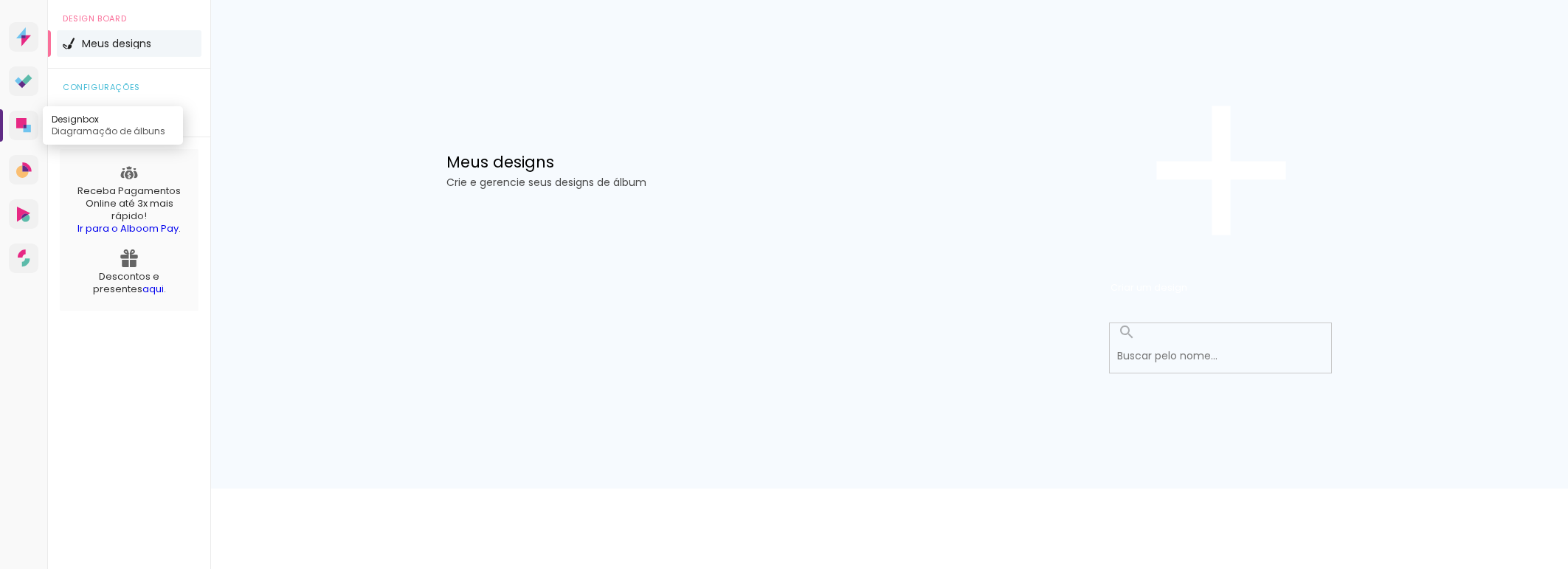
click at [20, 129] on icon at bounding box center [21, 124] width 11 height 11
click at [1187, 281] on span "Criar um design" at bounding box center [1148, 288] width 77 height 14
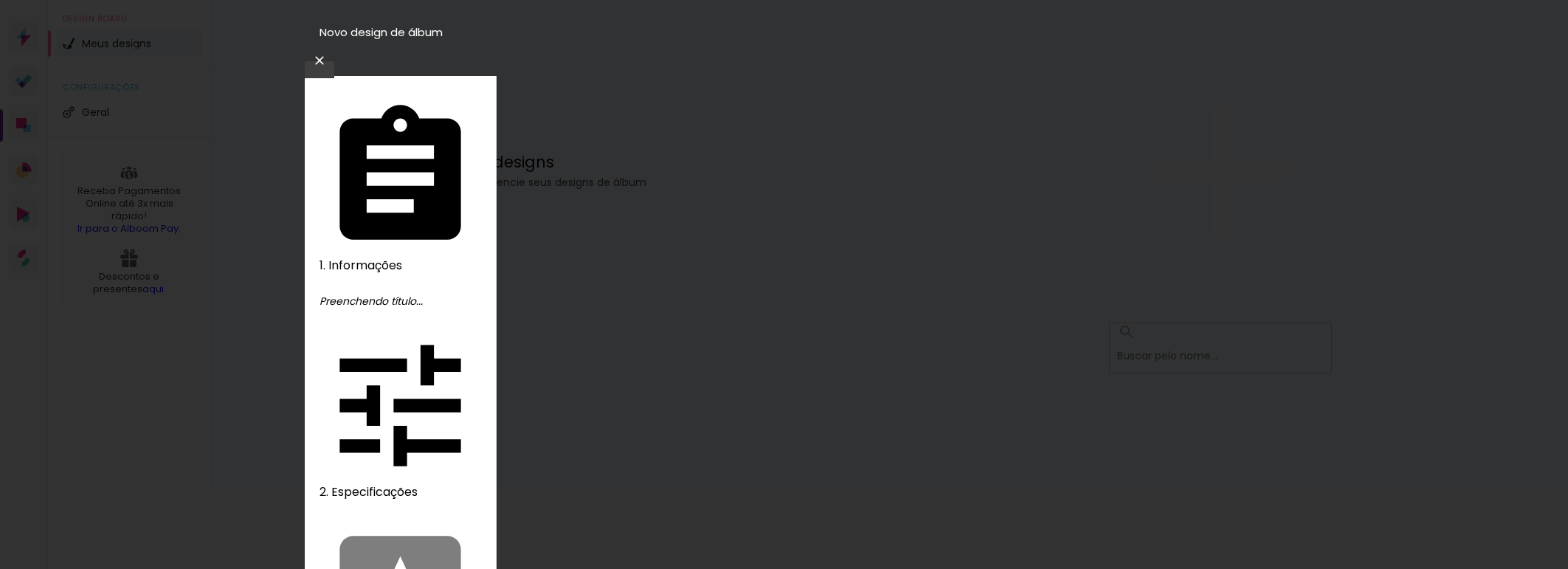
type input "Teste"
type paper-input "Teste"
click at [0, 0] on slot "Avançar" at bounding box center [0, 0] width 0 height 0
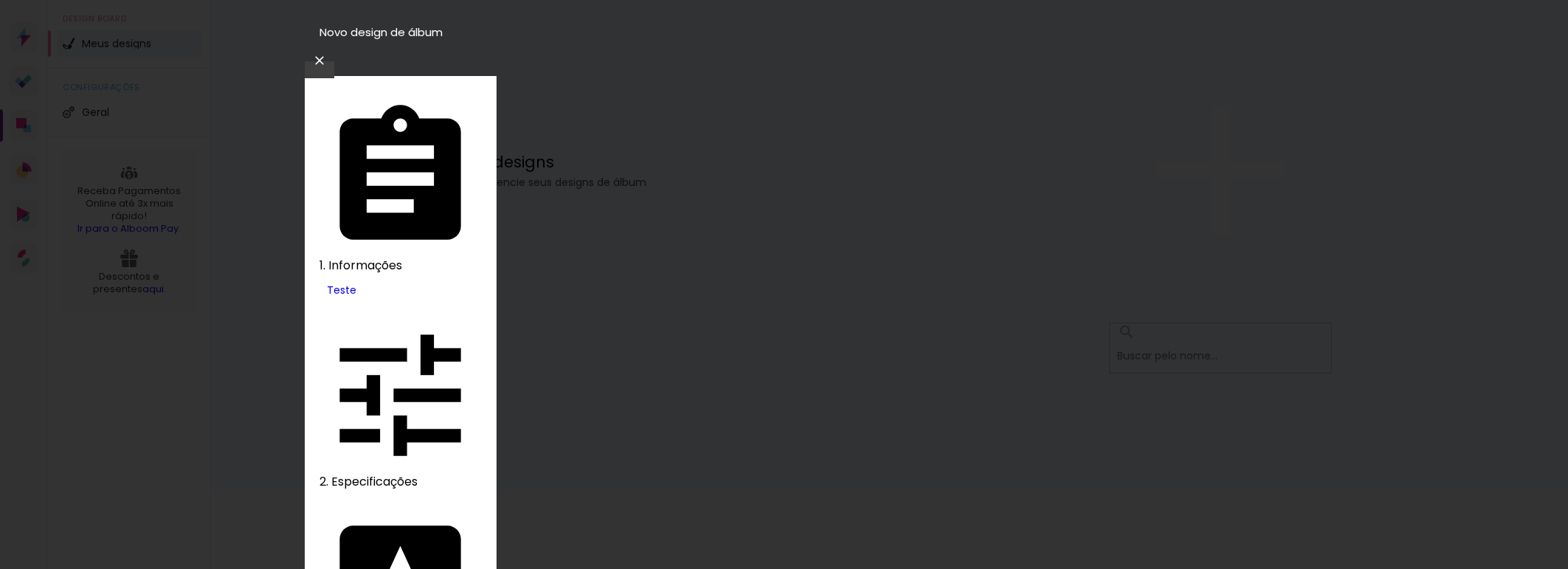
click at [0, 0] on slot "Tamanho Livre" at bounding box center [0, 0] width 0 height 0
click at [0, 0] on slot "Avançar" at bounding box center [0, 0] width 0 height 0
type paper-checkbox "on"
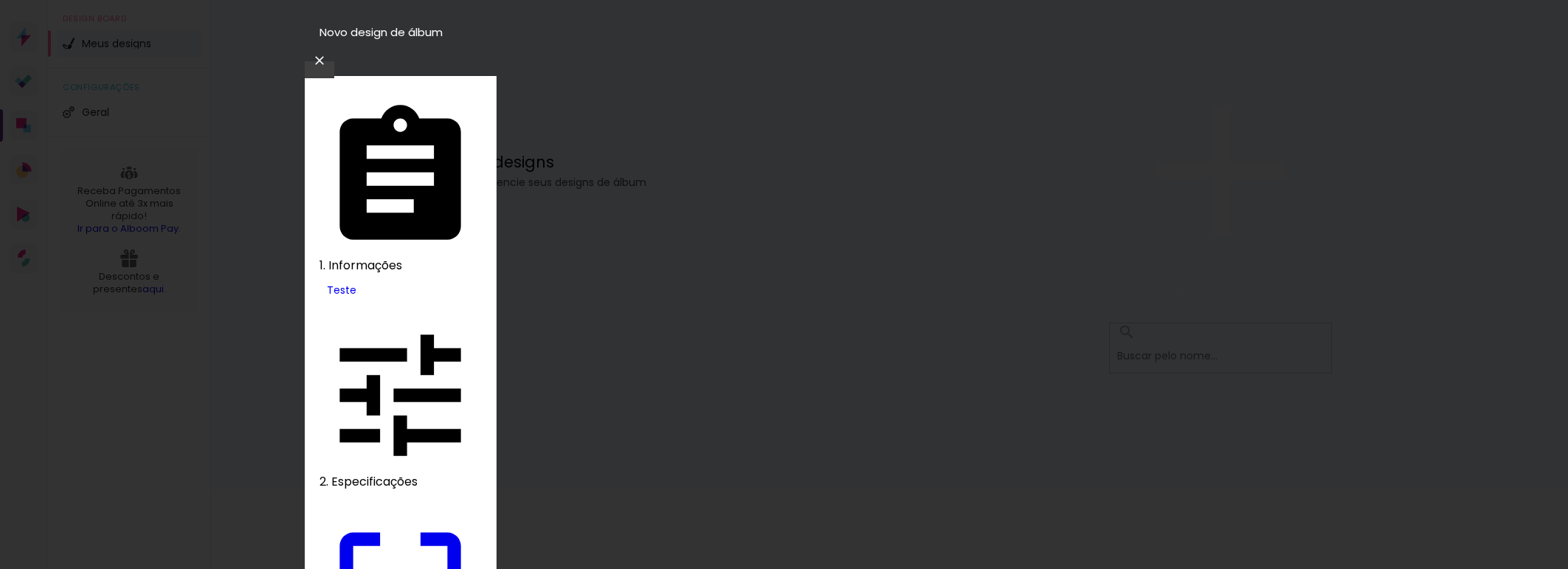
scroll to position [138, 0]
drag, startPoint x: 860, startPoint y: 479, endPoint x: 1007, endPoint y: 475, distance: 147.1
type input "28,5"
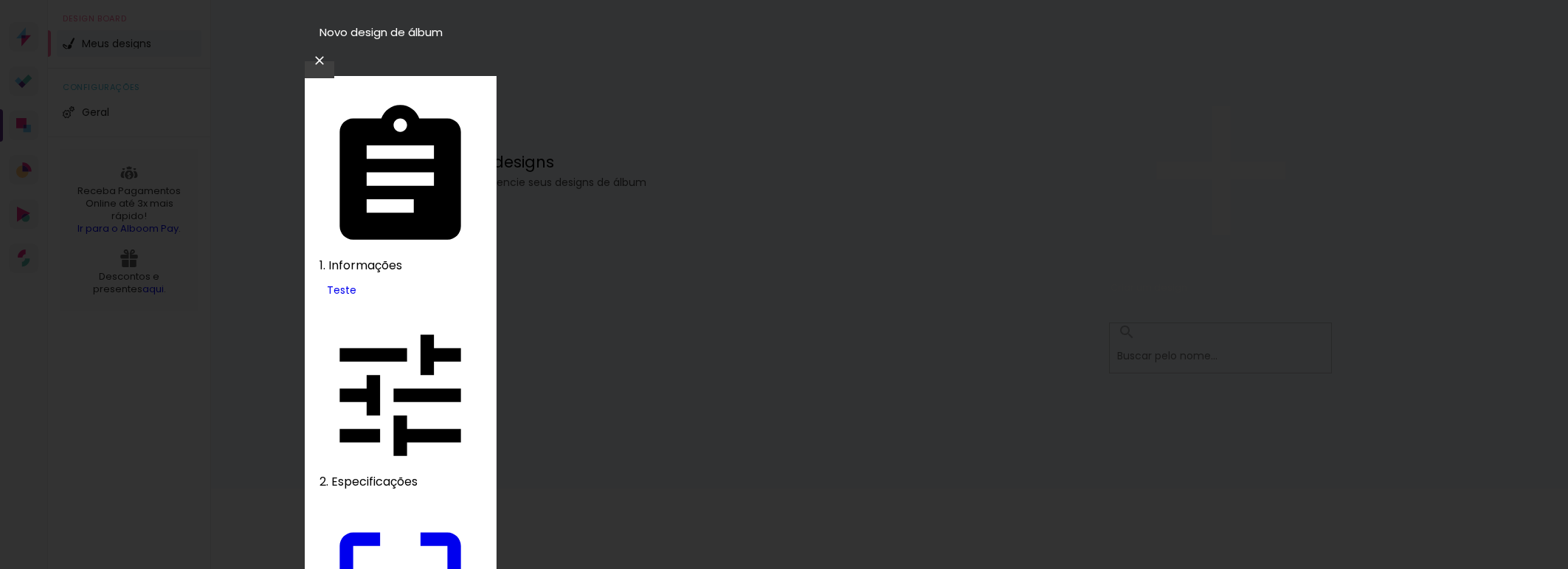
type paper-input "28,5"
drag, startPoint x: 640, startPoint y: 437, endPoint x: 818, endPoint y: 437, distance: 178.0
type input "14,25"
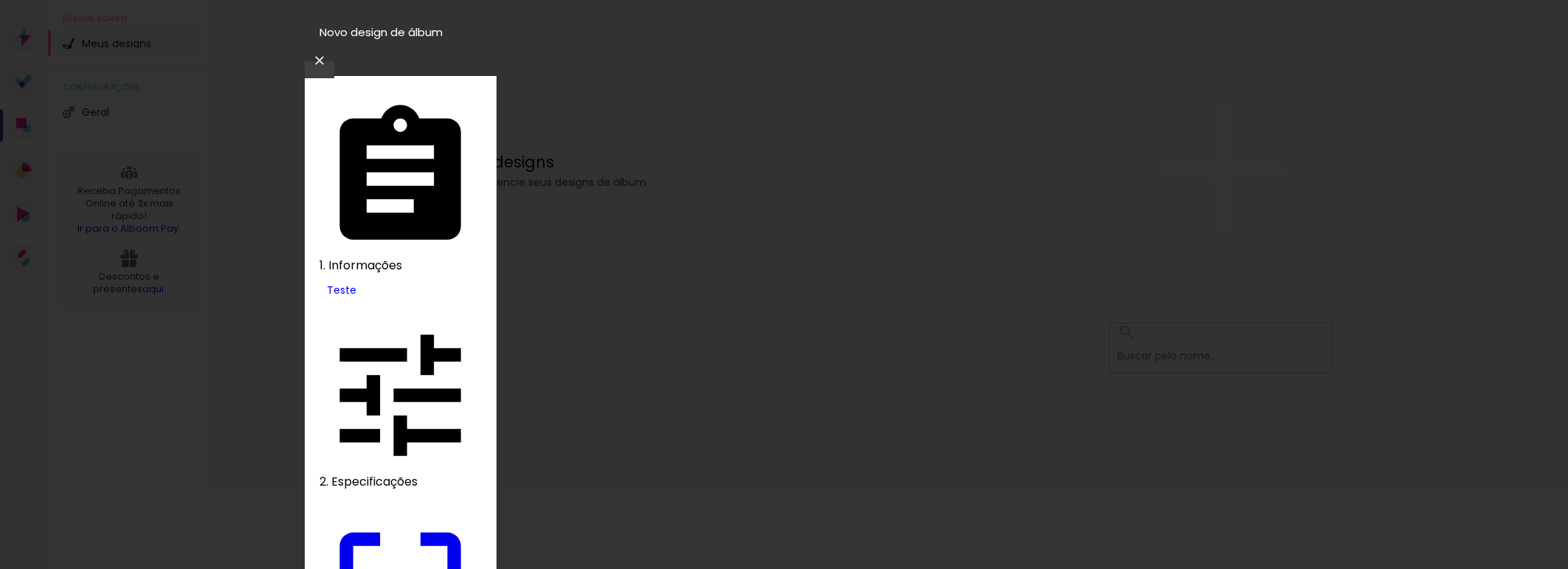
type paper-input "14,25"
drag, startPoint x: 516, startPoint y: 326, endPoint x: 588, endPoint y: 354, distance: 77.3
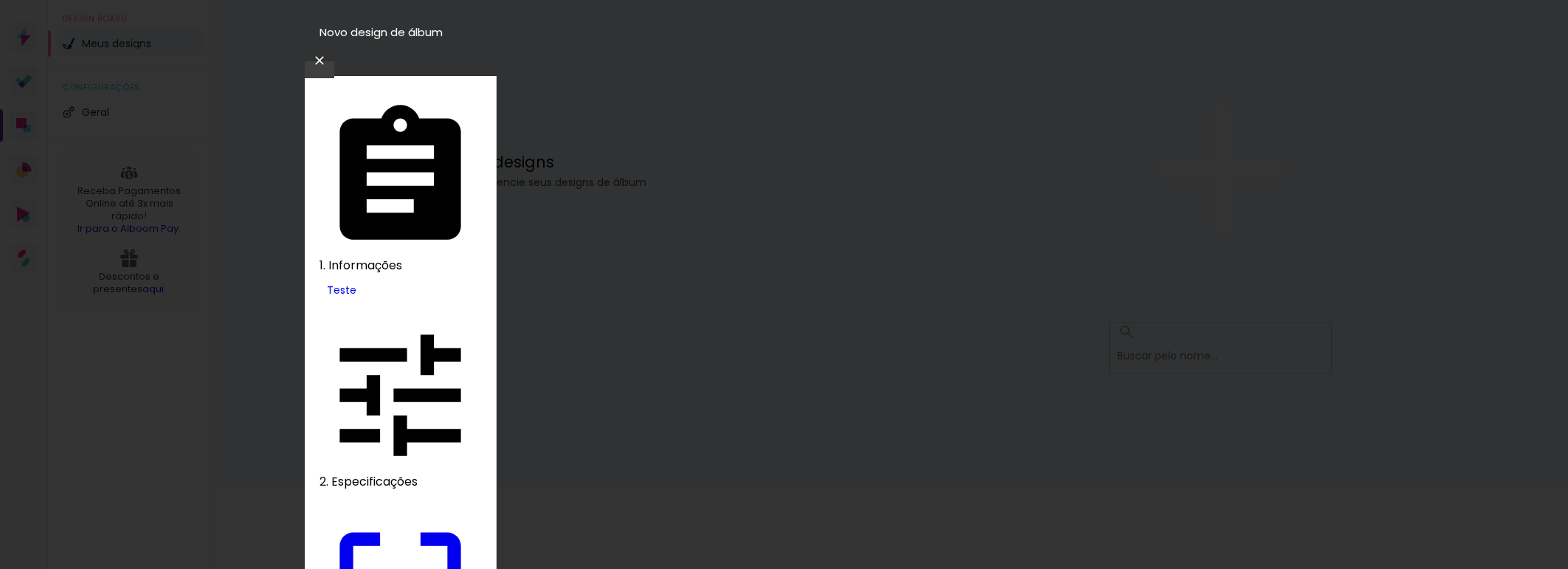
scroll to position [0, 0]
type input "14,5"
type paper-input "14,5"
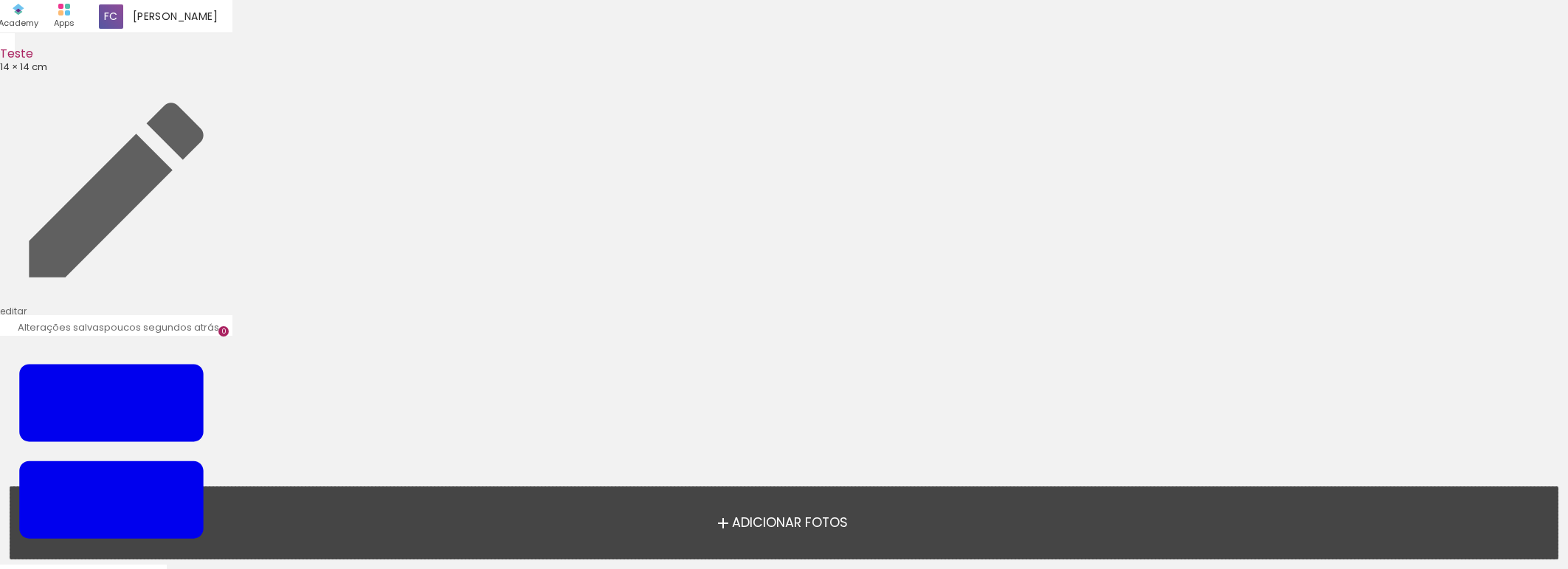
click at [775, 521] on span "Adicionar Fotos" at bounding box center [789, 523] width 116 height 13
click at [0, 0] on input "file" at bounding box center [0, 0] width 0 height 0
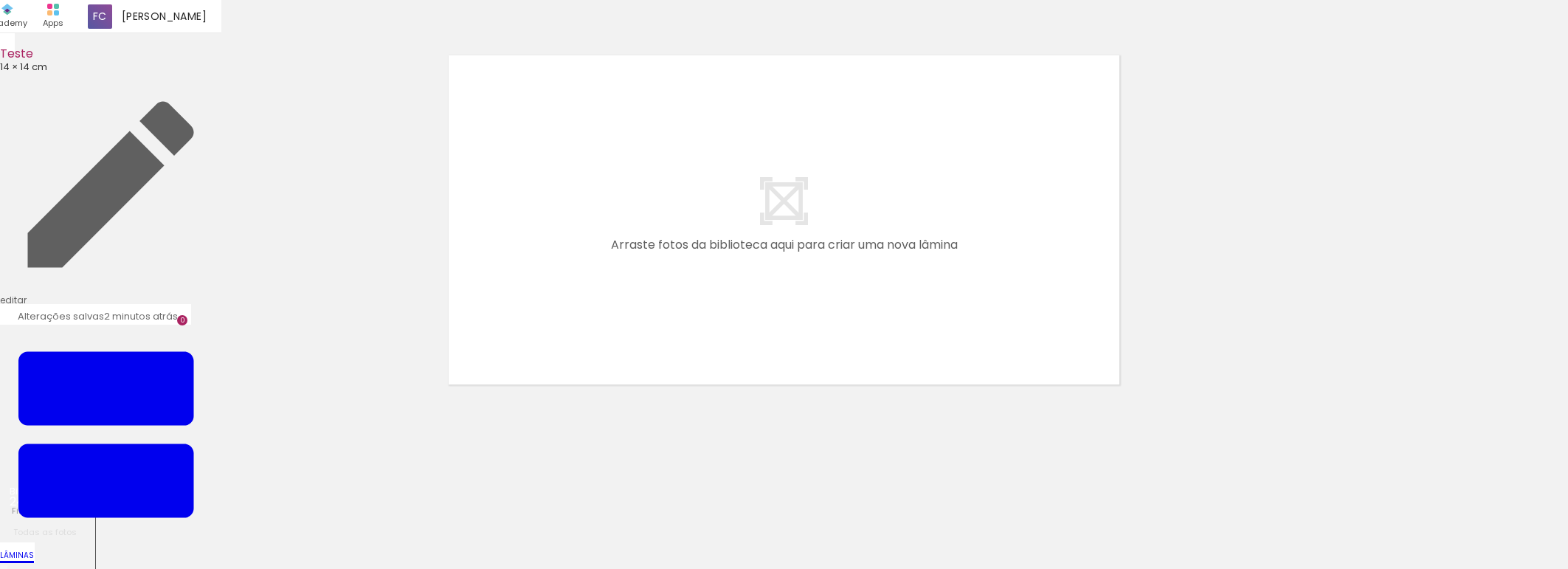
scroll to position [19, 0]
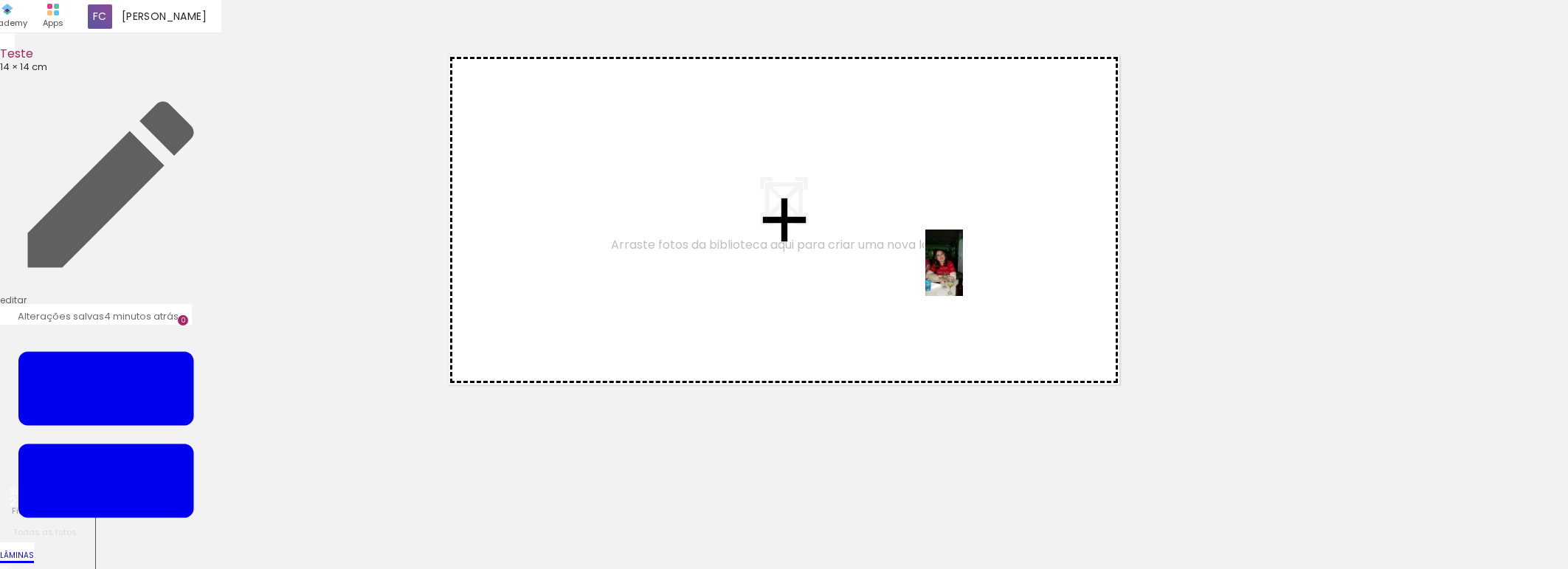
drag, startPoint x: 146, startPoint y: 527, endPoint x: 970, endPoint y: 273, distance: 862.3
click at [970, 273] on quentale-workspace at bounding box center [784, 284] width 1568 height 569
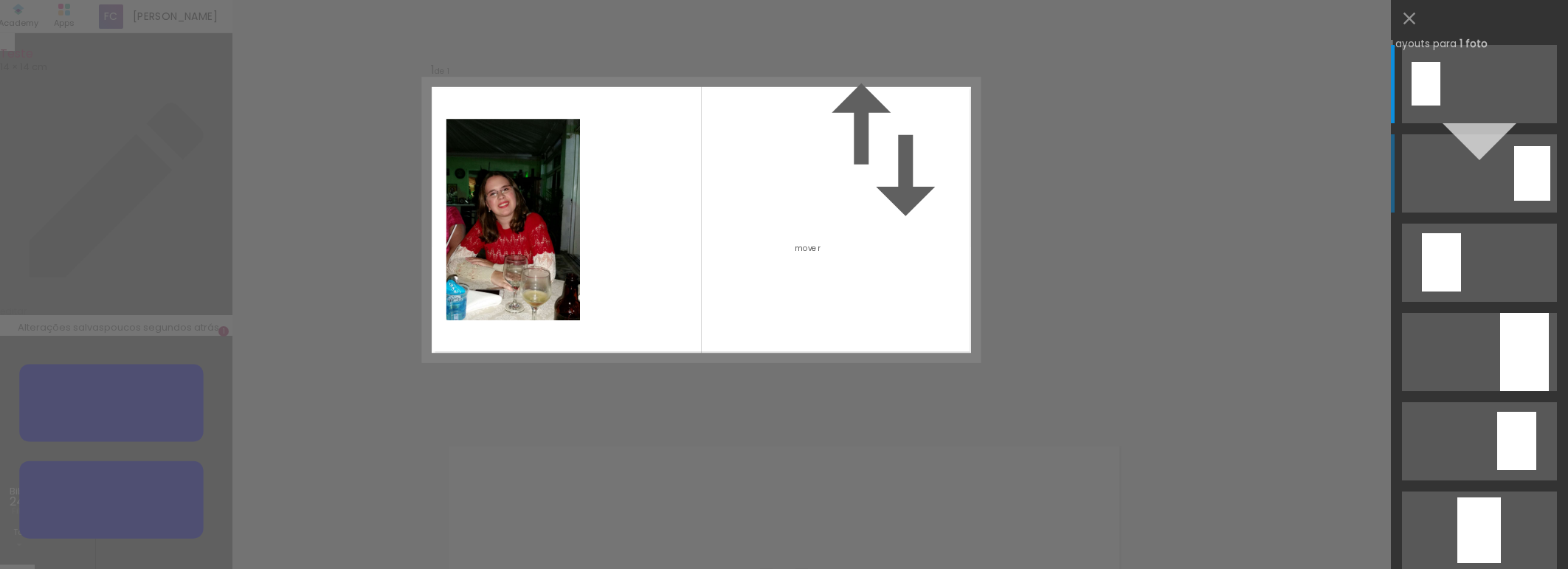
click at [1440, 106] on div at bounding box center [1426, 83] width 29 height 43
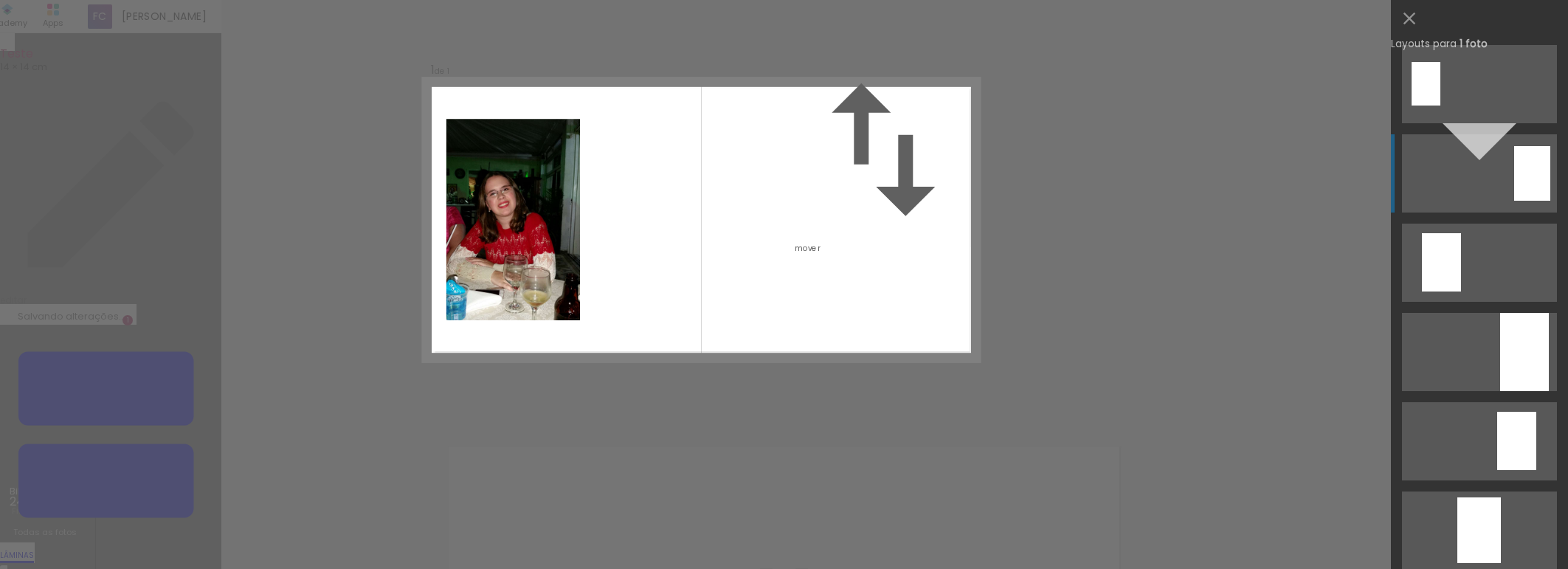
scroll to position [88, 0]
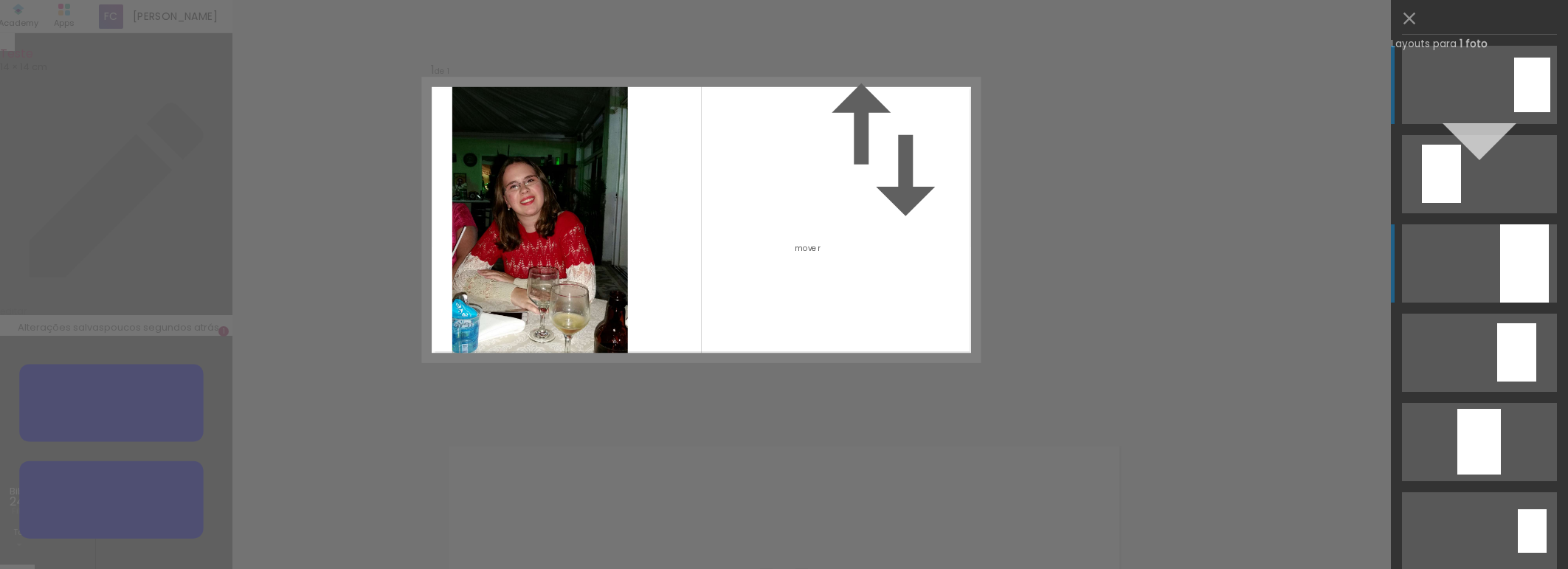
click at [1525, 261] on div at bounding box center [1524, 263] width 49 height 79
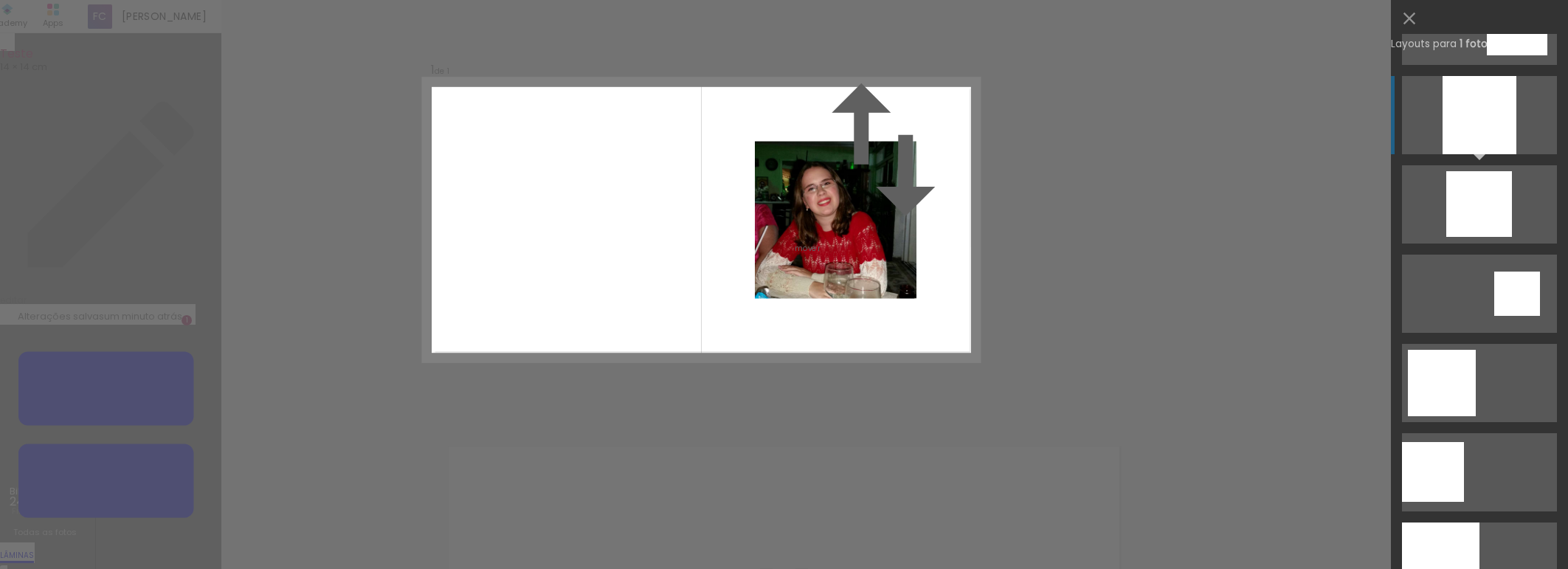
scroll to position [1423, 0]
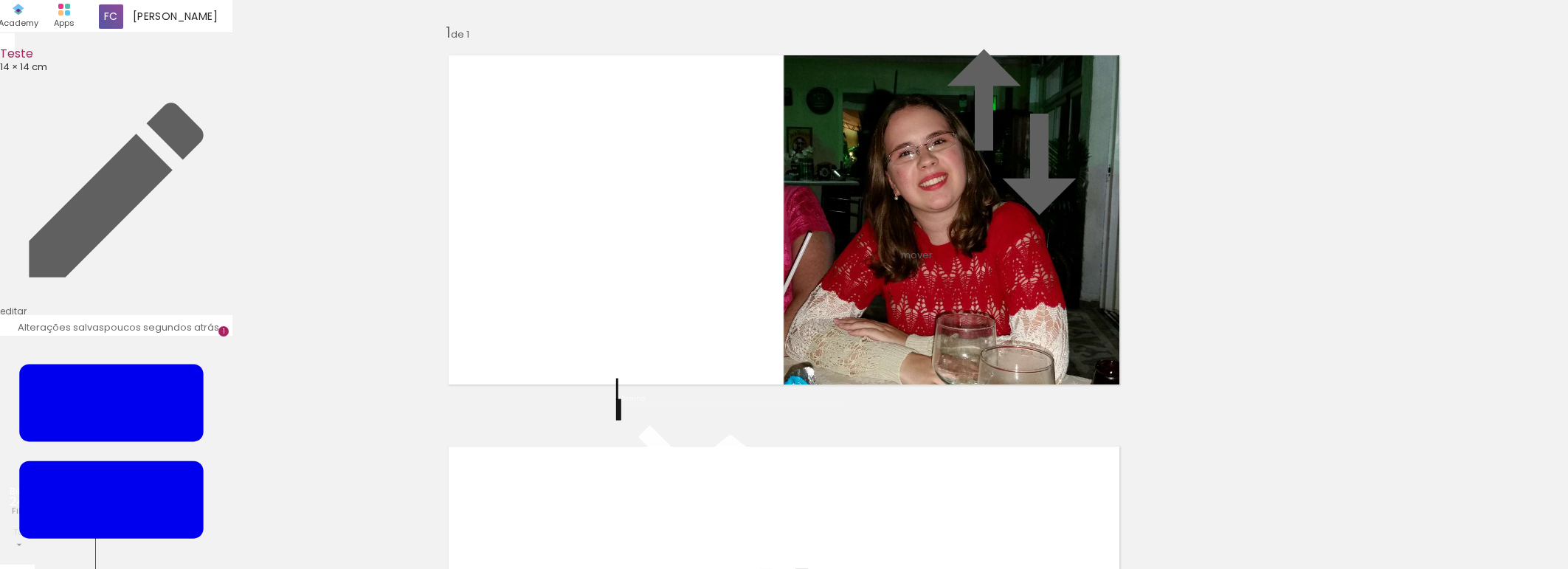
click at [1201, 263] on div "Inserir lâmina 1 de 1" at bounding box center [784, 397] width 1568 height 783
click at [1179, 262] on div "Inserir lâmina 1 de 1" at bounding box center [784, 397] width 1568 height 783
drag, startPoint x: 1155, startPoint y: 192, endPoint x: 1161, endPoint y: 174, distance: 19.0
click at [1160, 191] on div "Inserir lâmina 1 de 1" at bounding box center [784, 397] width 1568 height 783
click at [930, 65] on div at bounding box center [938, 58] width 18 height 15
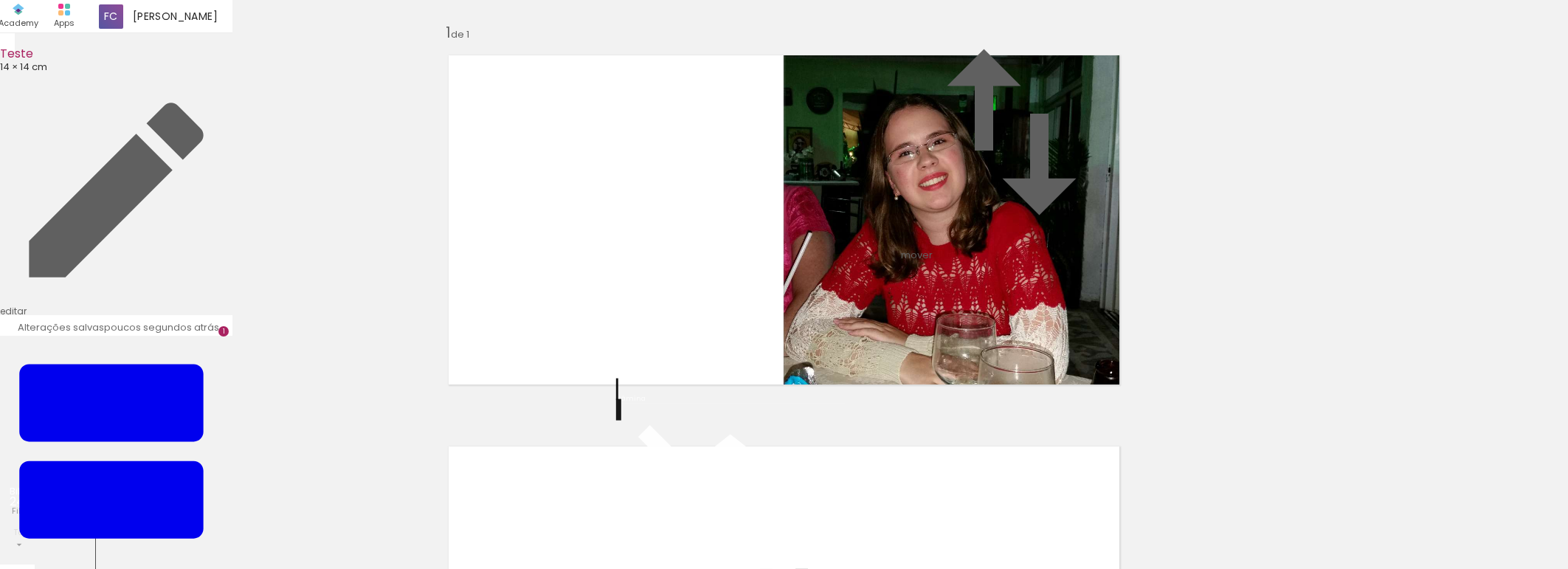
click at [930, 65] on div at bounding box center [938, 58] width 18 height 15
click at [0, 0] on slot "P&B" at bounding box center [0, 0] width 0 height 0
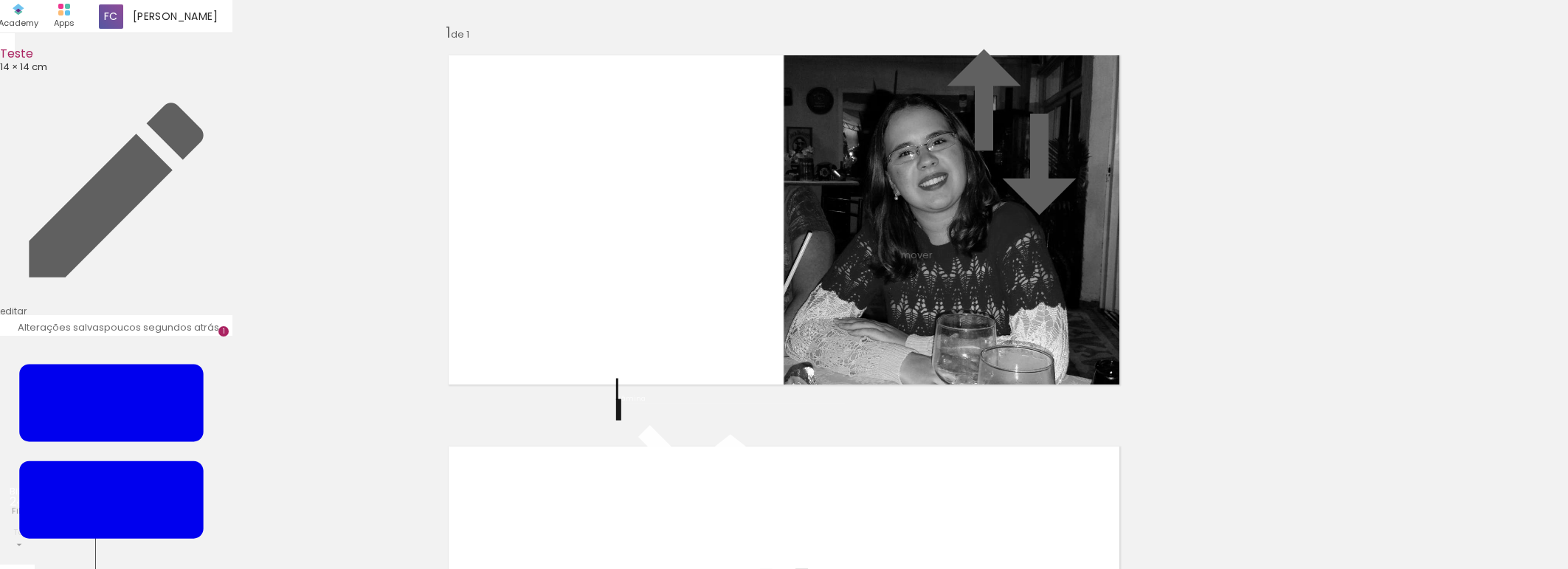
click at [0, 0] on slot "P&B" at bounding box center [0, 0] width 0 height 0
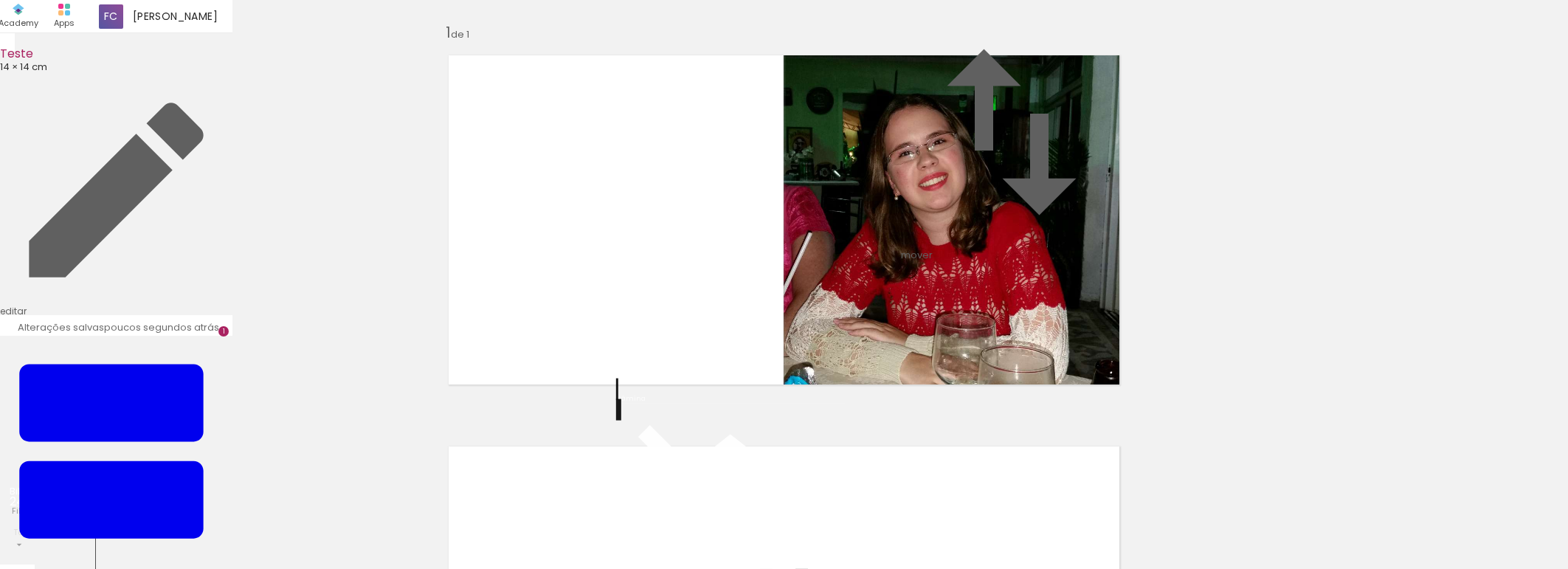
click at [1212, 288] on div "Inserir lâmina 1 de 1" at bounding box center [784, 397] width 1568 height 783
click at [632, 460] on iron-icon at bounding box center [730, 527] width 221 height 221
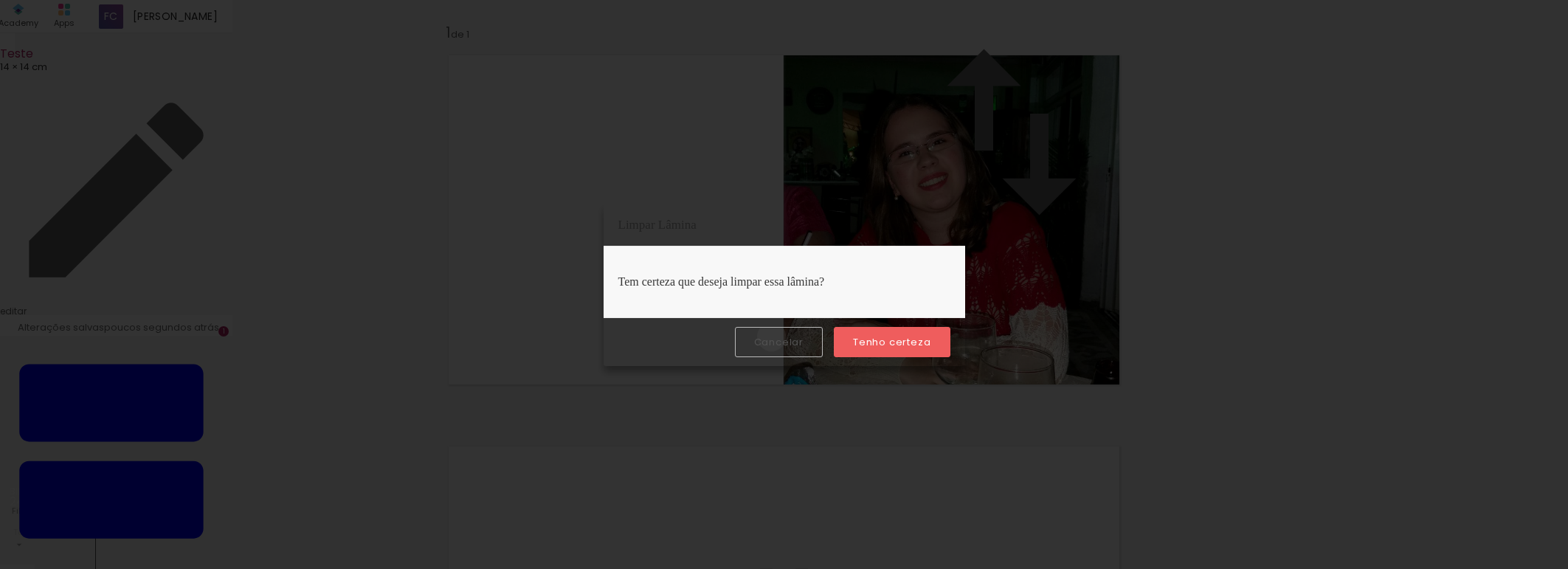
click at [0, 0] on slot "Cancelar" at bounding box center [0, 0] width 0 height 0
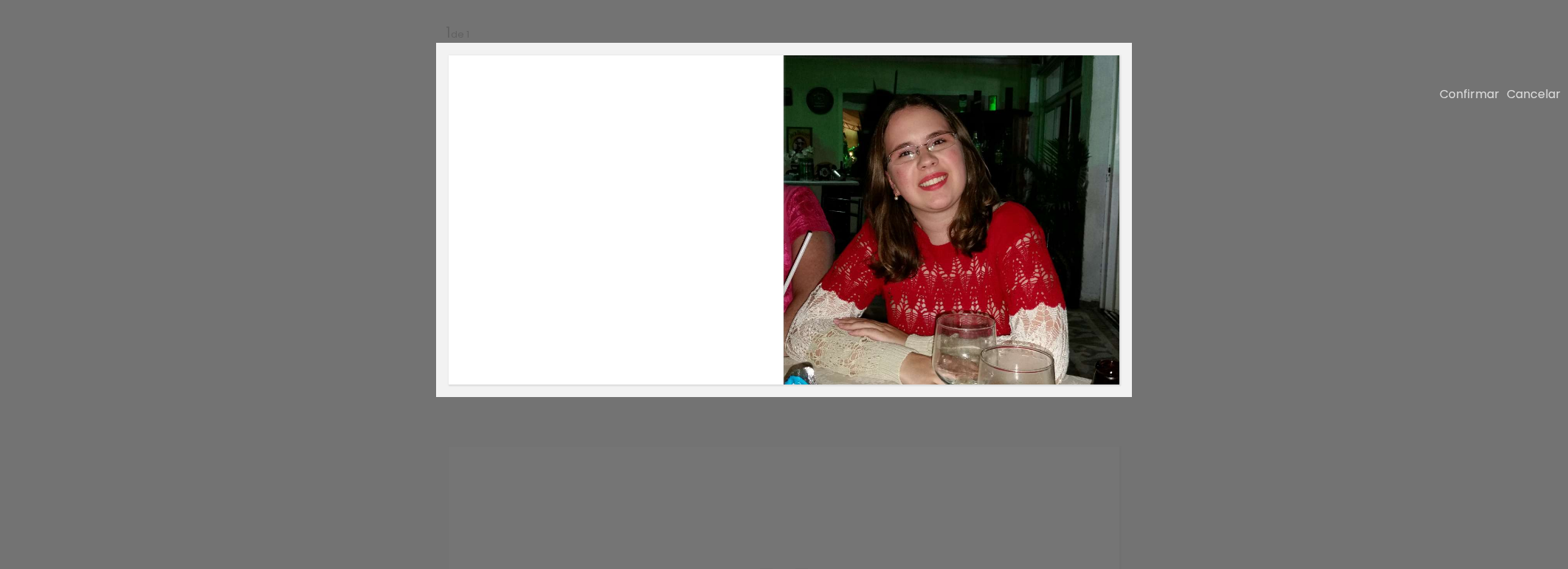
click at [0, 0] on slot "Cancelar" at bounding box center [0, 0] width 0 height 0
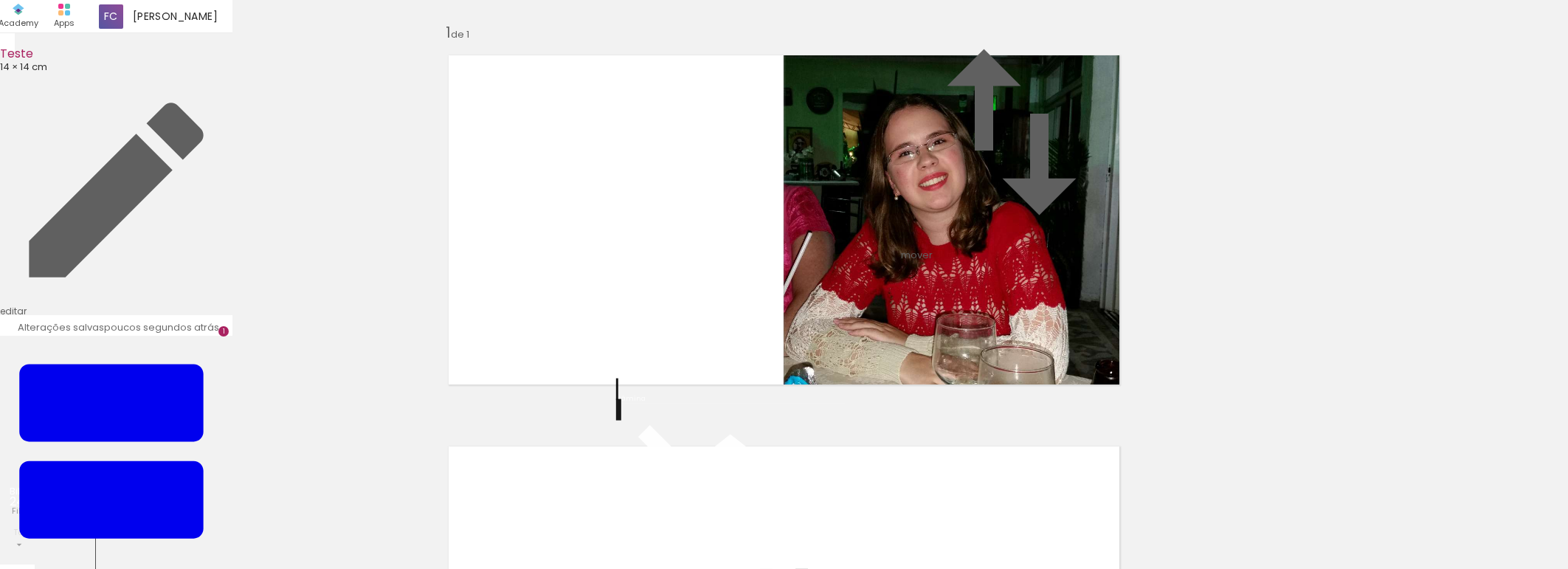
click at [617, 300] on quentale-layouter at bounding box center [784, 221] width 696 height 355
click at [1244, 263] on div "Inserir lâmina 1 de 1" at bounding box center [784, 397] width 1568 height 783
click at [1151, 272] on div "Inserir lâmina 1 de 1" at bounding box center [784, 397] width 1568 height 783
click at [1465, 299] on div "Inserir lâmina 1 de 1" at bounding box center [784, 397] width 1568 height 783
click at [1567, 288] on div "Inserir lâmina 1 de 1 Confirmar Cancelar" at bounding box center [784, 284] width 1568 height 569
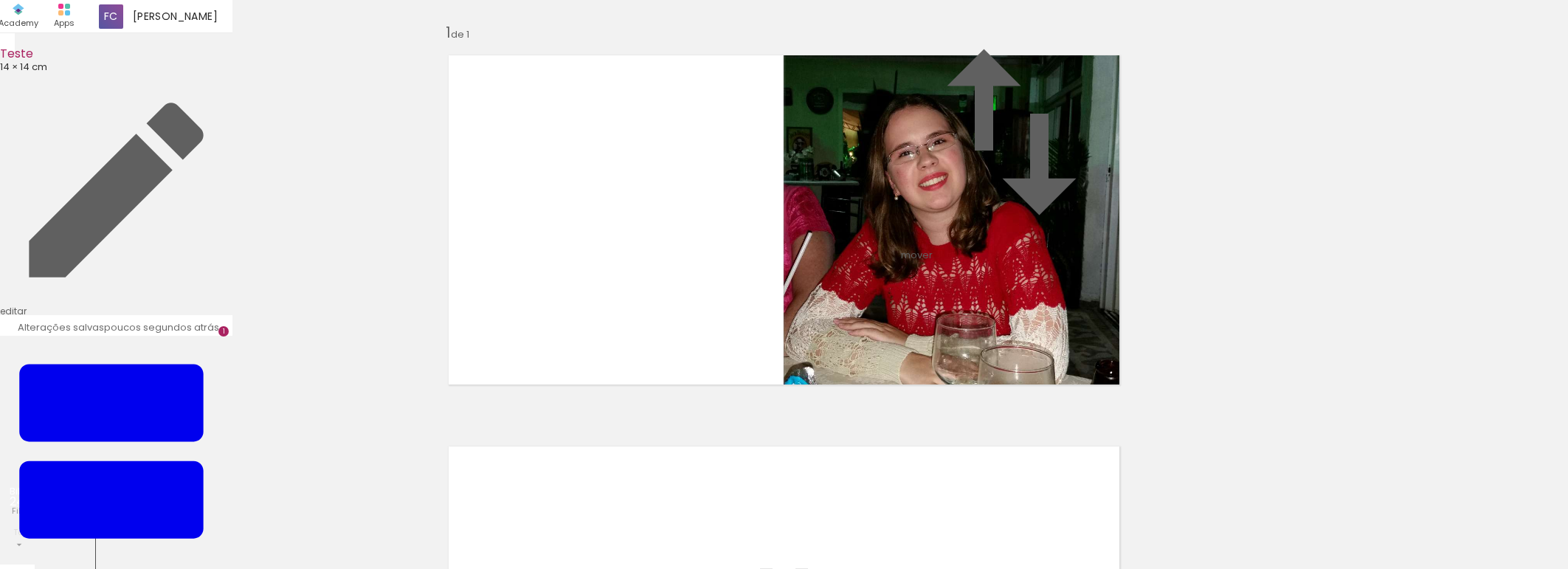
scroll to position [438, 0]
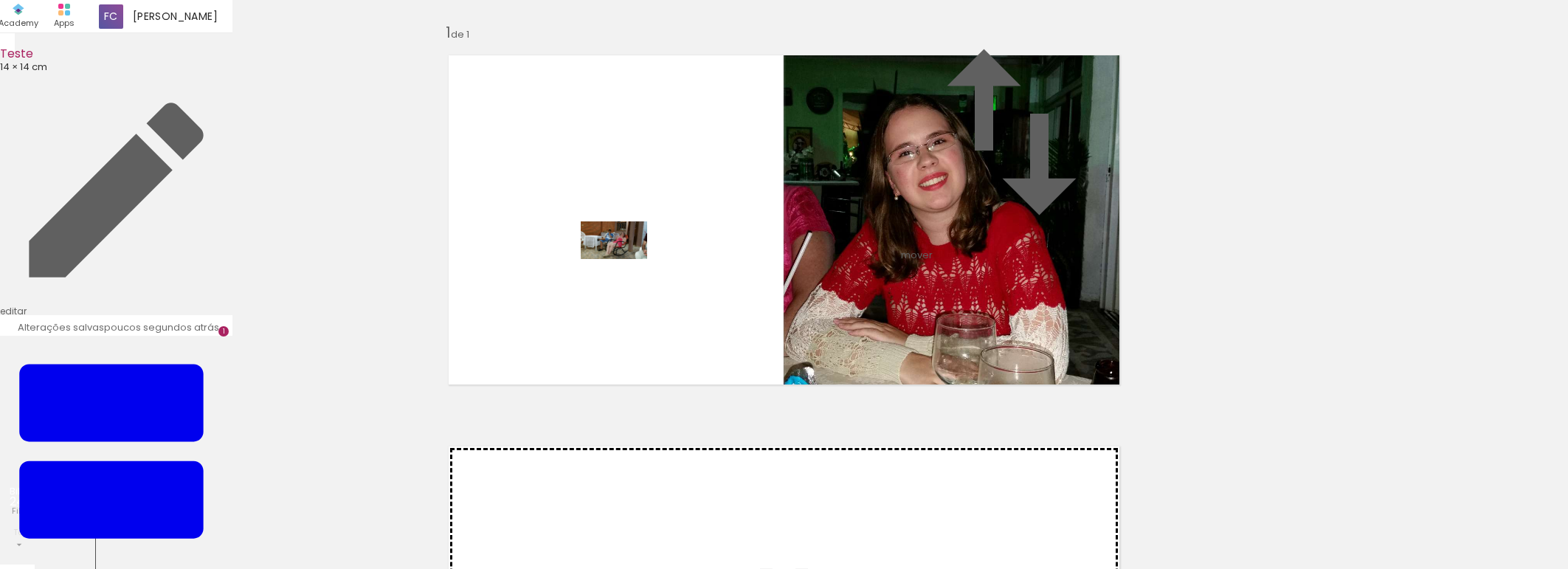
drag, startPoint x: 246, startPoint y: 519, endPoint x: 625, endPoint y: 266, distance: 455.7
click at [625, 266] on quentale-workspace at bounding box center [784, 284] width 1568 height 569
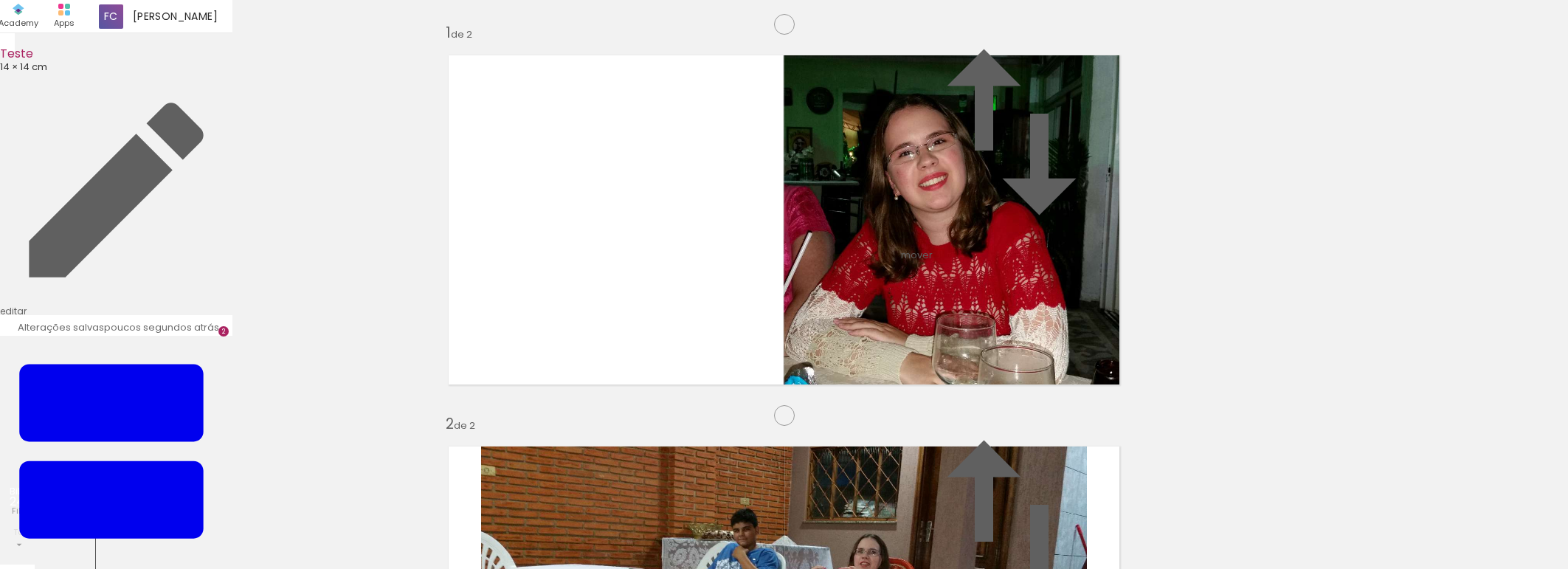
scroll to position [409, 0]
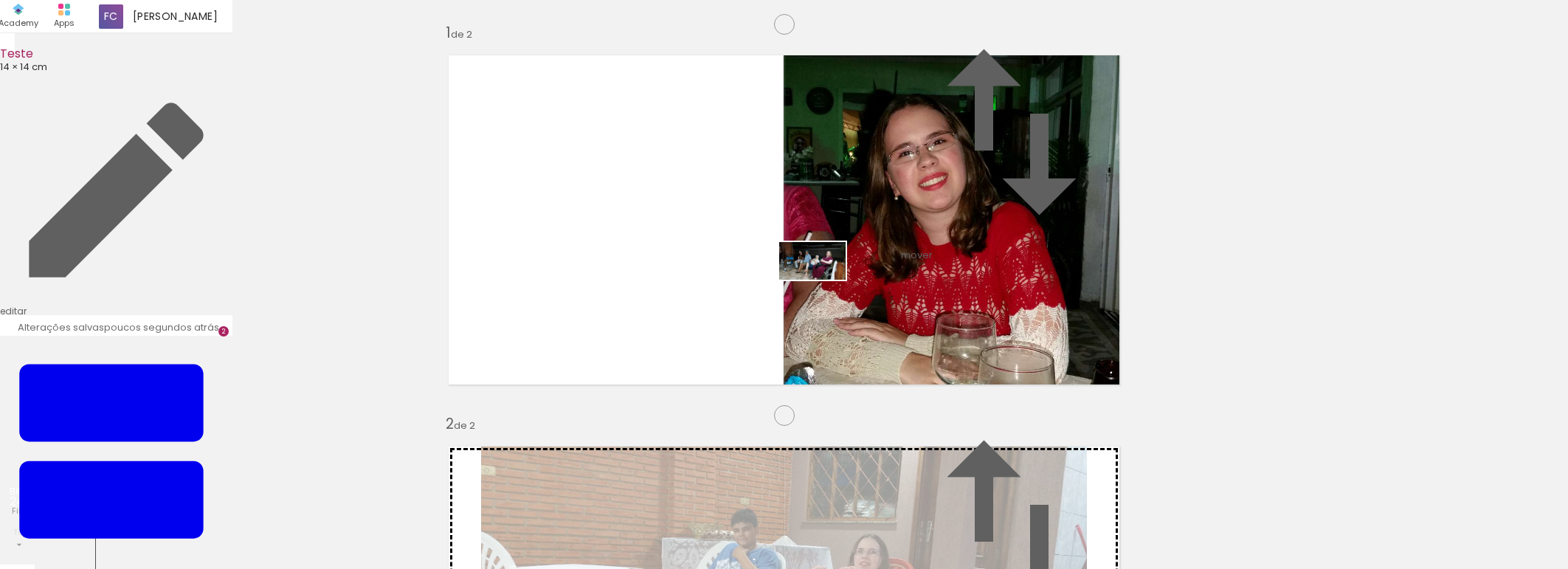
drag, startPoint x: 305, startPoint y: 522, endPoint x: 824, endPoint y: 287, distance: 569.7
click at [824, 287] on quentale-workspace at bounding box center [784, 284] width 1568 height 569
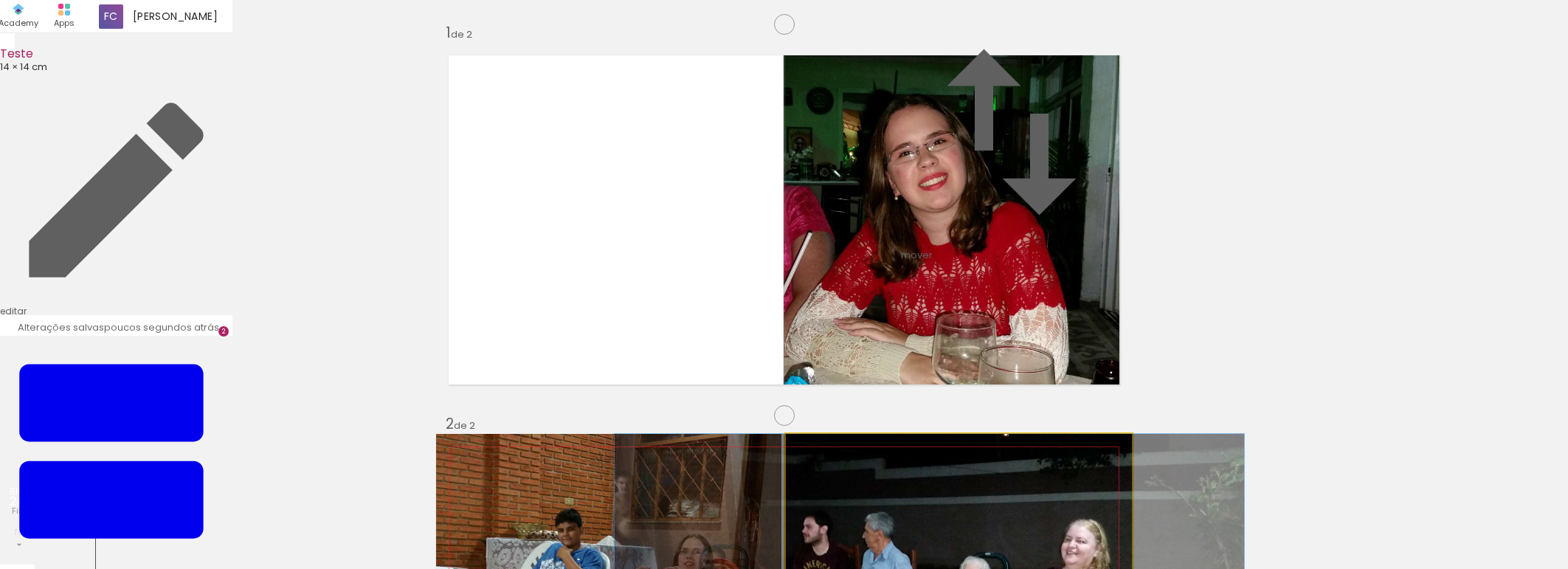
drag, startPoint x: 930, startPoint y: 219, endPoint x: 901, endPoint y: 236, distance: 33.6
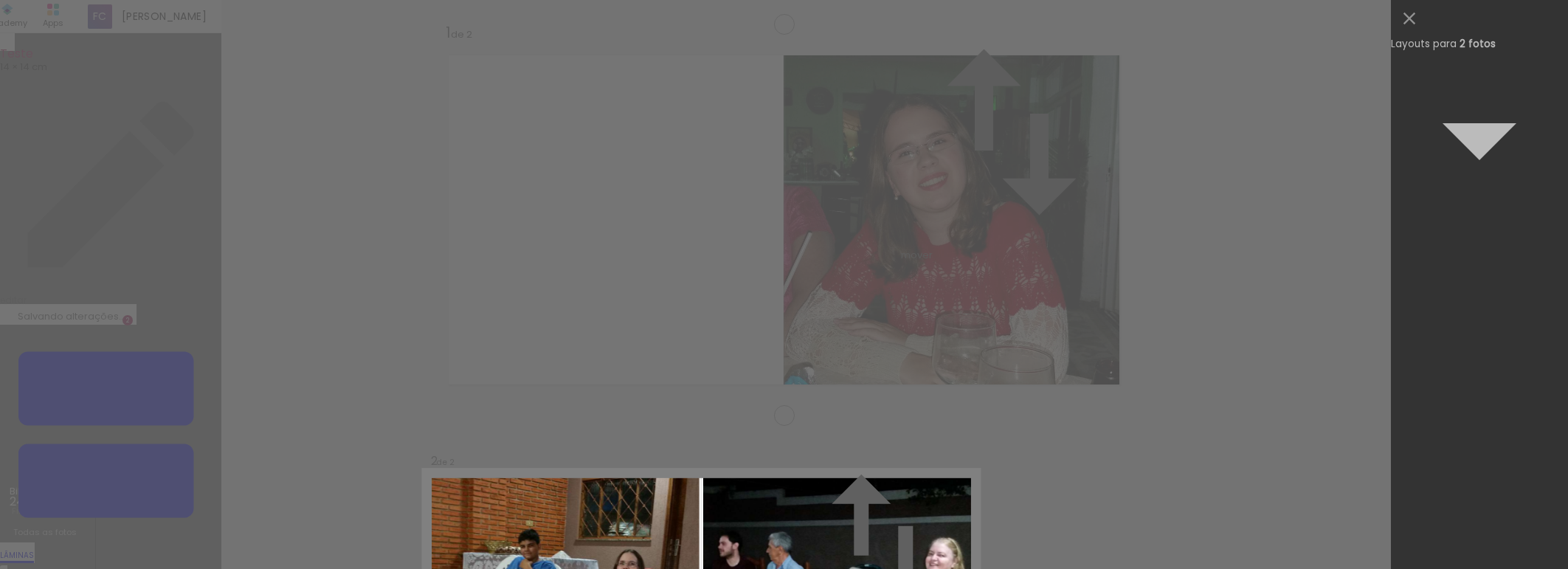
scroll to position [0, 0]
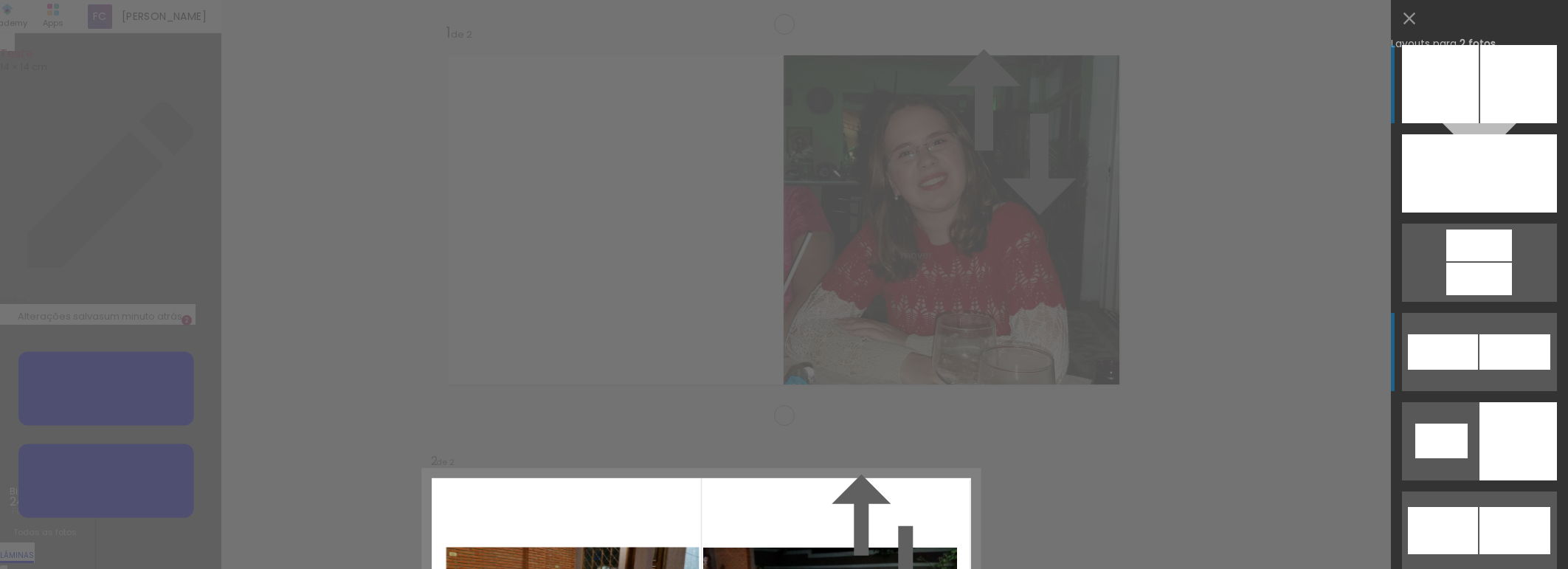
click at [1490, 124] on div at bounding box center [1519, 84] width 77 height 79
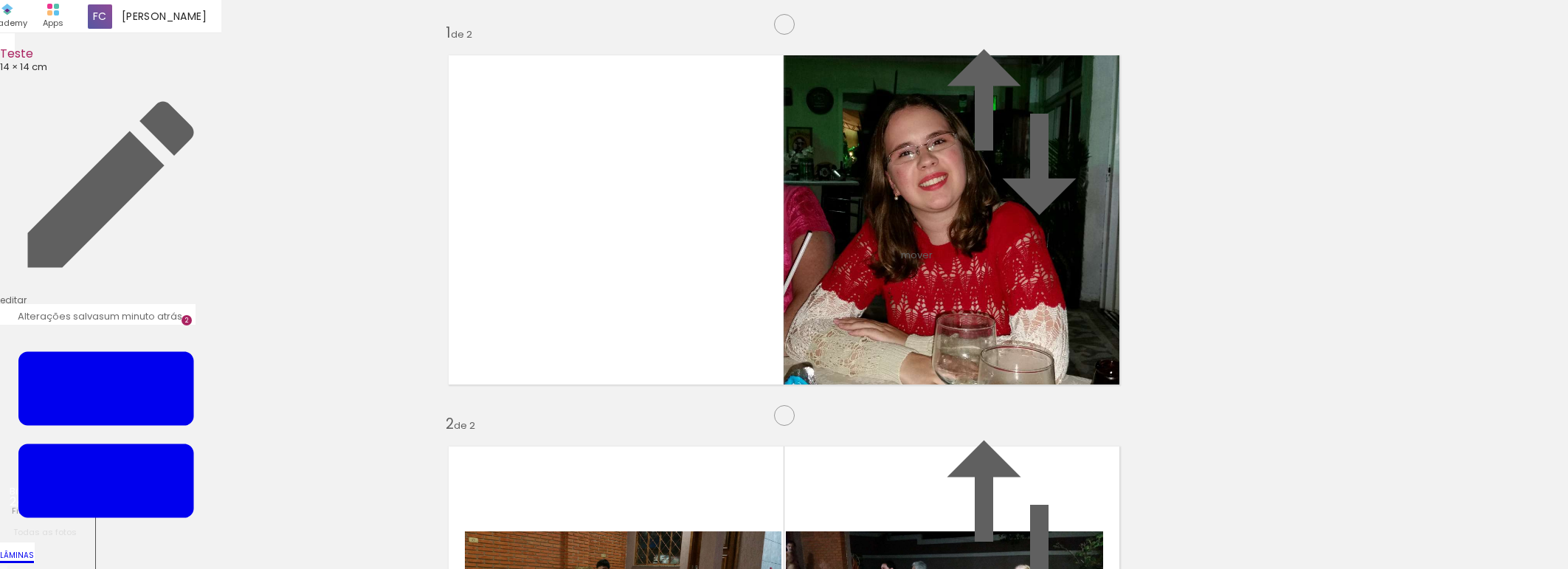
scroll to position [817, 0]
drag, startPoint x: 409, startPoint y: 522, endPoint x: 668, endPoint y: 352, distance: 309.8
click at [668, 352] on quentale-workspace at bounding box center [784, 284] width 1568 height 569
drag, startPoint x: 489, startPoint y: 525, endPoint x: 915, endPoint y: 287, distance: 488.0
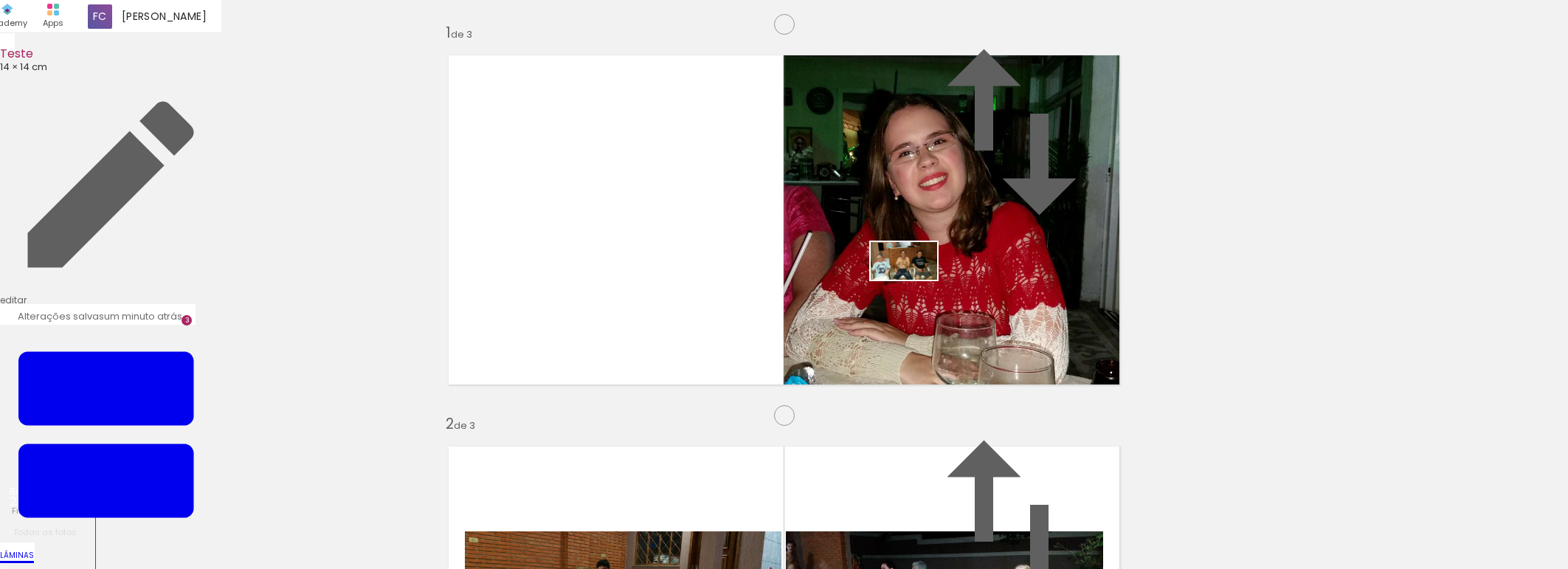
click at [915, 287] on quentale-workspace at bounding box center [784, 284] width 1568 height 569
drag, startPoint x: 540, startPoint y: 272, endPoint x: 435, endPoint y: 276, distance: 105.1
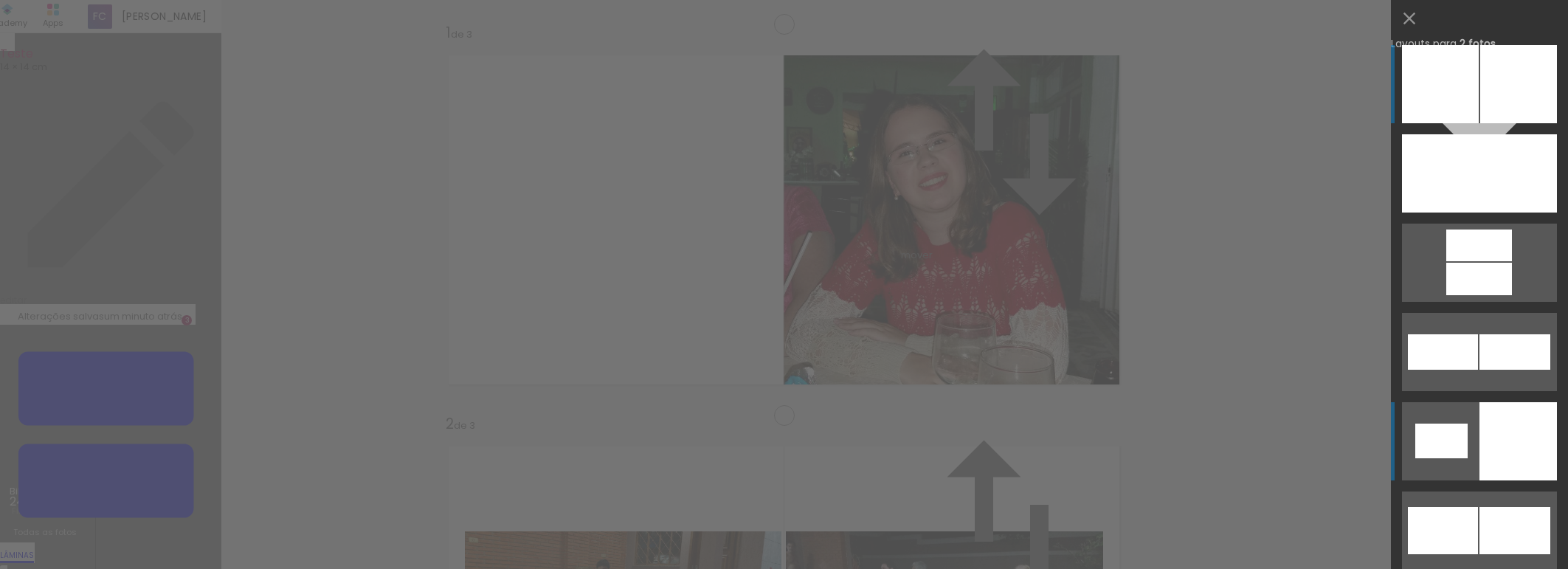
click at [1430, 124] on div at bounding box center [1440, 84] width 77 height 79
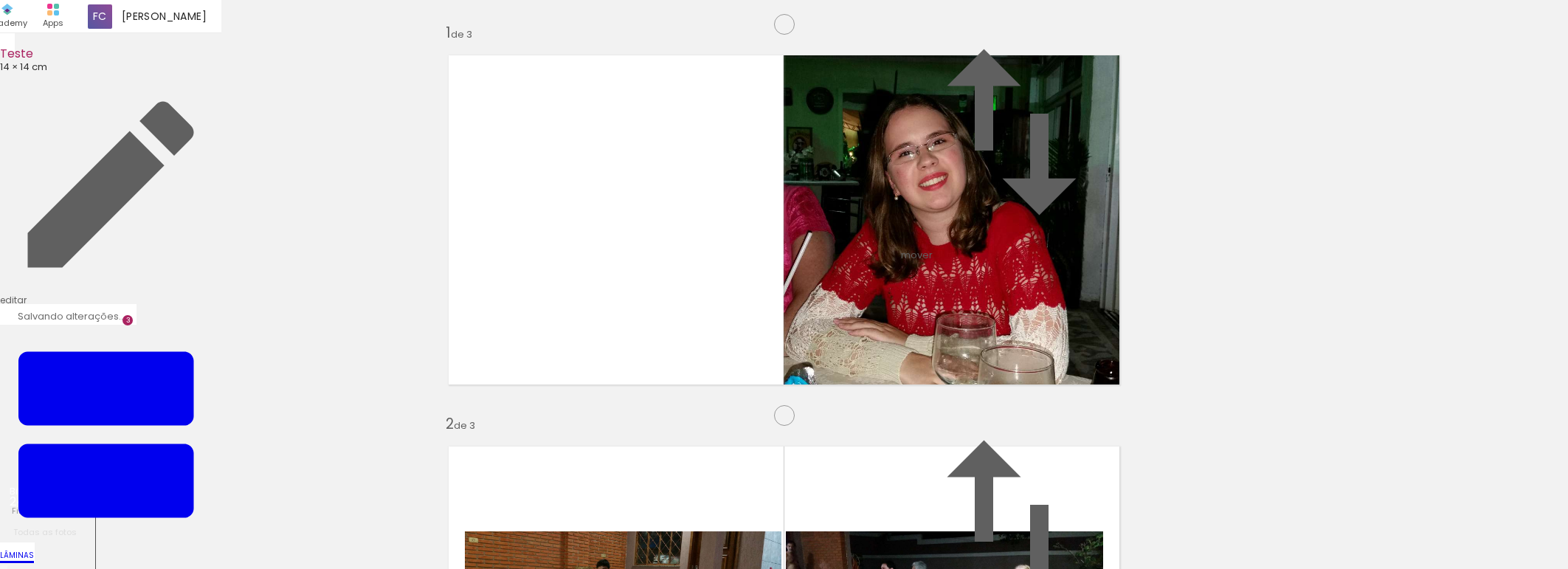
drag, startPoint x: 573, startPoint y: 265, endPoint x: 952, endPoint y: 287, distance: 379.6
click at [0, 0] on slot at bounding box center [0, 0] width 0 height 0
drag, startPoint x: 532, startPoint y: 213, endPoint x: 558, endPoint y: 209, distance: 26.3
type paper-slider "151"
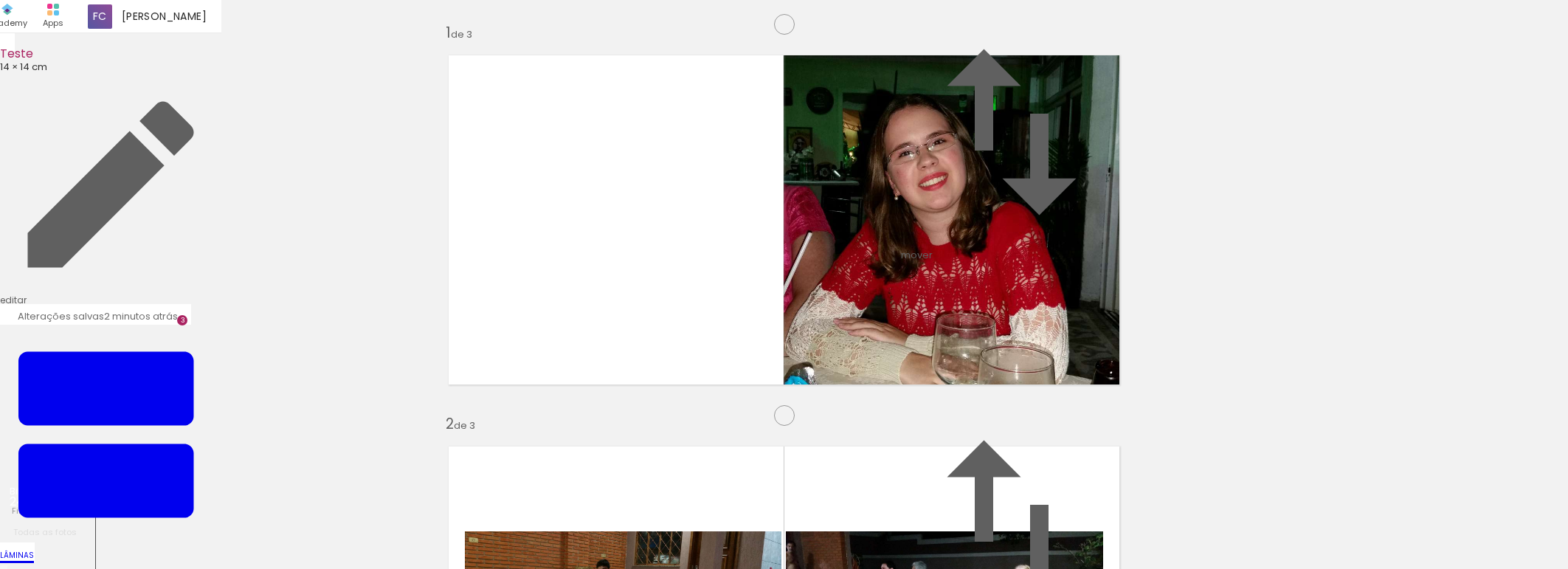
drag, startPoint x: 685, startPoint y: 288, endPoint x: 586, endPoint y: 287, distance: 99.0
drag, startPoint x: 811, startPoint y: 112, endPoint x: 780, endPoint y: 102, distance: 32.6
type paper-slider "100"
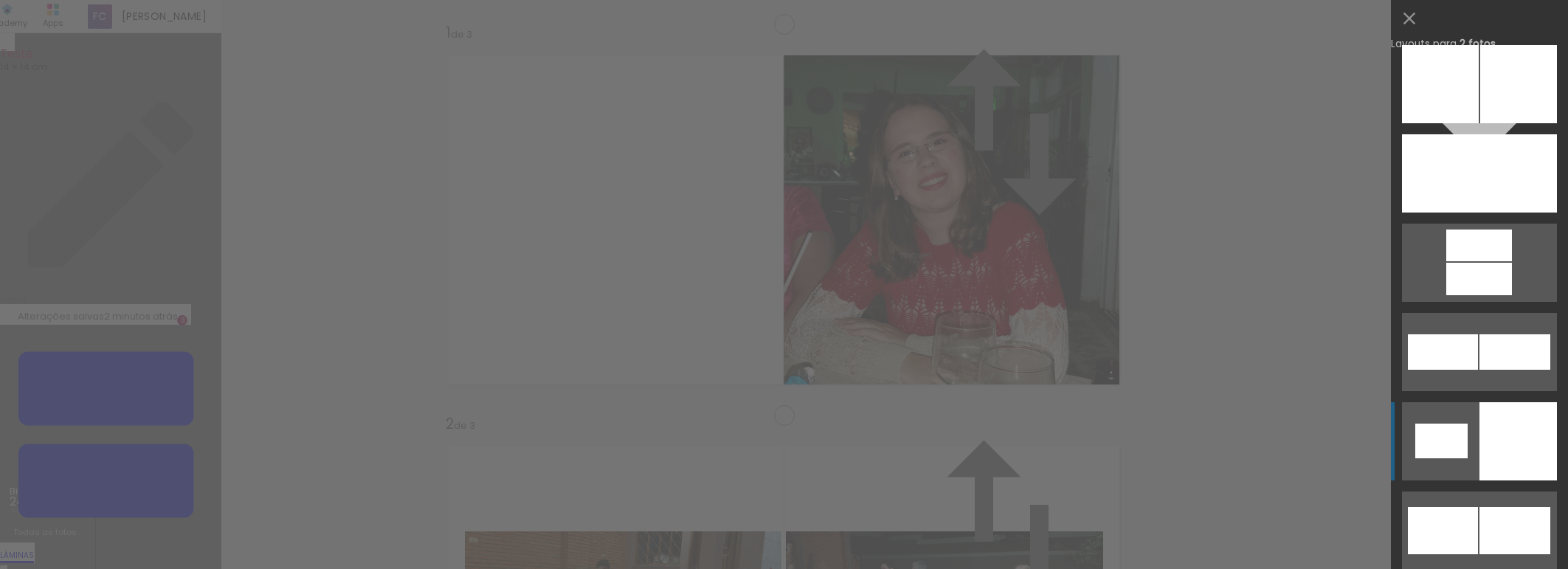
scroll to position [356, 0]
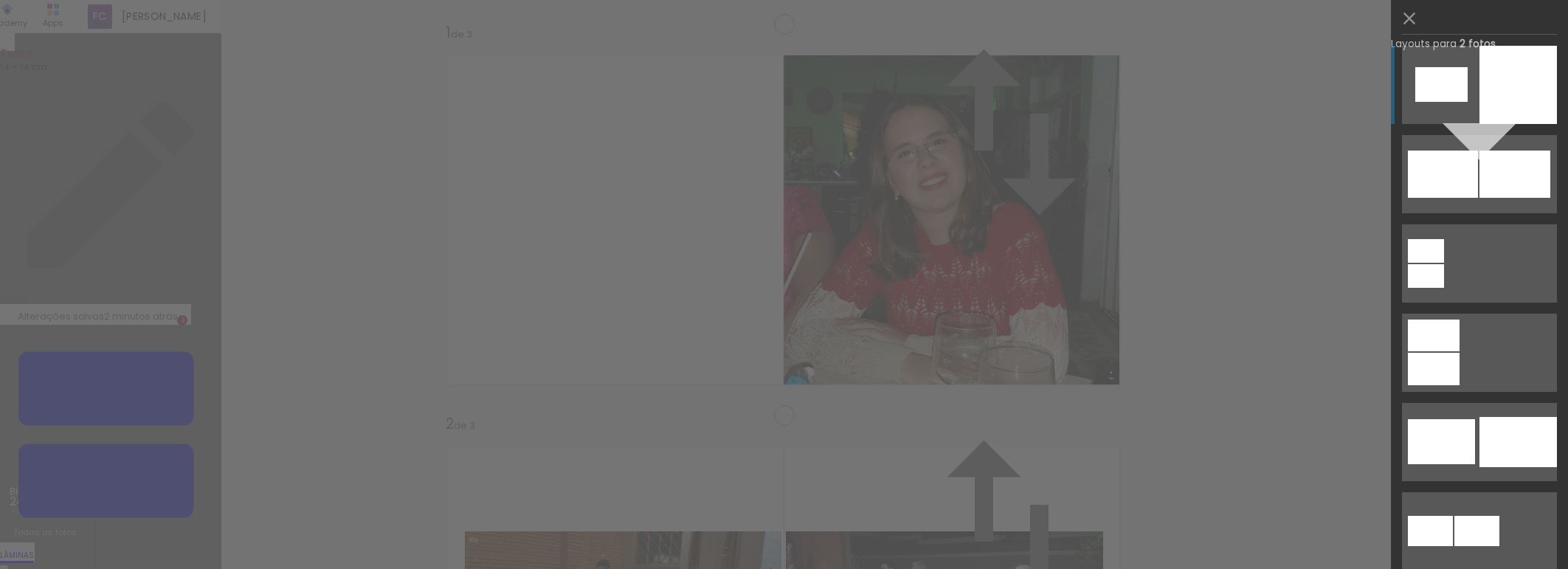
drag, startPoint x: 492, startPoint y: 278, endPoint x: 878, endPoint y: 292, distance: 386.3
click at [0, 0] on slot at bounding box center [0, 0] width 0 height 0
drag, startPoint x: 862, startPoint y: 297, endPoint x: 469, endPoint y: 291, distance: 393.0
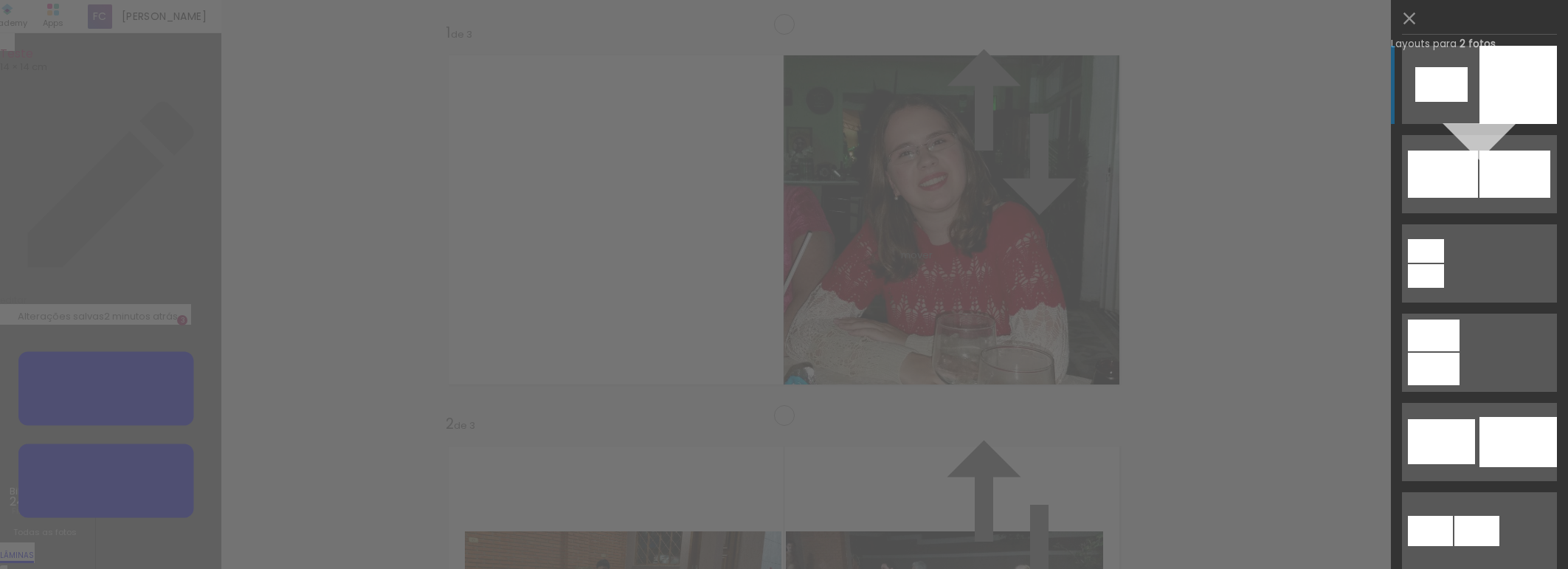
click at [0, 0] on slot at bounding box center [0, 0] width 0 height 0
drag, startPoint x: 586, startPoint y: 296, endPoint x: 755, endPoint y: 303, distance: 169.1
click at [0, 0] on slot at bounding box center [0, 0] width 0 height 0
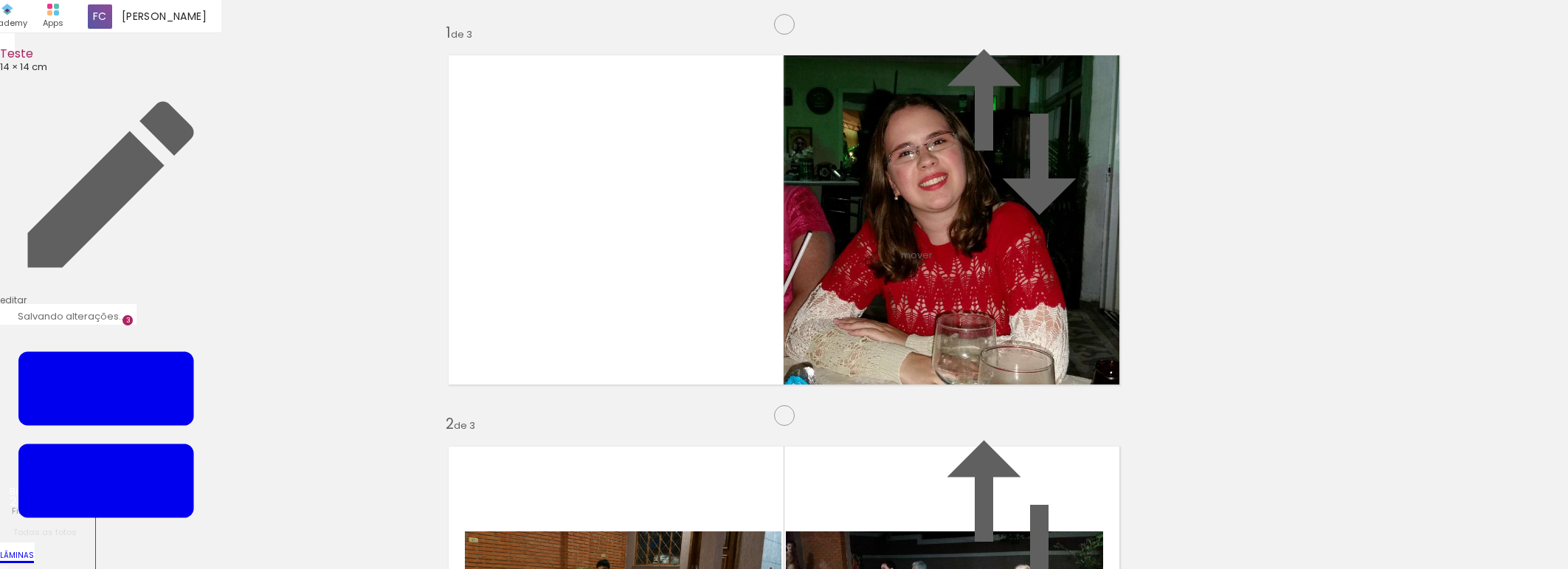
drag, startPoint x: 918, startPoint y: 258, endPoint x: 928, endPoint y: 254, distance: 10.8
drag, startPoint x: 906, startPoint y: 241, endPoint x: 930, endPoint y: 239, distance: 24.1
drag, startPoint x: 928, startPoint y: 254, endPoint x: 918, endPoint y: 252, distance: 10.2
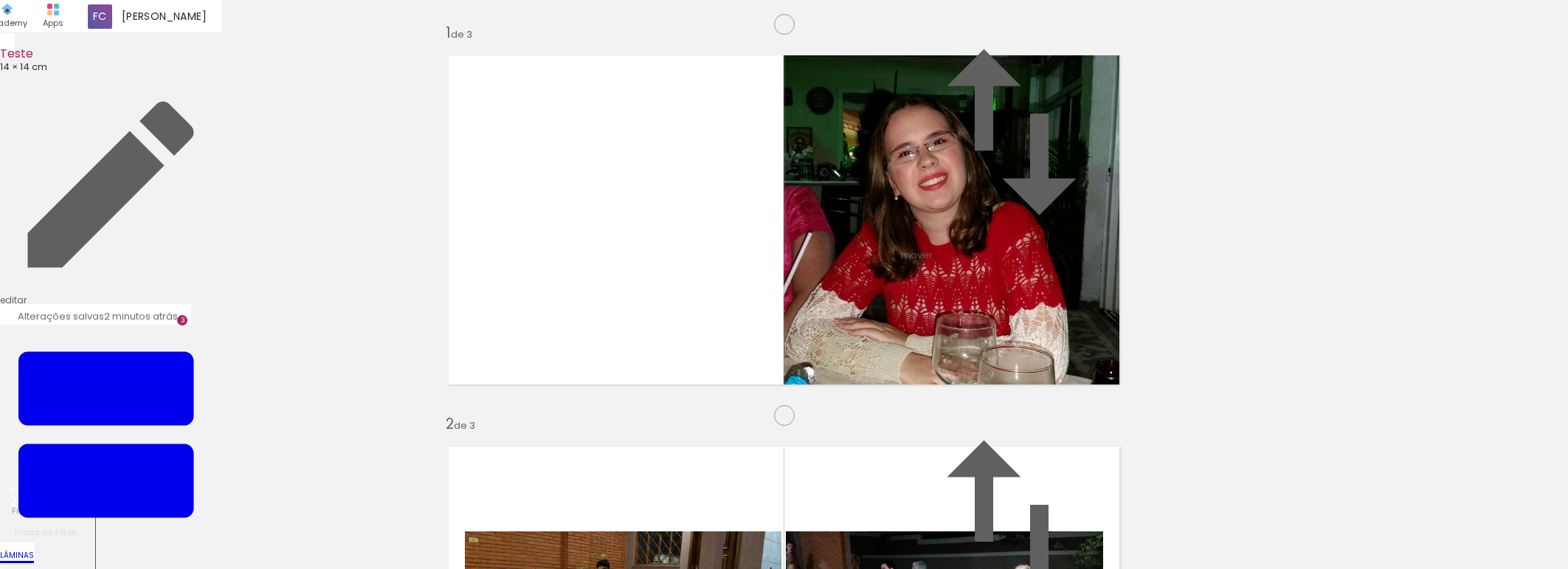
drag, startPoint x: 604, startPoint y: 283, endPoint x: 572, endPoint y: 278, distance: 32.4
drag, startPoint x: 574, startPoint y: 524, endPoint x: 649, endPoint y: 237, distance: 296.6
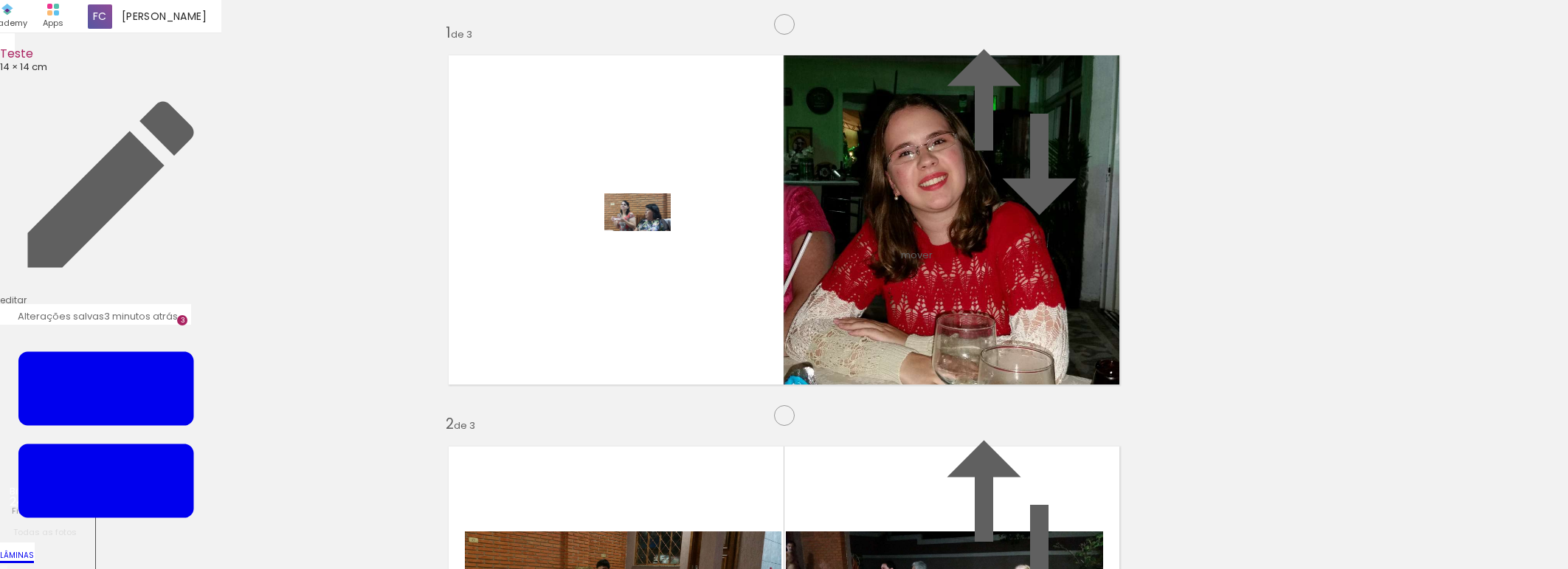
click at [649, 237] on quentale-workspace at bounding box center [784, 284] width 1568 height 569
drag, startPoint x: 661, startPoint y: 524, endPoint x: 915, endPoint y: 296, distance: 341.3
click at [915, 296] on quentale-workspace at bounding box center [784, 284] width 1568 height 569
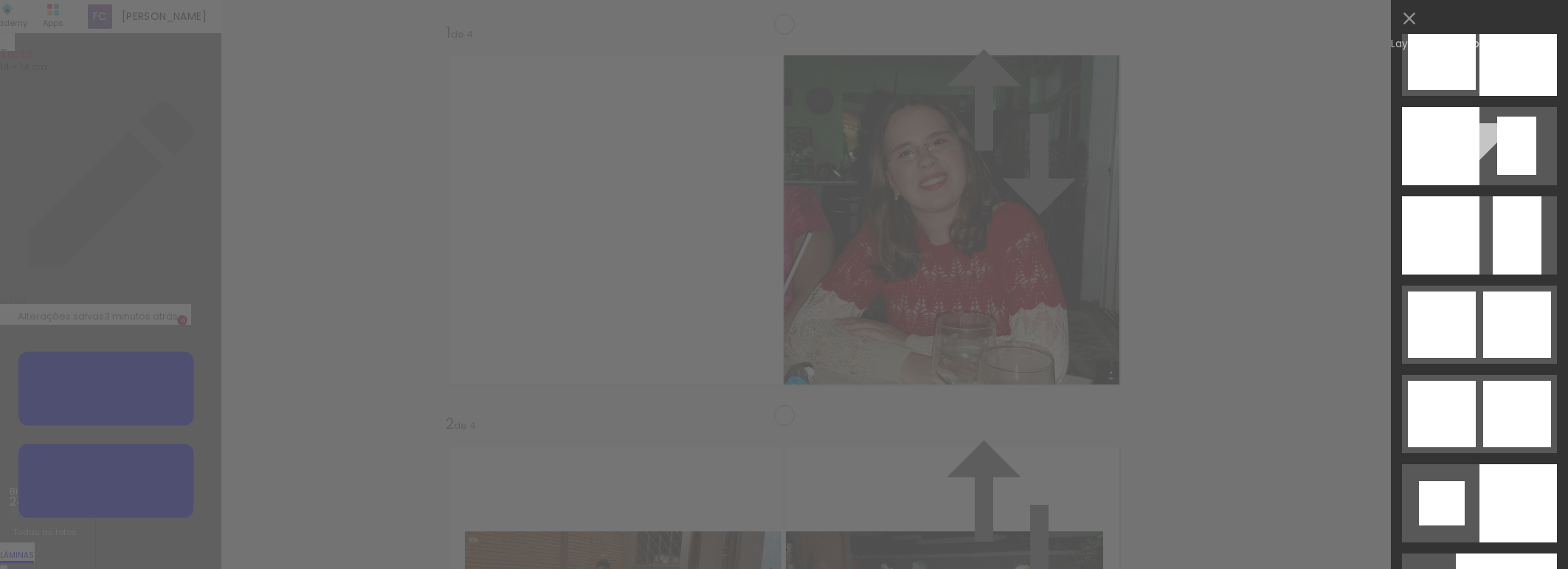
scroll to position [2643, 0]
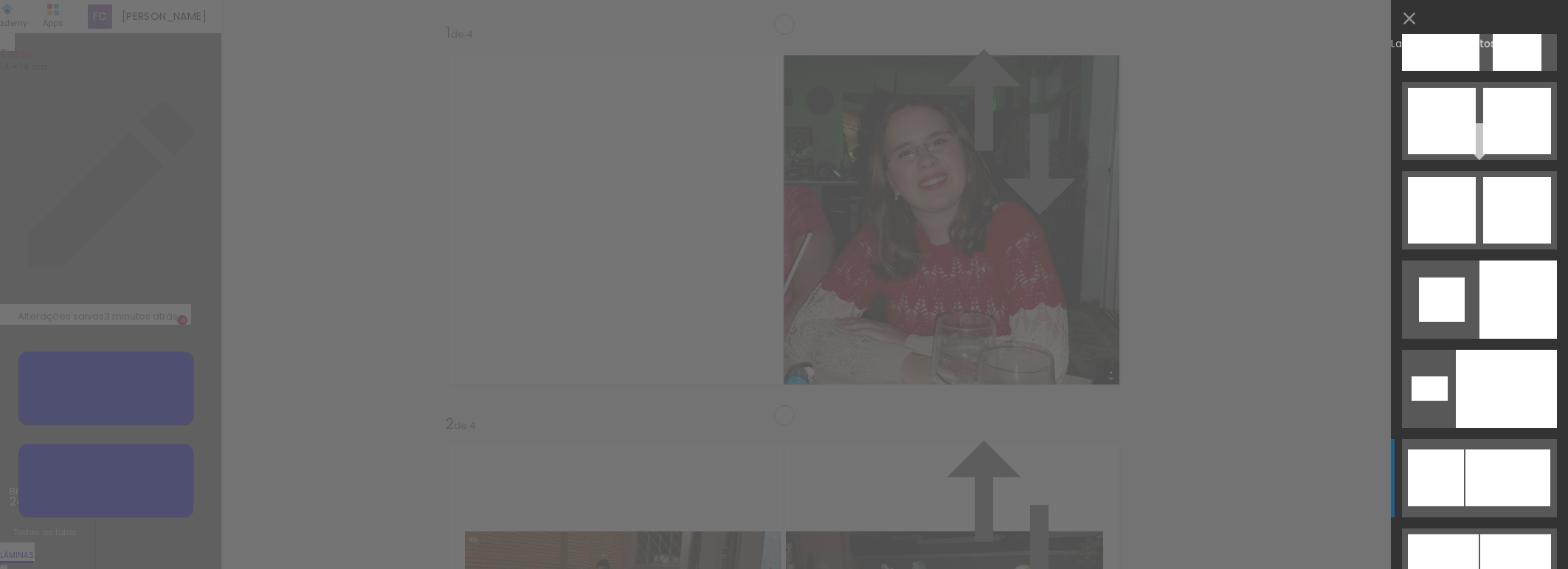
click at [1482, 428] on div at bounding box center [1506, 389] width 101 height 79
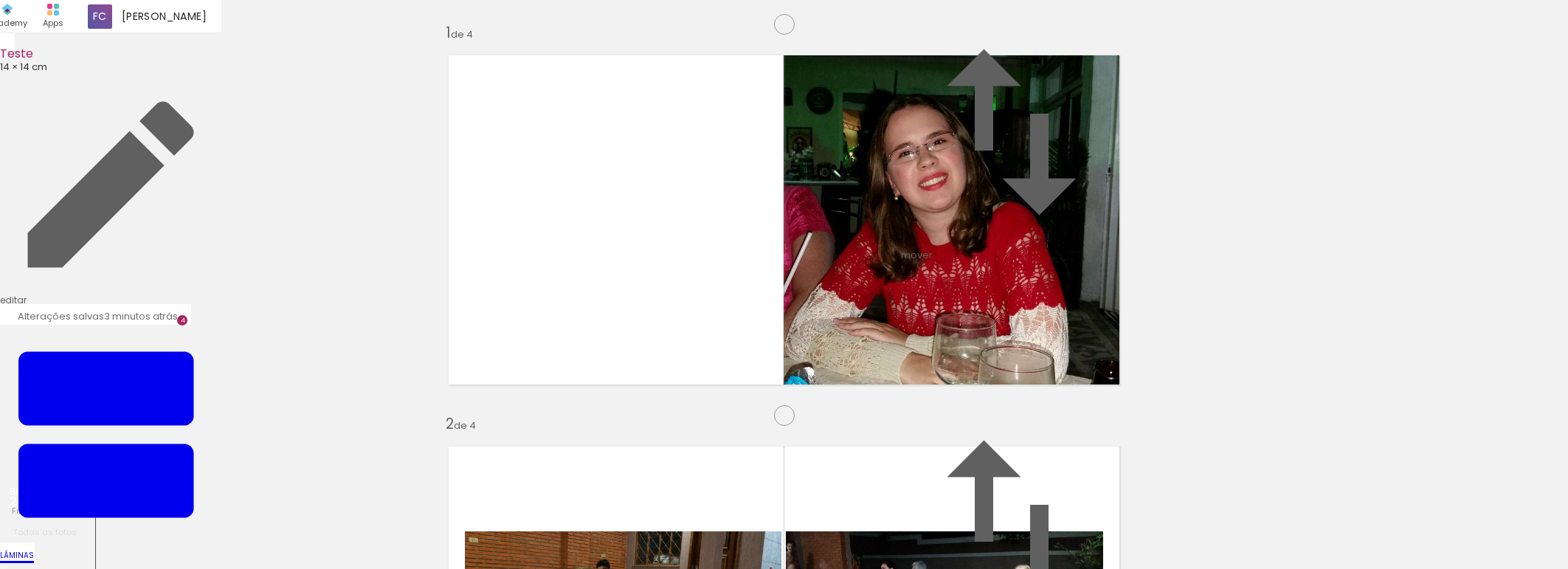
drag, startPoint x: 568, startPoint y: 270, endPoint x: 586, endPoint y: 249, distance: 27.7
drag, startPoint x: 721, startPoint y: 524, endPoint x: 613, endPoint y: 213, distance: 329.2
click at [613, 213] on quentale-workspace at bounding box center [784, 284] width 1568 height 569
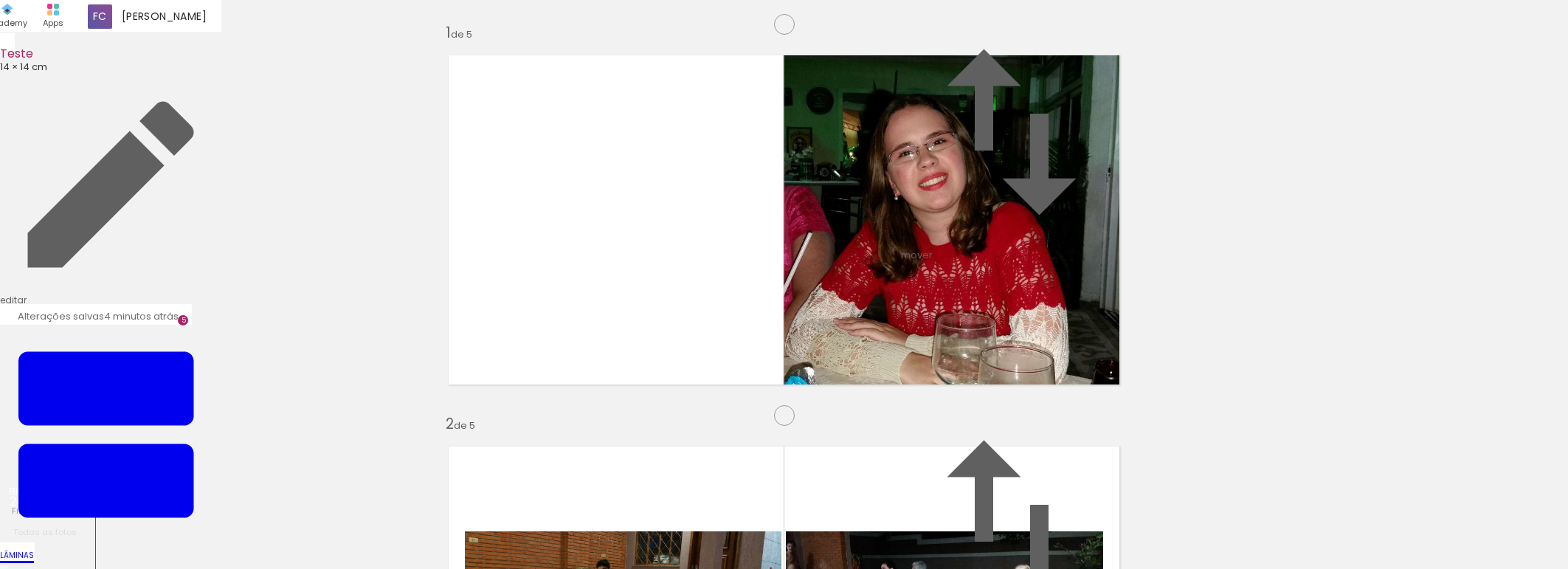
scroll to position [1583, 0]
drag, startPoint x: 827, startPoint y: 541, endPoint x: 1043, endPoint y: 326, distance: 304.8
click at [1033, 258] on quentale-workspace at bounding box center [784, 284] width 1568 height 569
drag, startPoint x: 918, startPoint y: 233, endPoint x: 973, endPoint y: 206, distance: 61.3
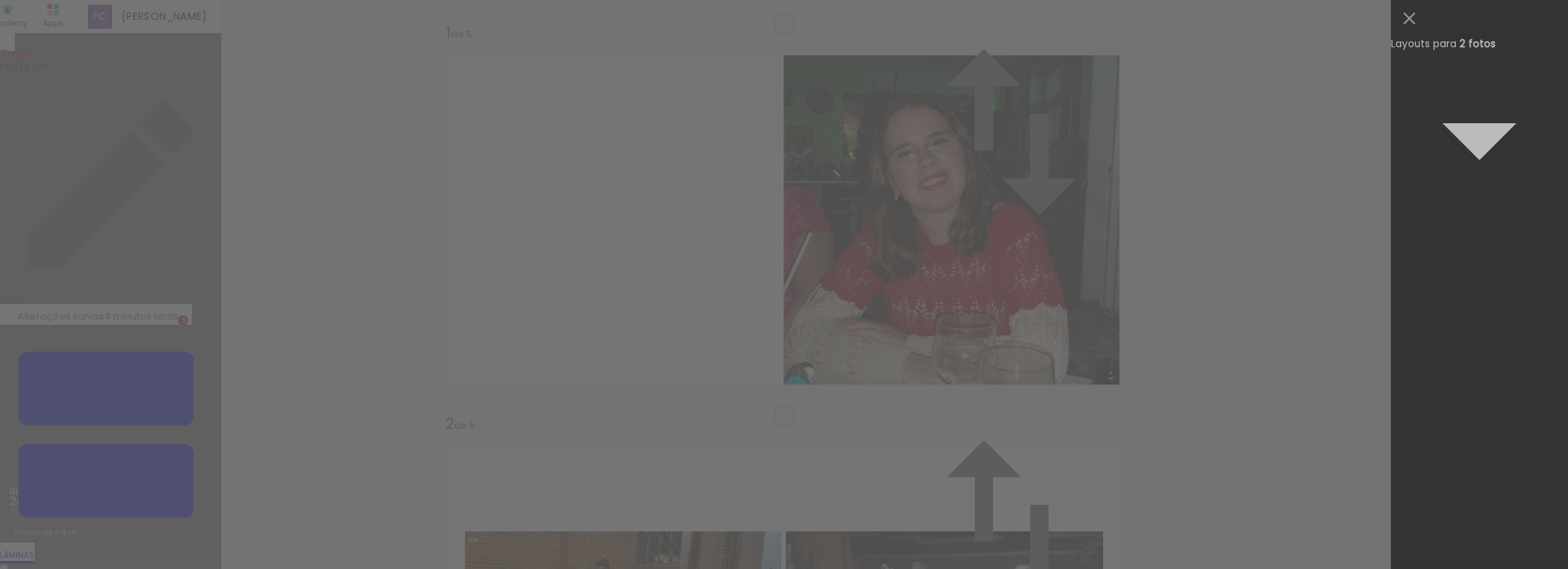
scroll to position [0, 0]
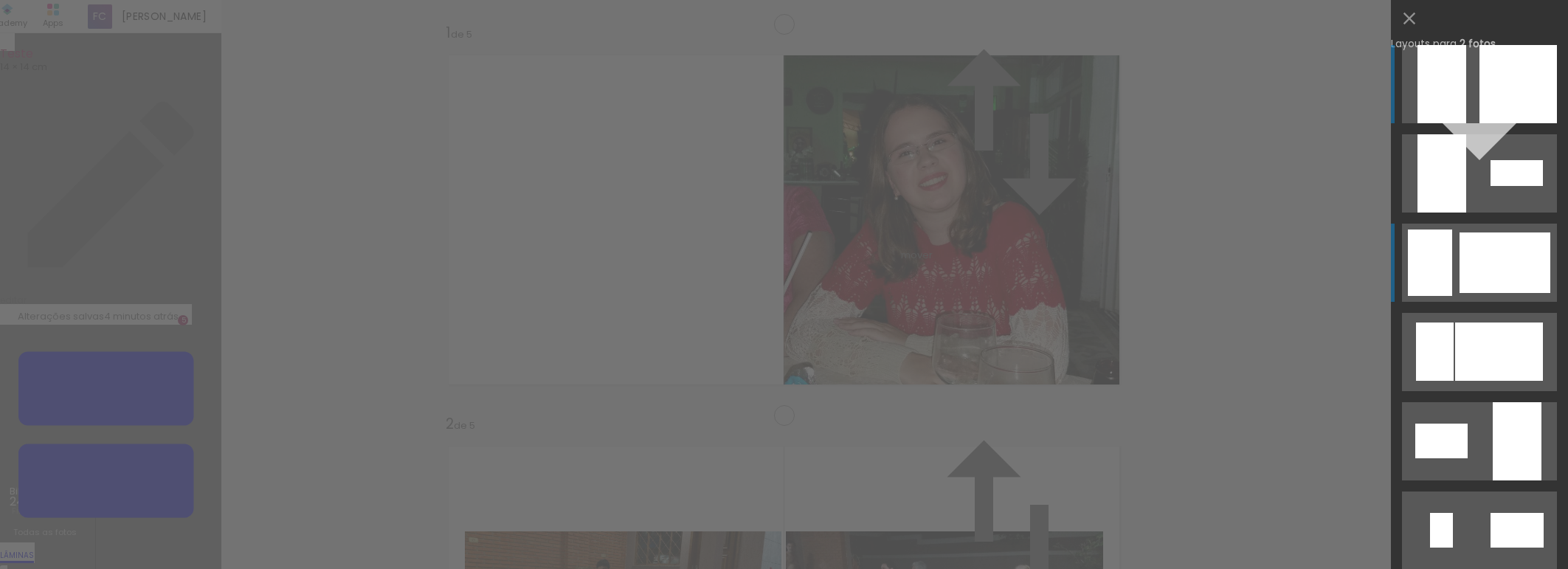
click at [1477, 264] on div at bounding box center [1505, 263] width 91 height 61
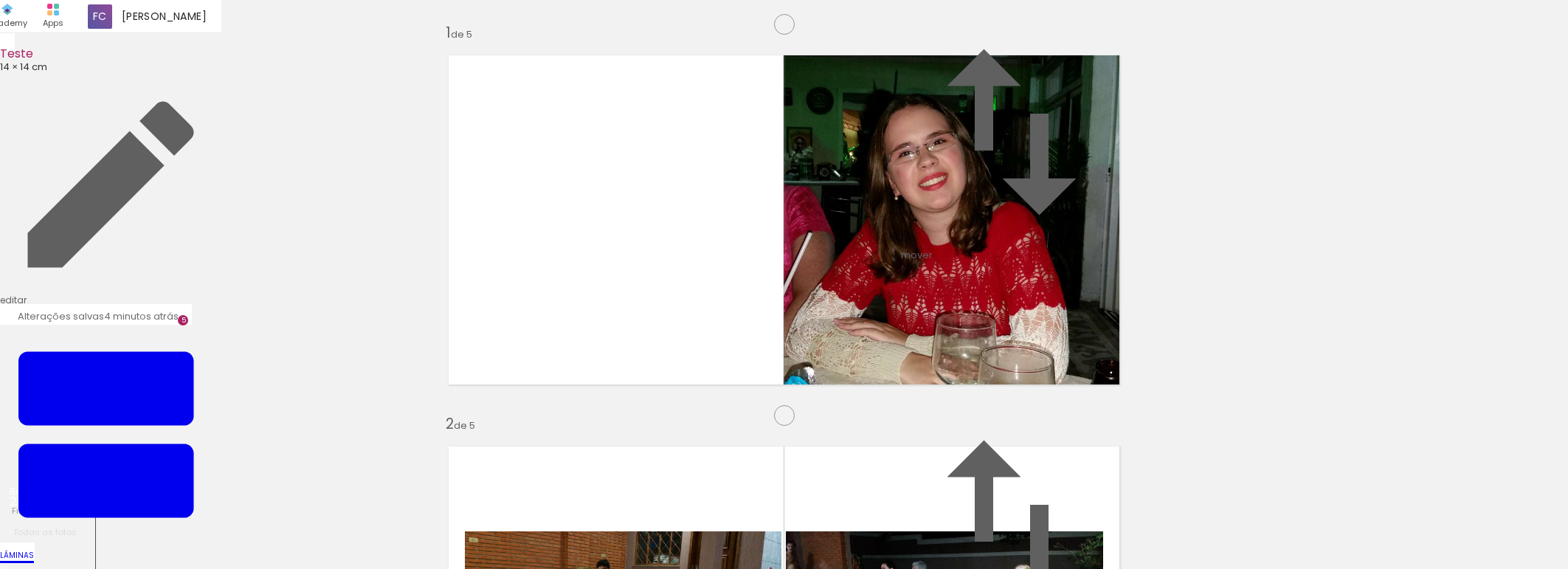
drag, startPoint x: 657, startPoint y: 128, endPoint x: 635, endPoint y: 202, distance: 77.2
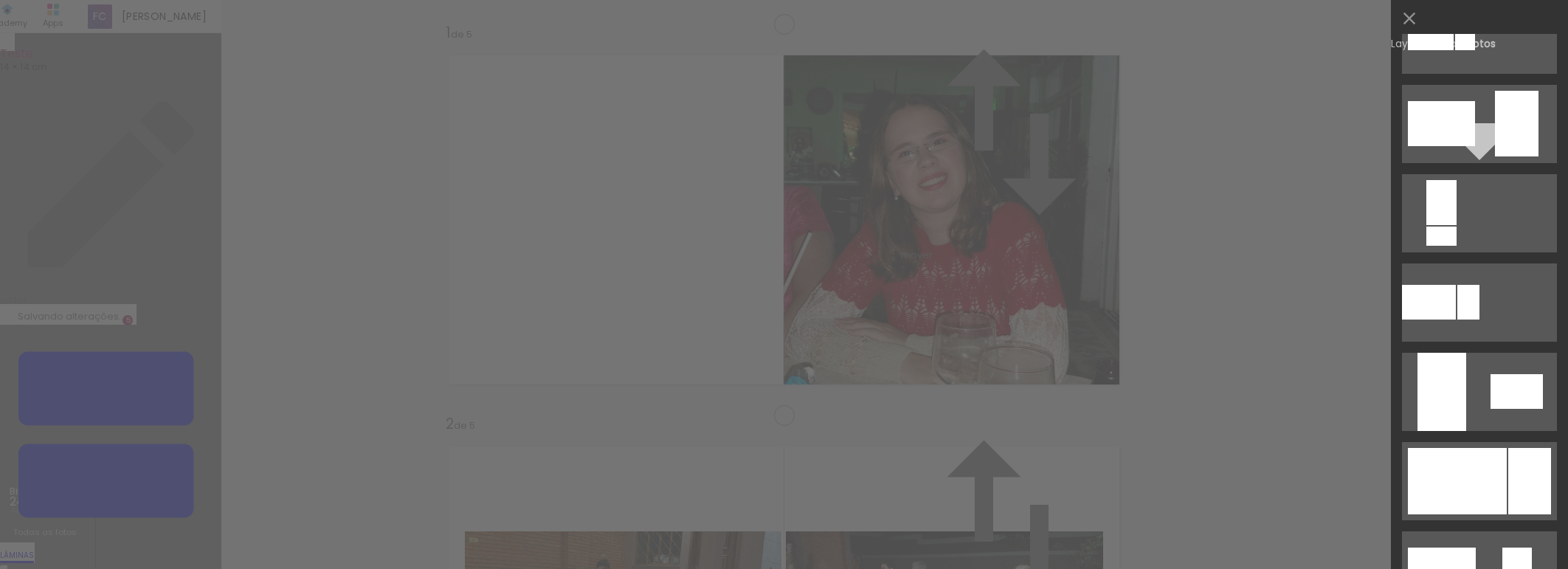
scroll to position [789, 0]
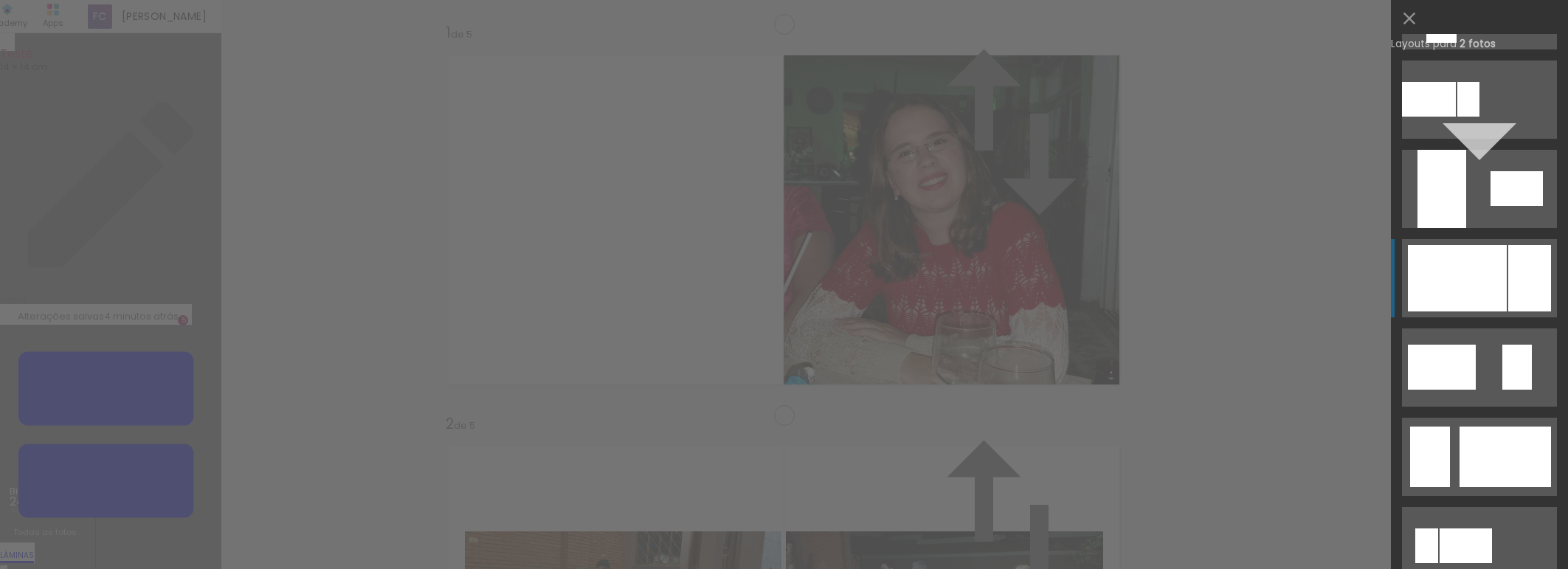
click at [1486, 427] on div at bounding box center [1505, 457] width 92 height 61
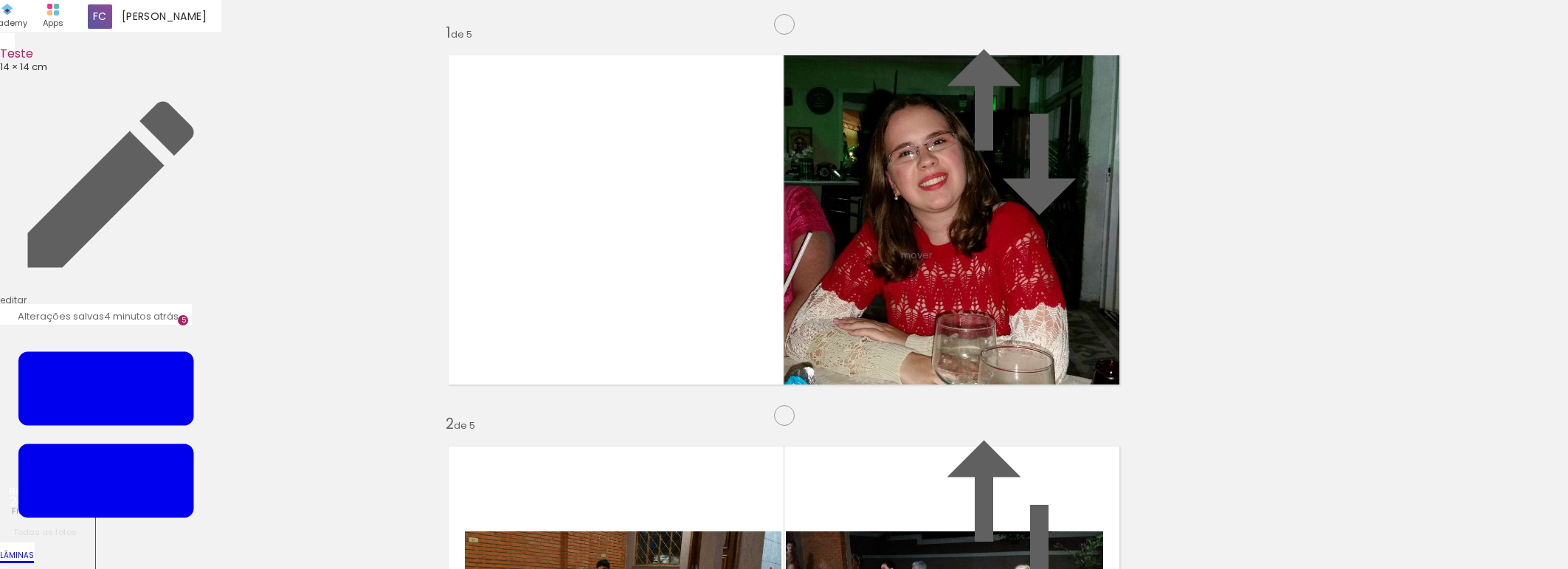
scroll to position [1990, 0]
drag, startPoint x: 906, startPoint y: 518, endPoint x: 888, endPoint y: 418, distance: 101.6
click at [756, 261] on quentale-workspace at bounding box center [784, 284] width 1568 height 569
drag, startPoint x: 988, startPoint y: 524, endPoint x: 952, endPoint y: 288, distance: 238.7
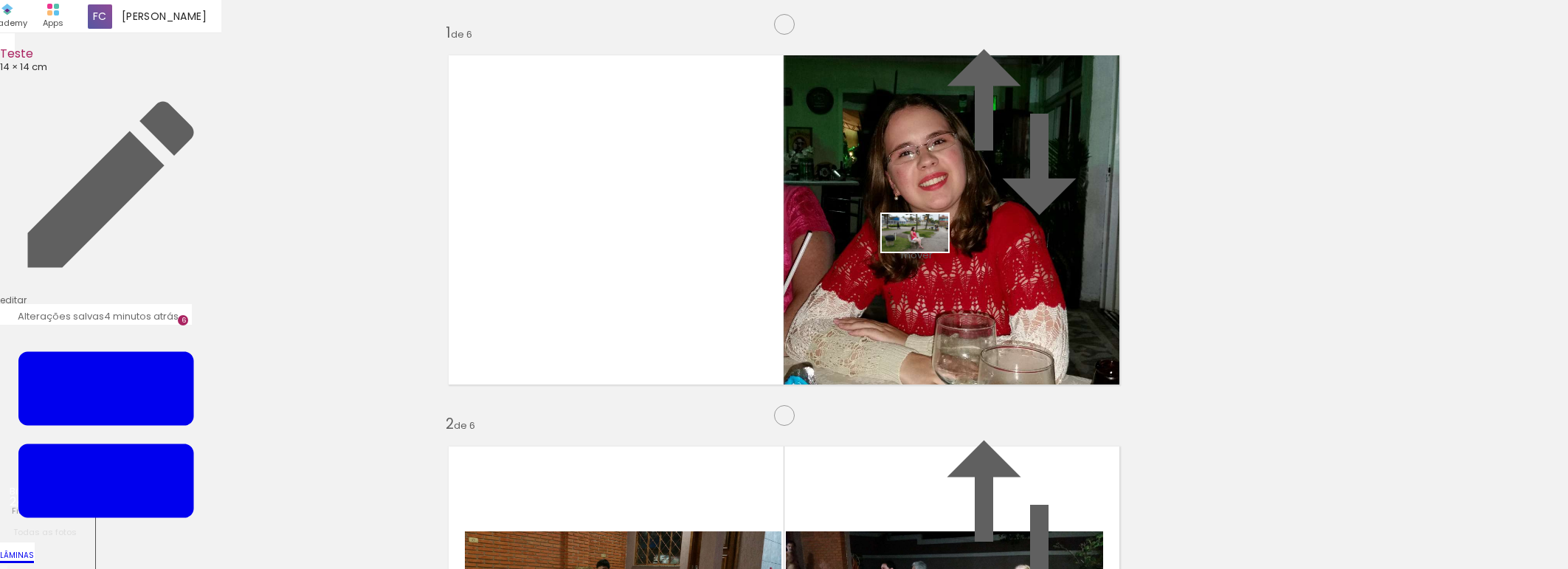
click at [927, 258] on quentale-workspace at bounding box center [784, 284] width 1568 height 569
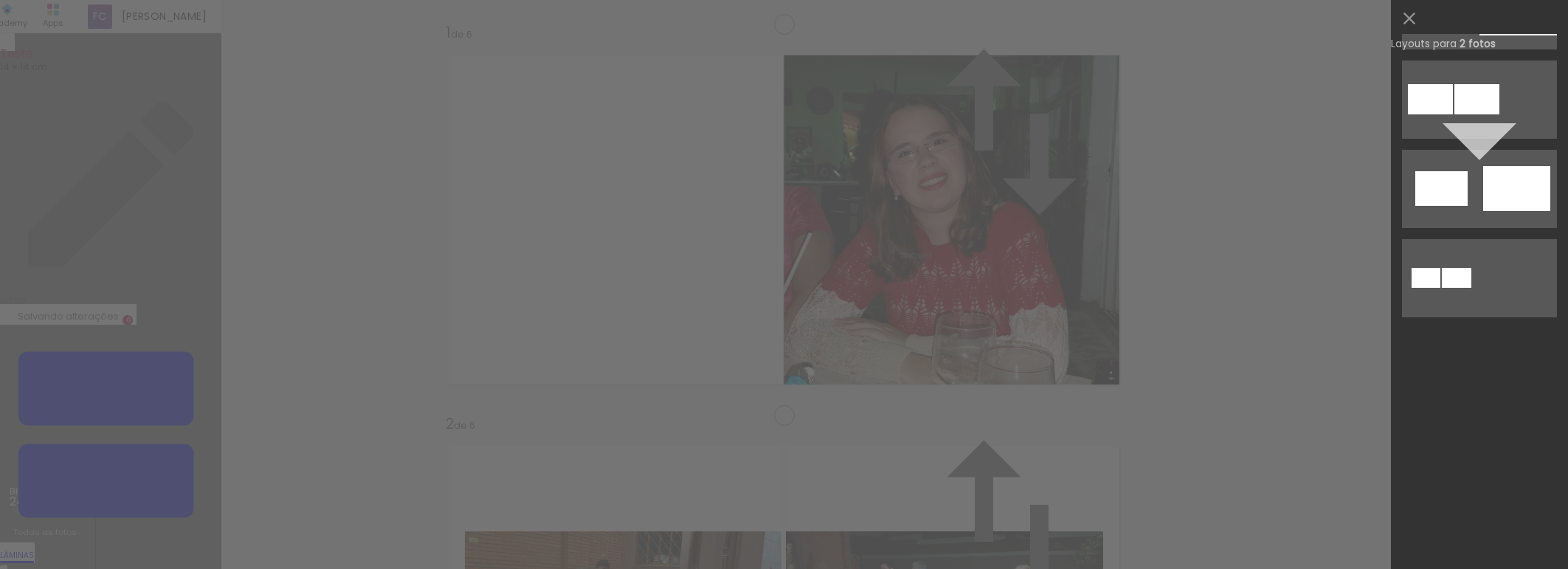
scroll to position [0, 0]
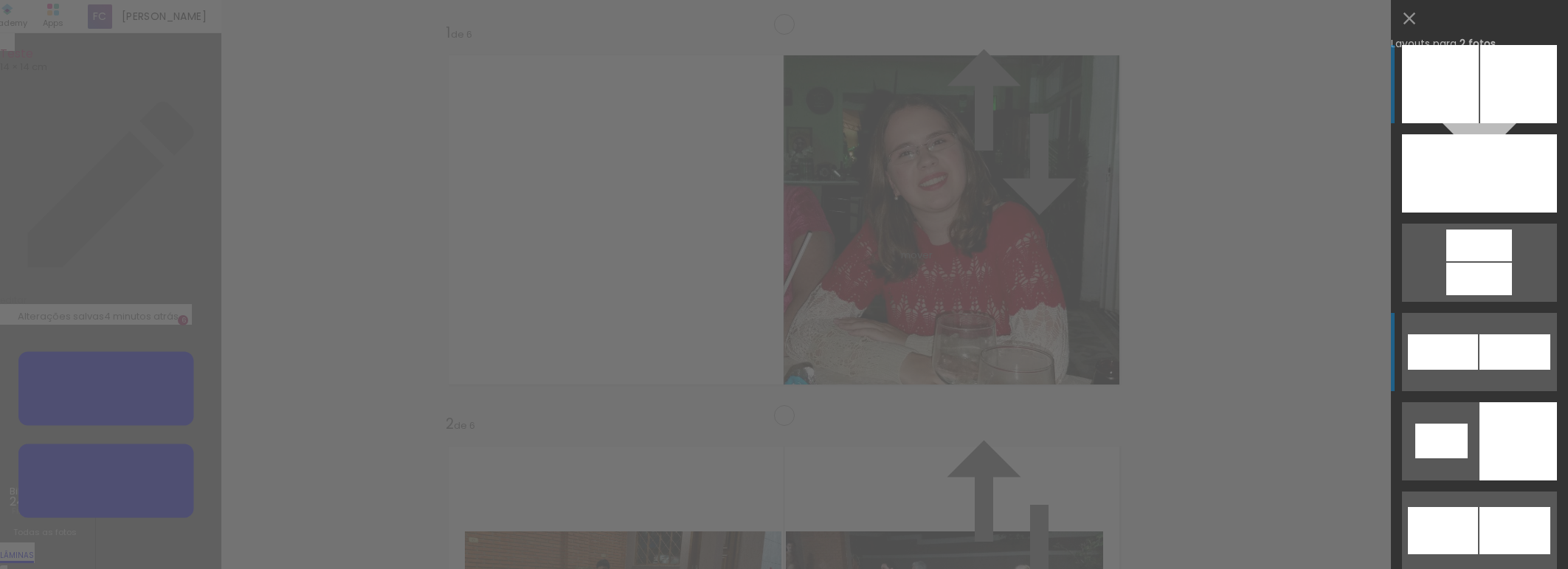
click at [1468, 213] on div at bounding box center [1441, 173] width 78 height 79
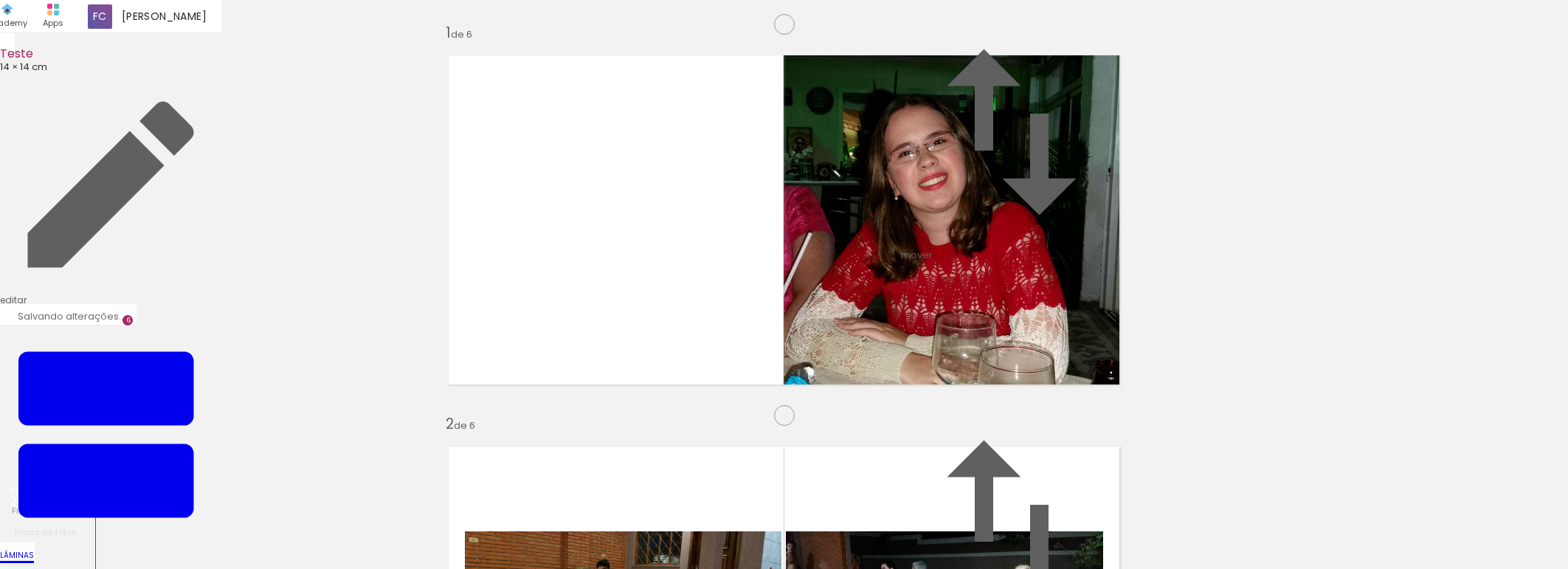
drag, startPoint x: 876, startPoint y: 262, endPoint x: 581, endPoint y: 264, distance: 295.0
click at [0, 0] on slot at bounding box center [0, 0] width 0 height 0
drag, startPoint x: 1055, startPoint y: 527, endPoint x: 661, endPoint y: 348, distance: 432.8
click at [661, 348] on quentale-workspace at bounding box center [784, 284] width 1568 height 569
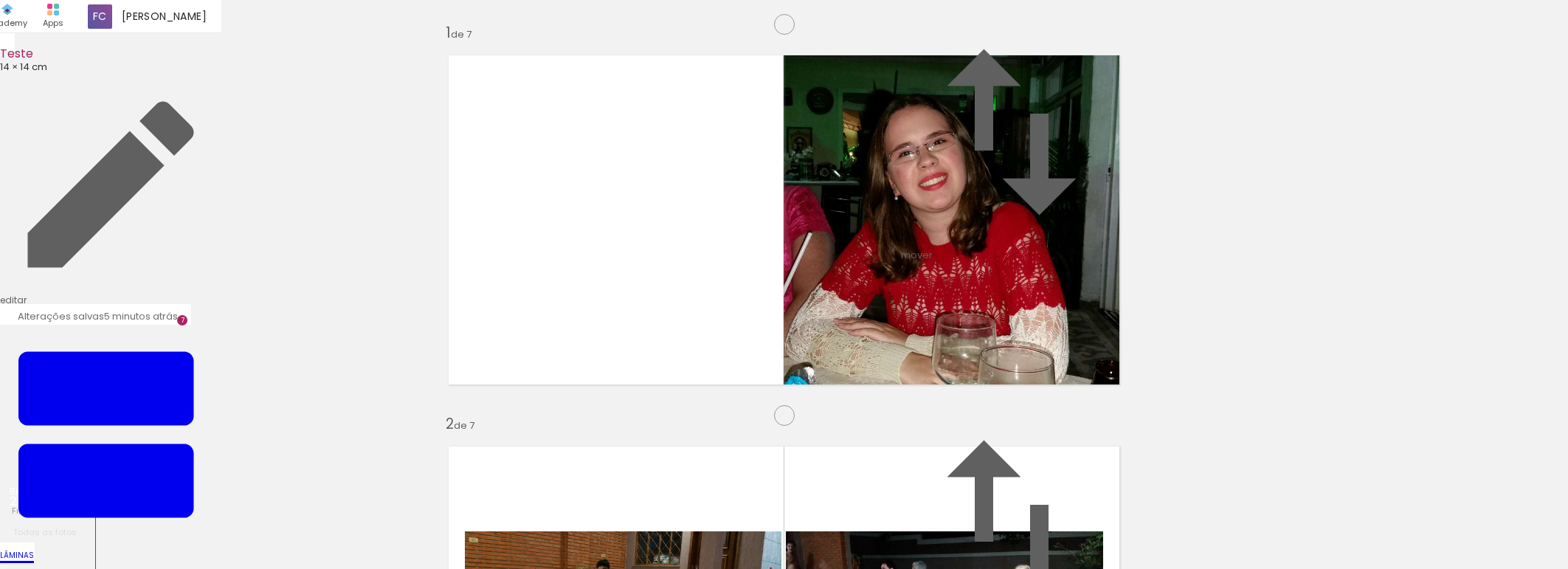
scroll to position [2366, 0]
drag, startPoint x: 1139, startPoint y: 536, endPoint x: 956, endPoint y: 269, distance: 323.7
click at [956, 269] on quentale-workspace at bounding box center [784, 284] width 1568 height 569
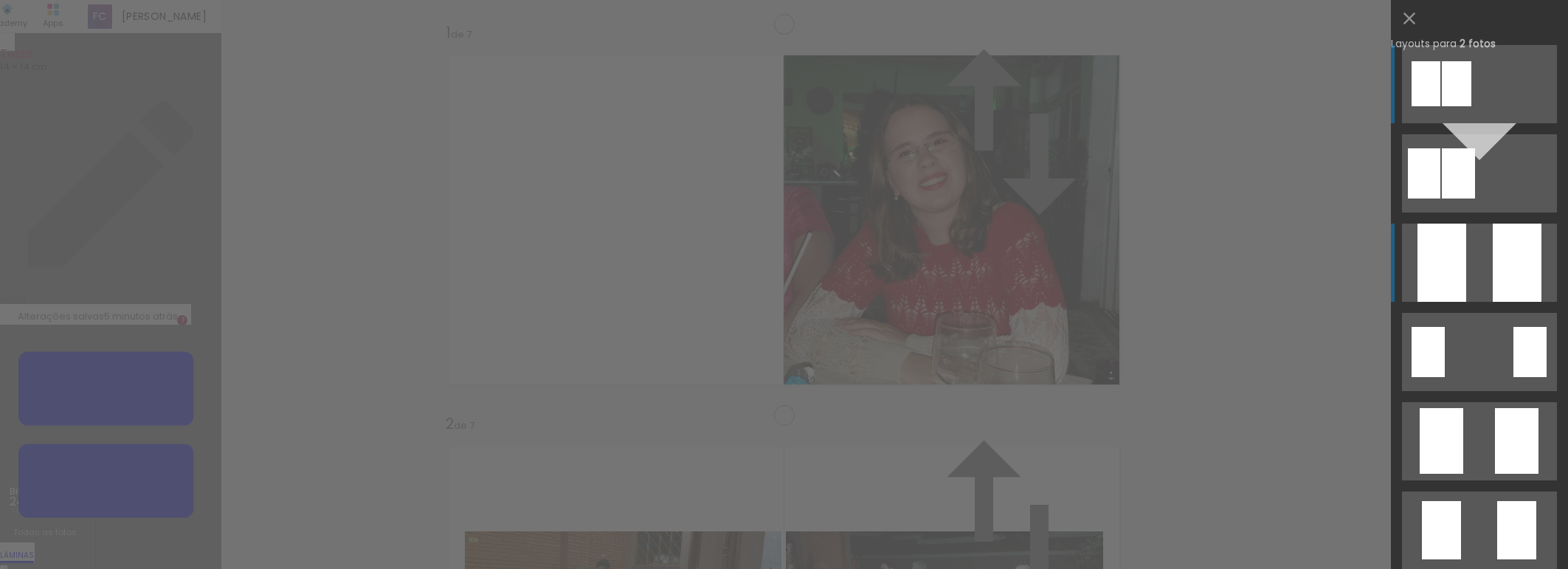
click at [1482, 213] on quentale-layouter at bounding box center [1480, 173] width 155 height 79
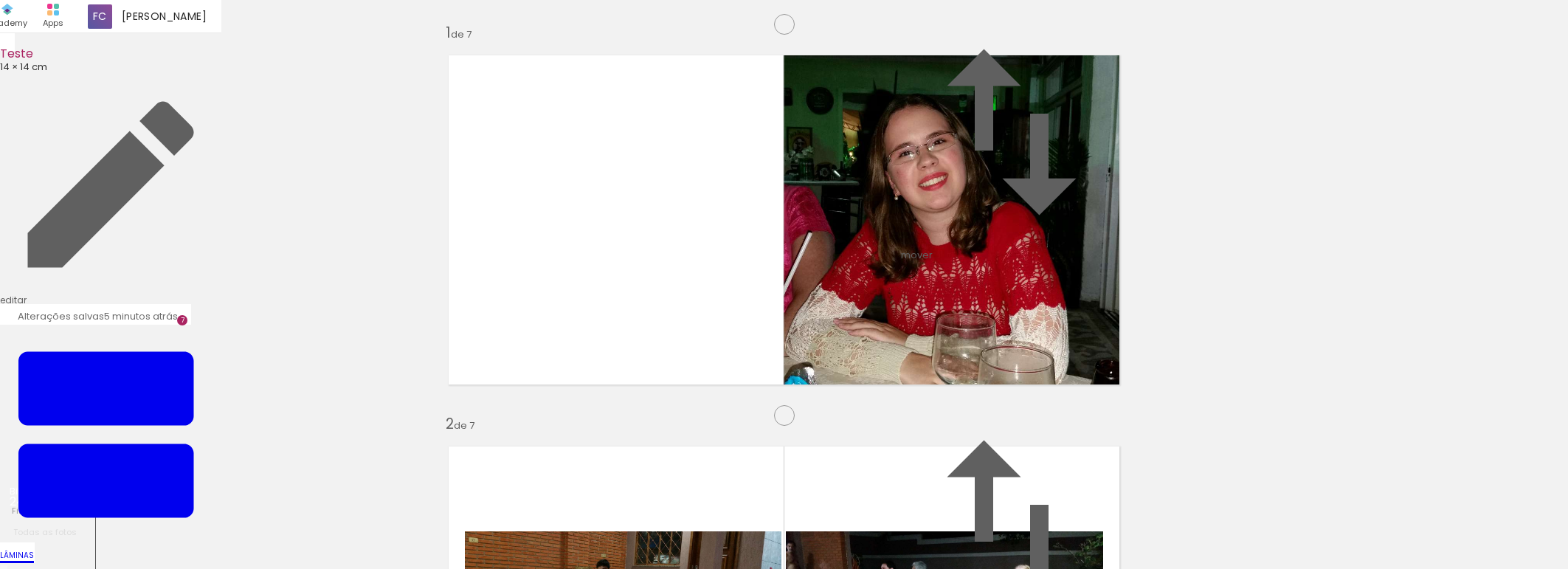
scroll to position [2785, 0]
drag, startPoint x: 1237, startPoint y: 525, endPoint x: 753, endPoint y: 278, distance: 543.4
click at [753, 278] on quentale-workspace at bounding box center [784, 284] width 1568 height 569
drag, startPoint x: 1541, startPoint y: 516, endPoint x: 974, endPoint y: 303, distance: 605.7
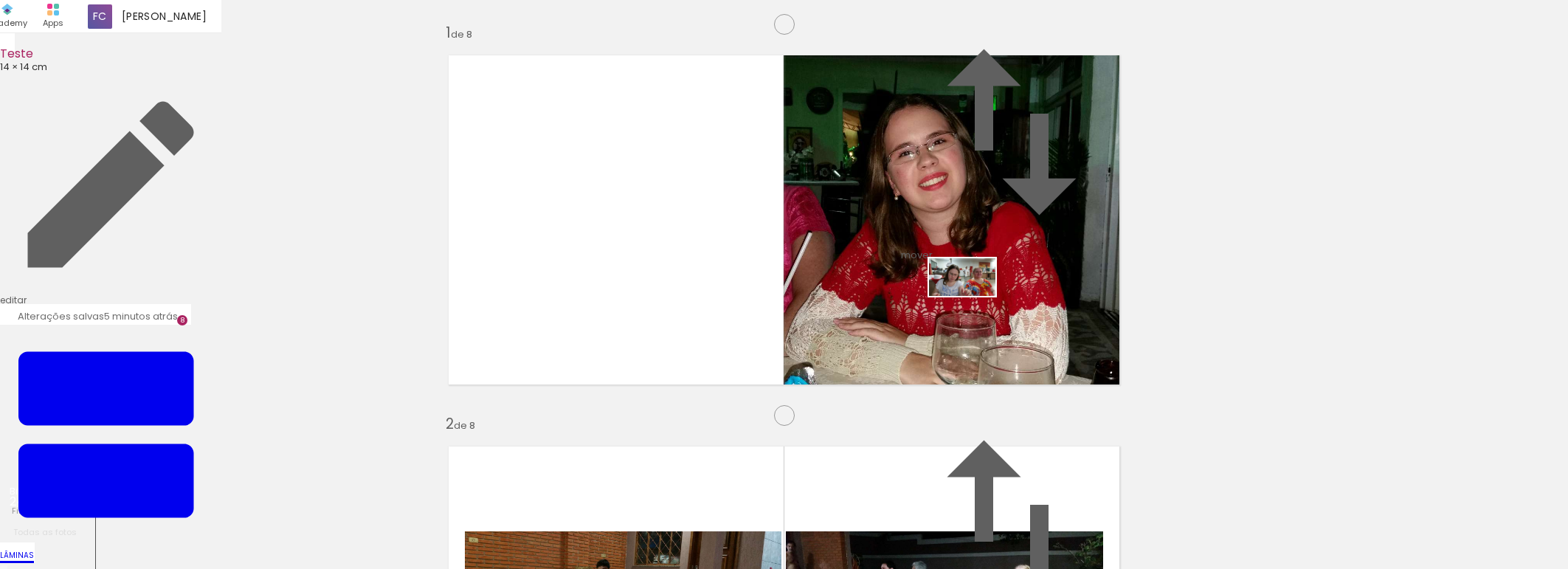
click at [974, 303] on quentale-workspace at bounding box center [784, 284] width 1568 height 569
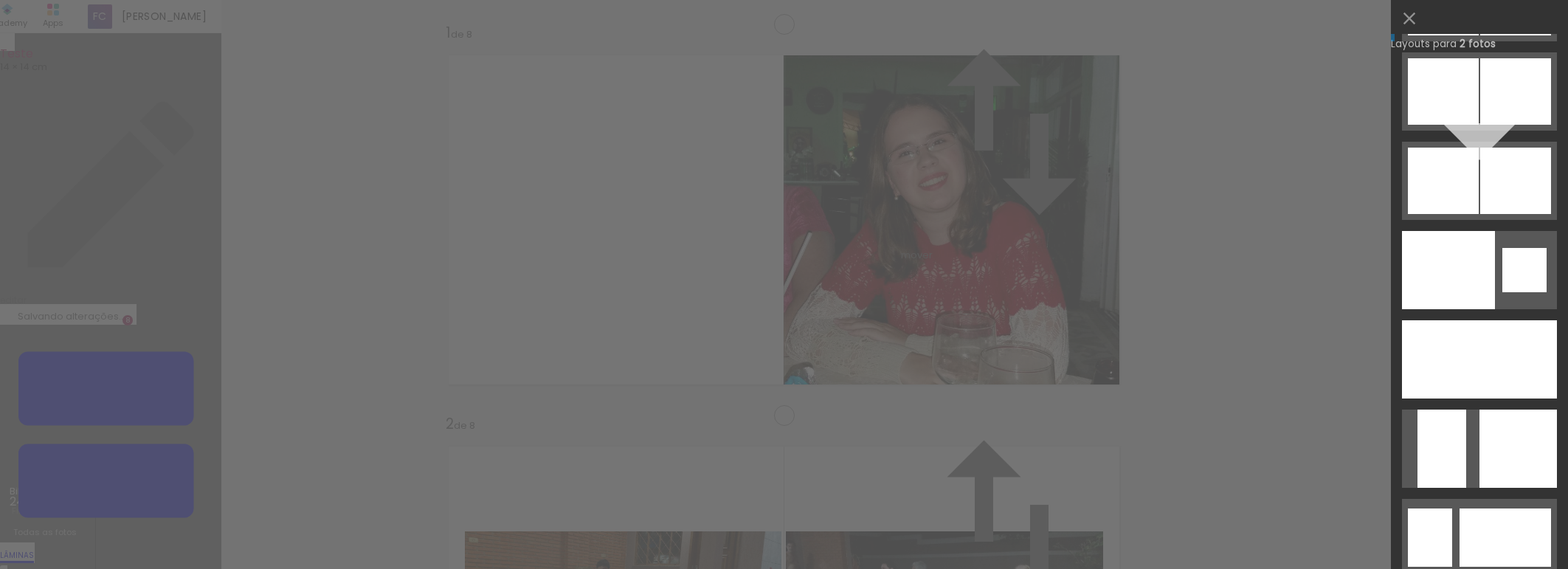
scroll to position [3253, 0]
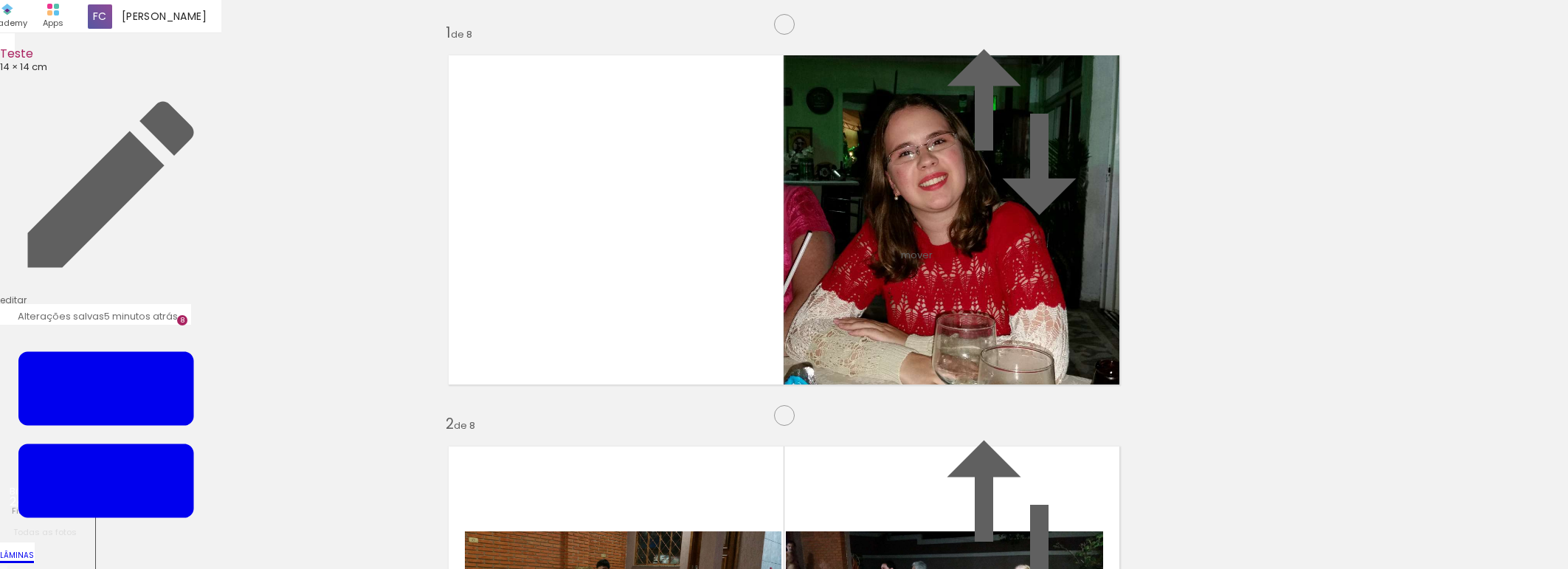
scroll to position [3164, 0]
drag, startPoint x: 1310, startPoint y: 527, endPoint x: 953, endPoint y: 373, distance: 388.8
click at [780, 296] on quentale-workspace at bounding box center [784, 284] width 1568 height 569
drag, startPoint x: 1384, startPoint y: 513, endPoint x: 925, endPoint y: 271, distance: 518.9
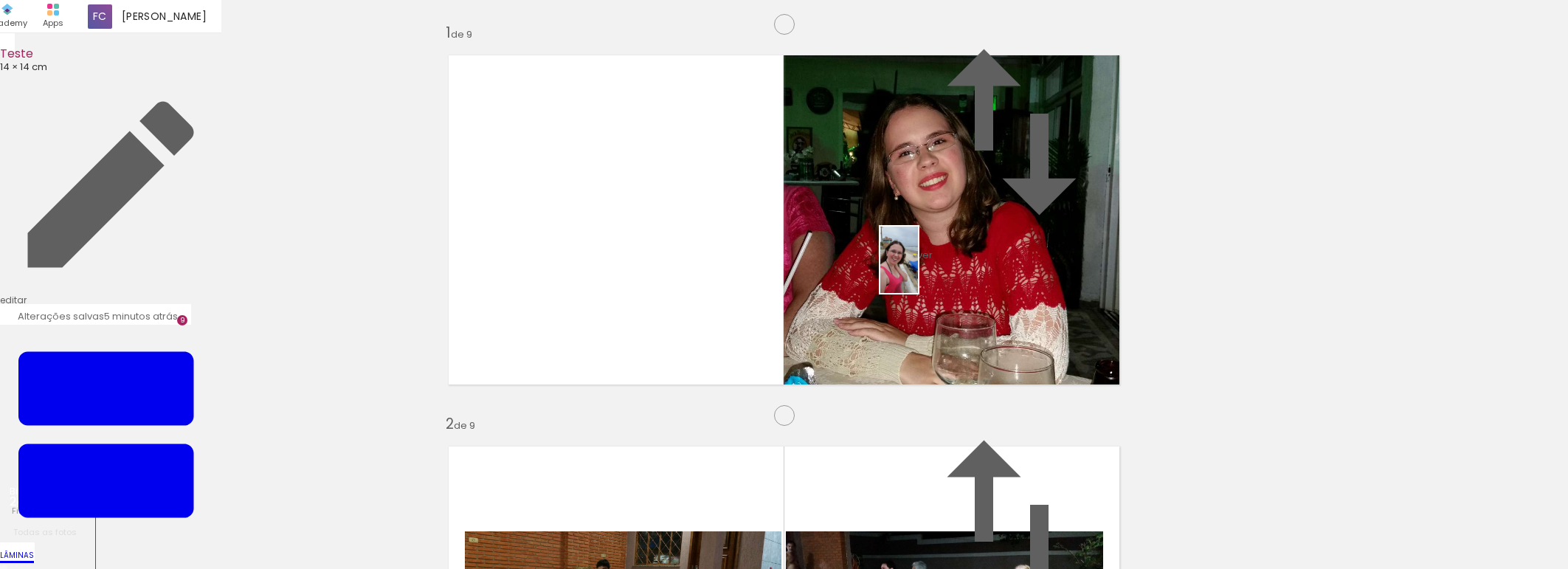
click at [925, 271] on quentale-workspace at bounding box center [784, 284] width 1568 height 569
drag, startPoint x: 1478, startPoint y: 527, endPoint x: 973, endPoint y: 299, distance: 554.1
click at [973, 299] on quentale-workspace at bounding box center [784, 284] width 1568 height 569
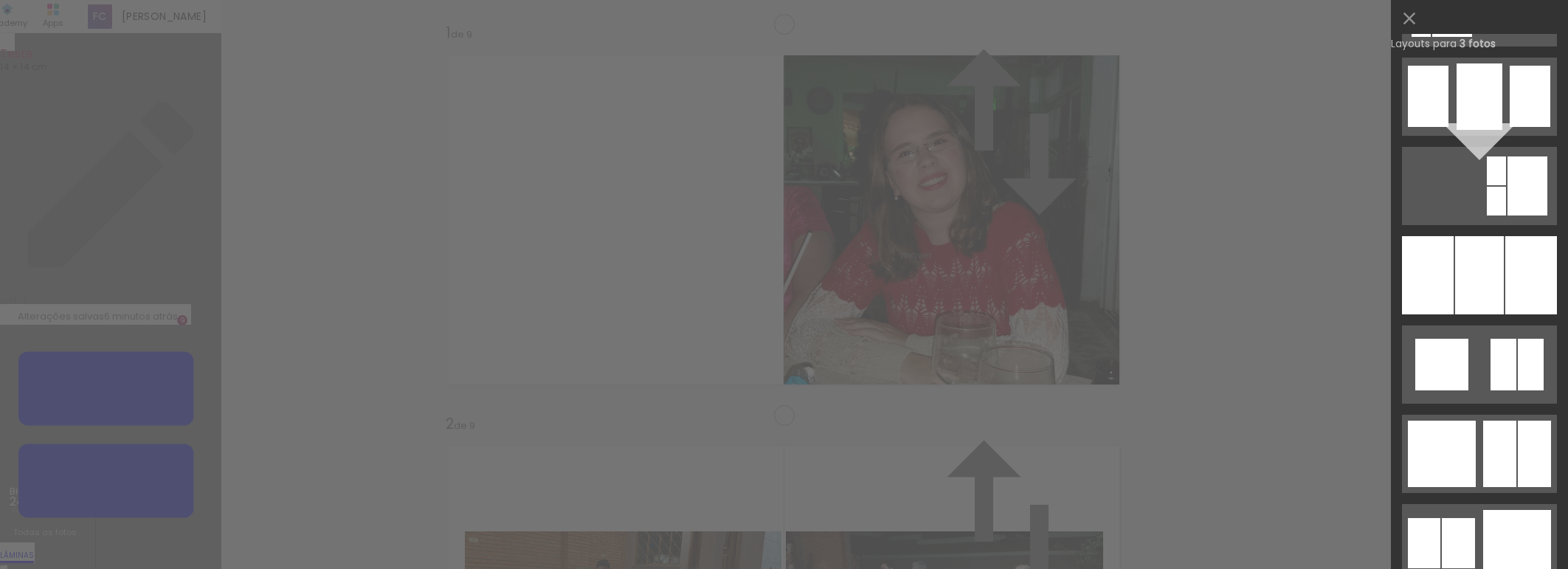
scroll to position [1280, 0]
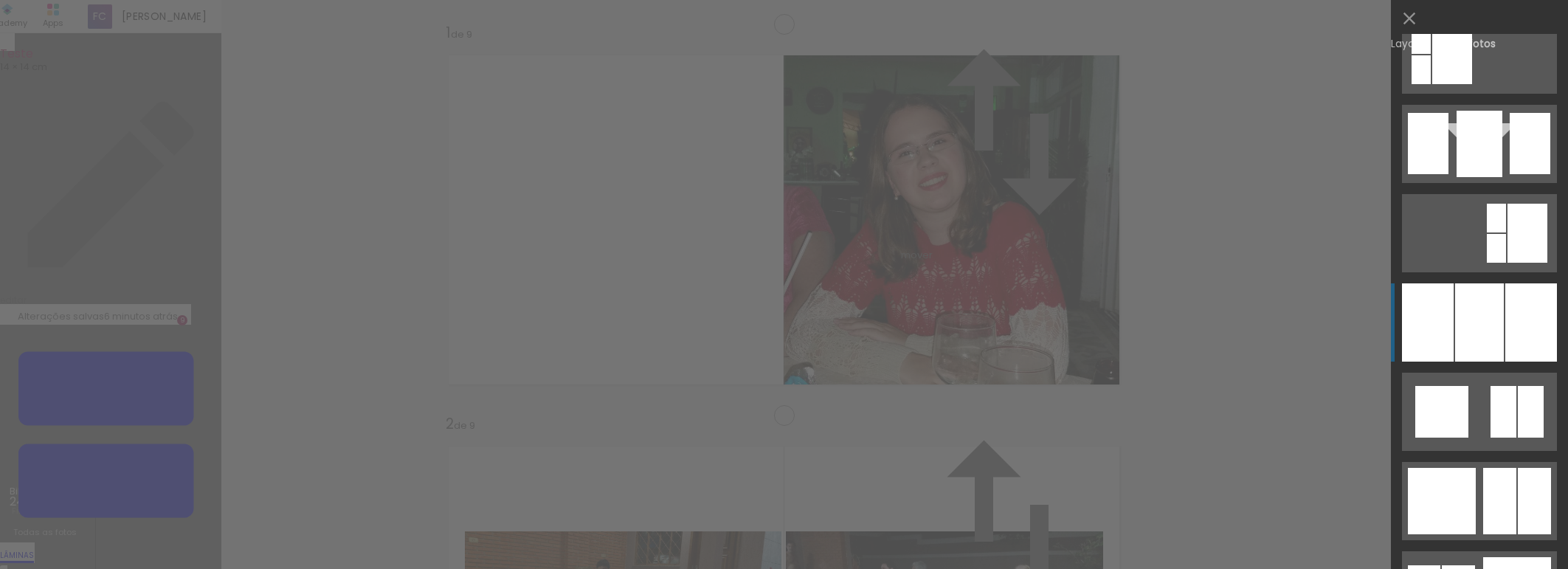
drag, startPoint x: 1481, startPoint y: 314, endPoint x: 1428, endPoint y: 336, distance: 57.4
click at [1481, 315] on div at bounding box center [1479, 322] width 49 height 79
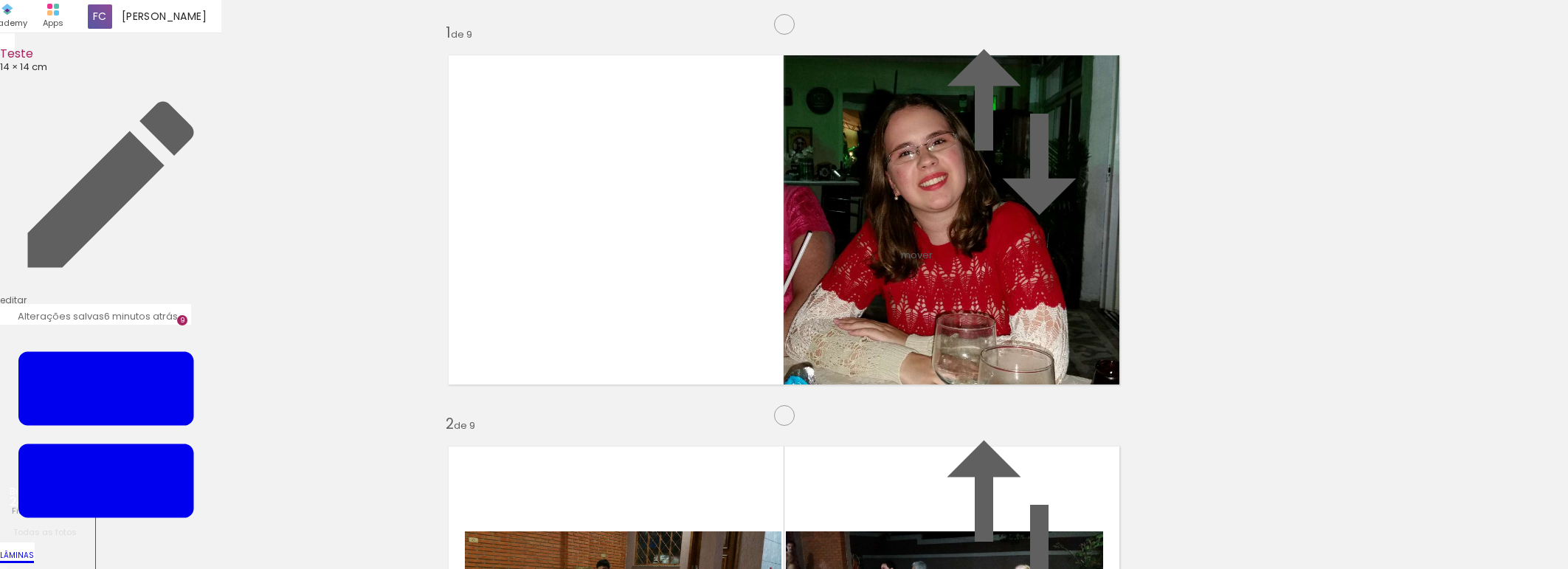
scroll to position [0, 541]
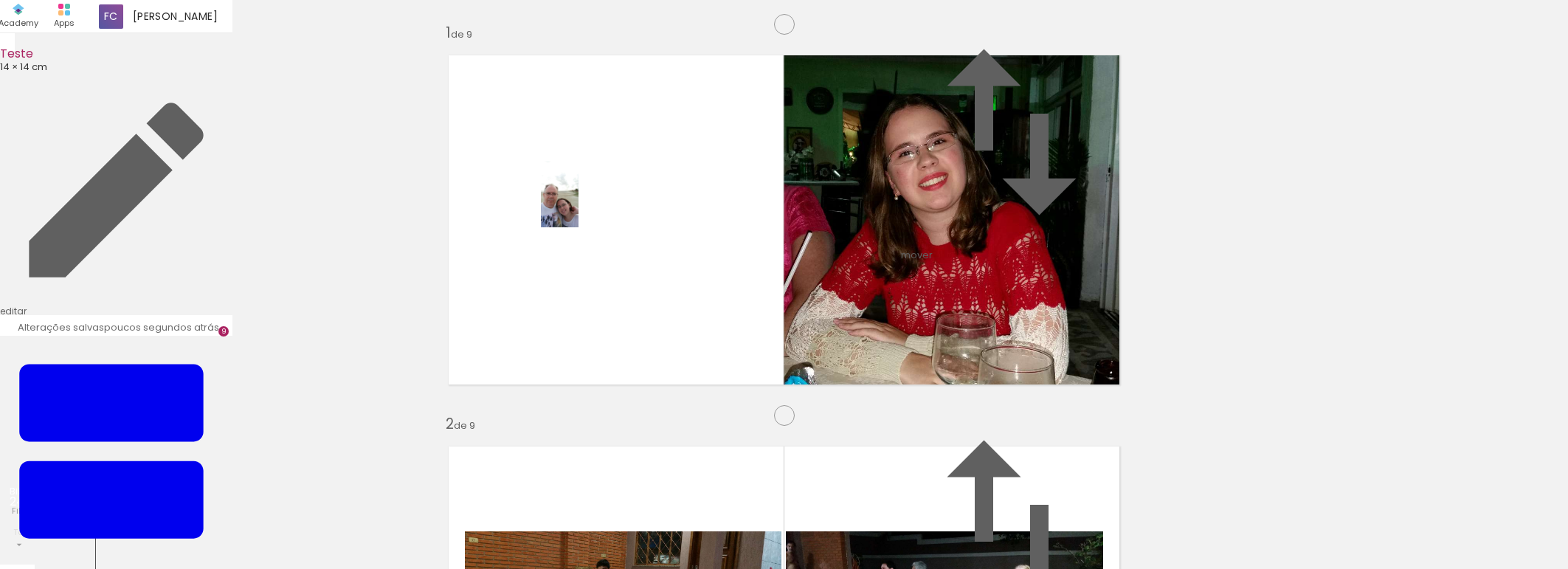
drag, startPoint x: 1094, startPoint y: 526, endPoint x: 586, endPoint y: 206, distance: 600.4
click at [586, 206] on quentale-workspace at bounding box center [784, 284] width 1568 height 569
drag, startPoint x: 1200, startPoint y: 527, endPoint x: 721, endPoint y: 378, distance: 501.6
click at [728, 364] on quentale-workspace at bounding box center [784, 284] width 1568 height 569
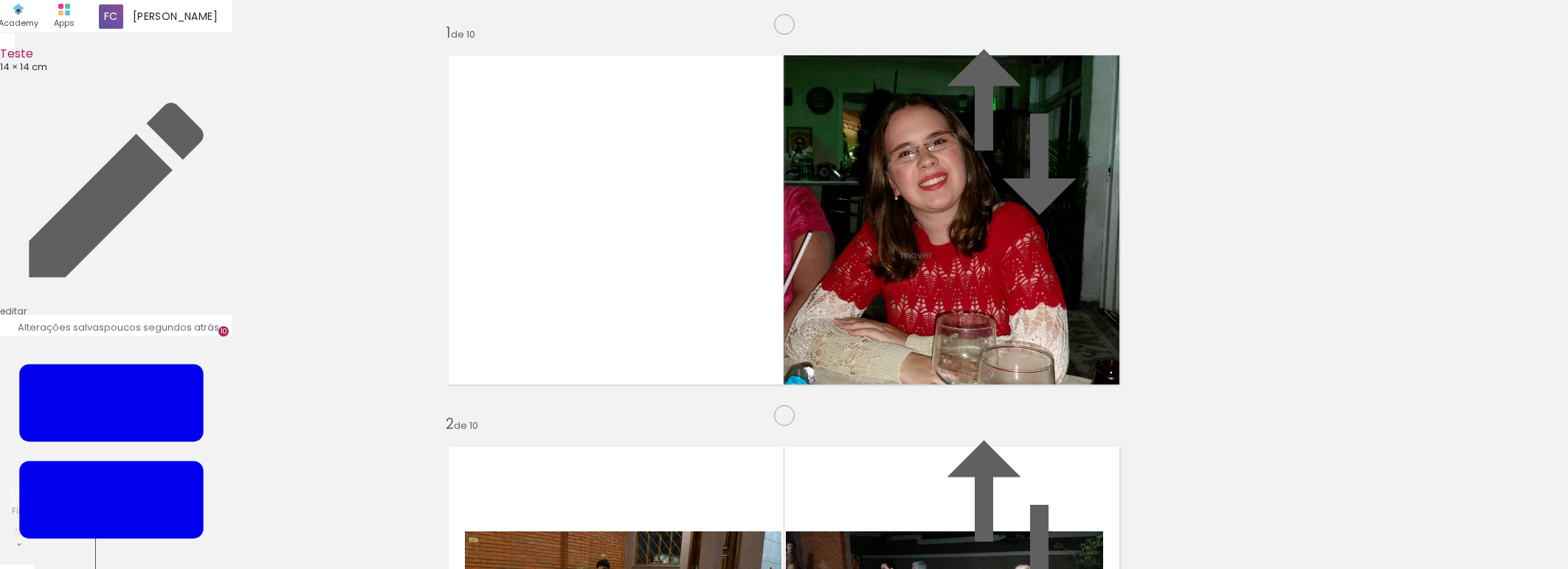
scroll to position [3552, 0]
drag, startPoint x: 1440, startPoint y: 528, endPoint x: 866, endPoint y: 413, distance: 585.4
click at [622, 287] on quentale-workspace at bounding box center [784, 284] width 1568 height 569
drag, startPoint x: 1342, startPoint y: 542, endPoint x: 1031, endPoint y: 390, distance: 346.2
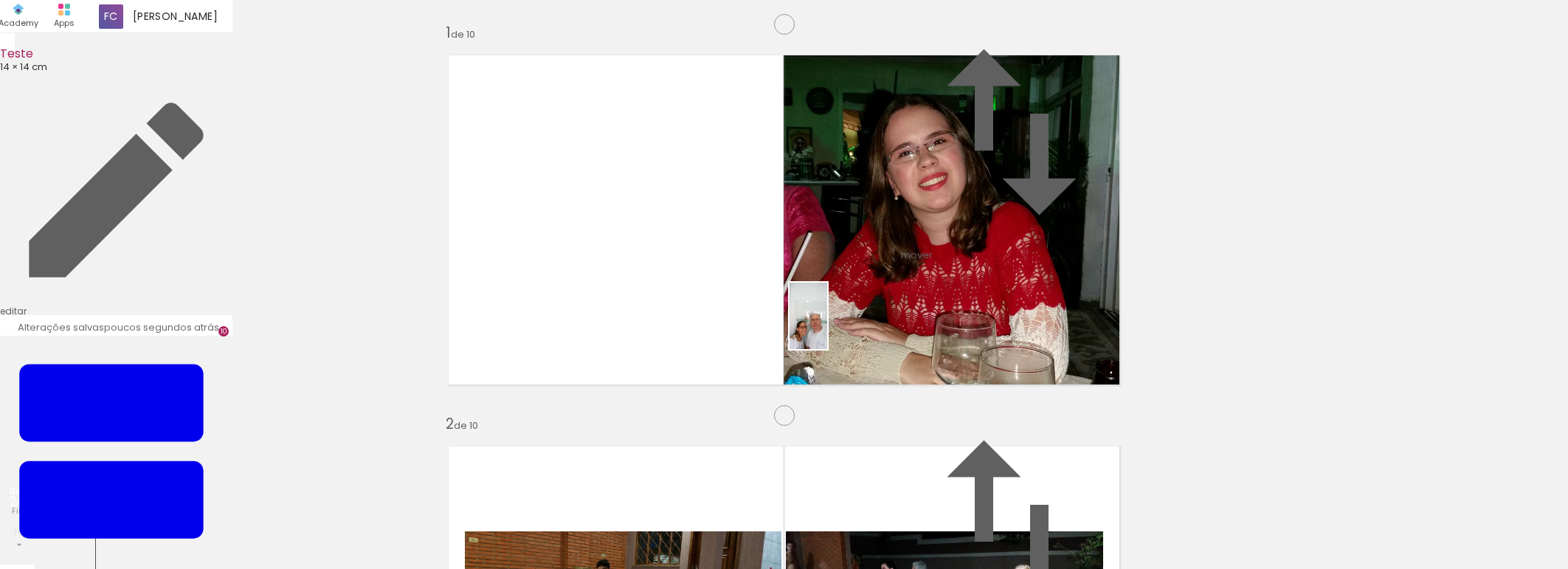
click at [803, 299] on quentale-workspace at bounding box center [784, 284] width 1568 height 569
drag, startPoint x: 1512, startPoint y: 533, endPoint x: 961, endPoint y: 288, distance: 603.0
click at [958, 282] on quentale-workspace at bounding box center [784, 284] width 1568 height 569
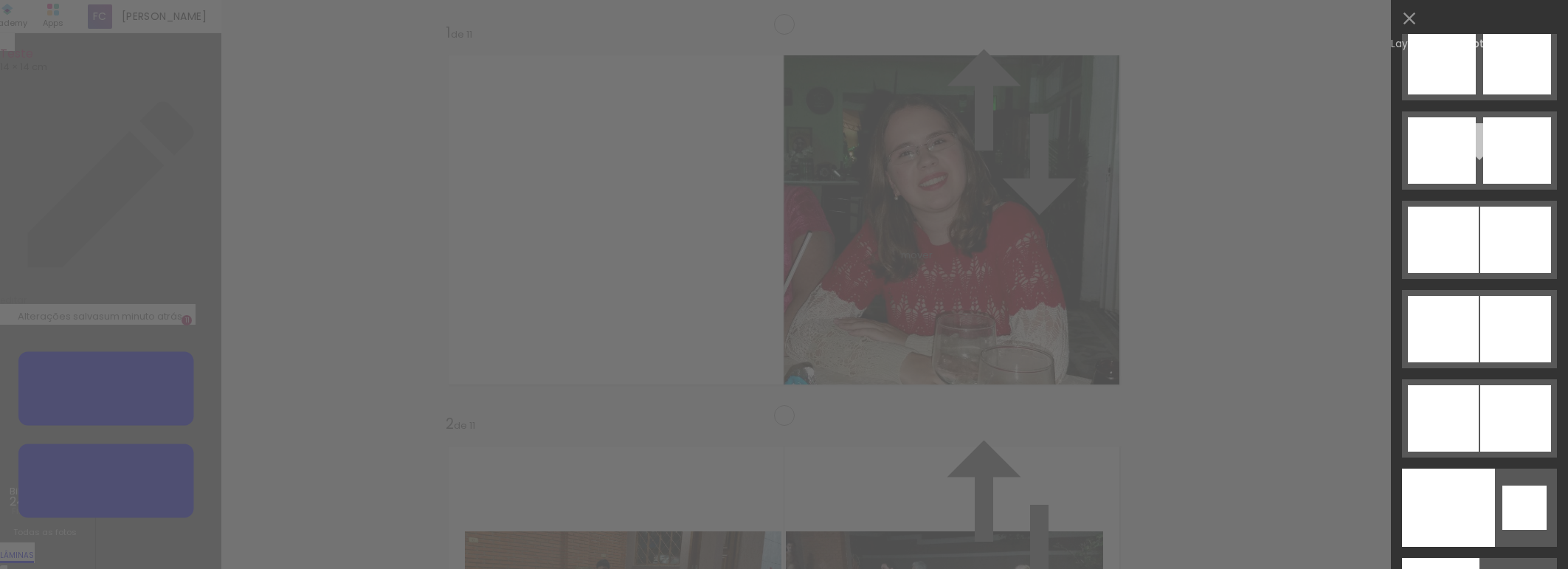
scroll to position [7447, 0]
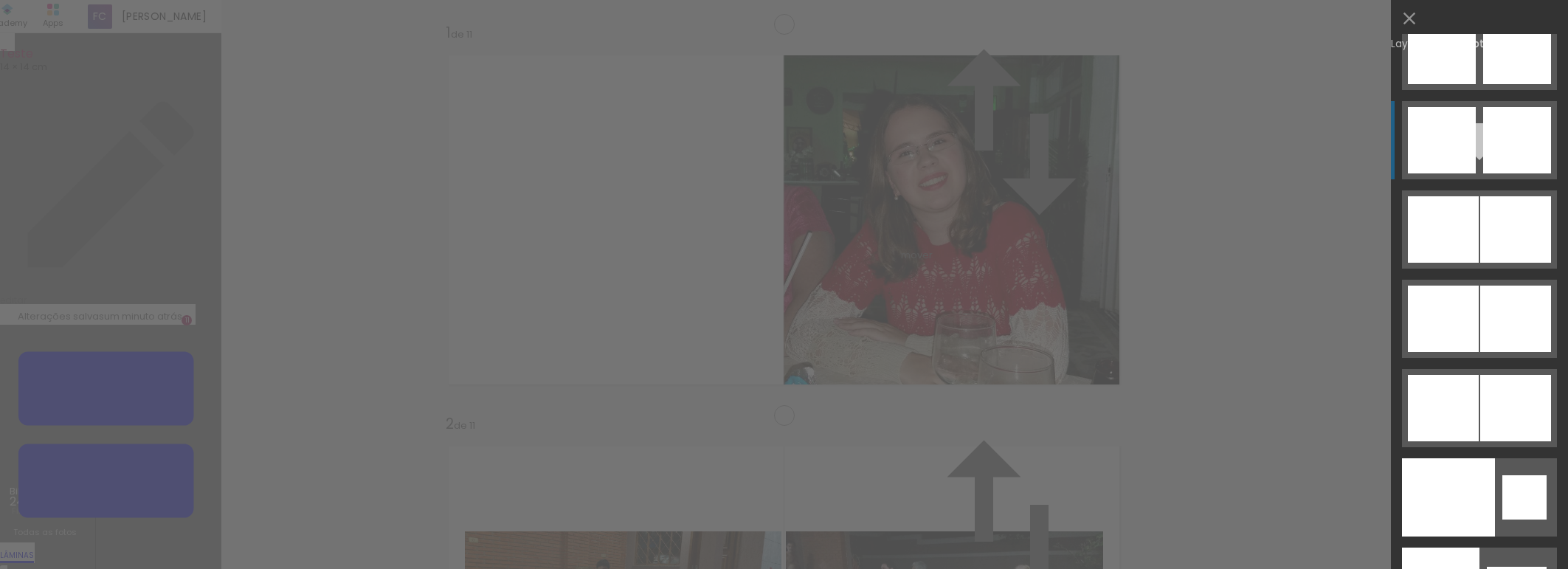
click at [1445, 197] on div at bounding box center [1444, 229] width 71 height 66
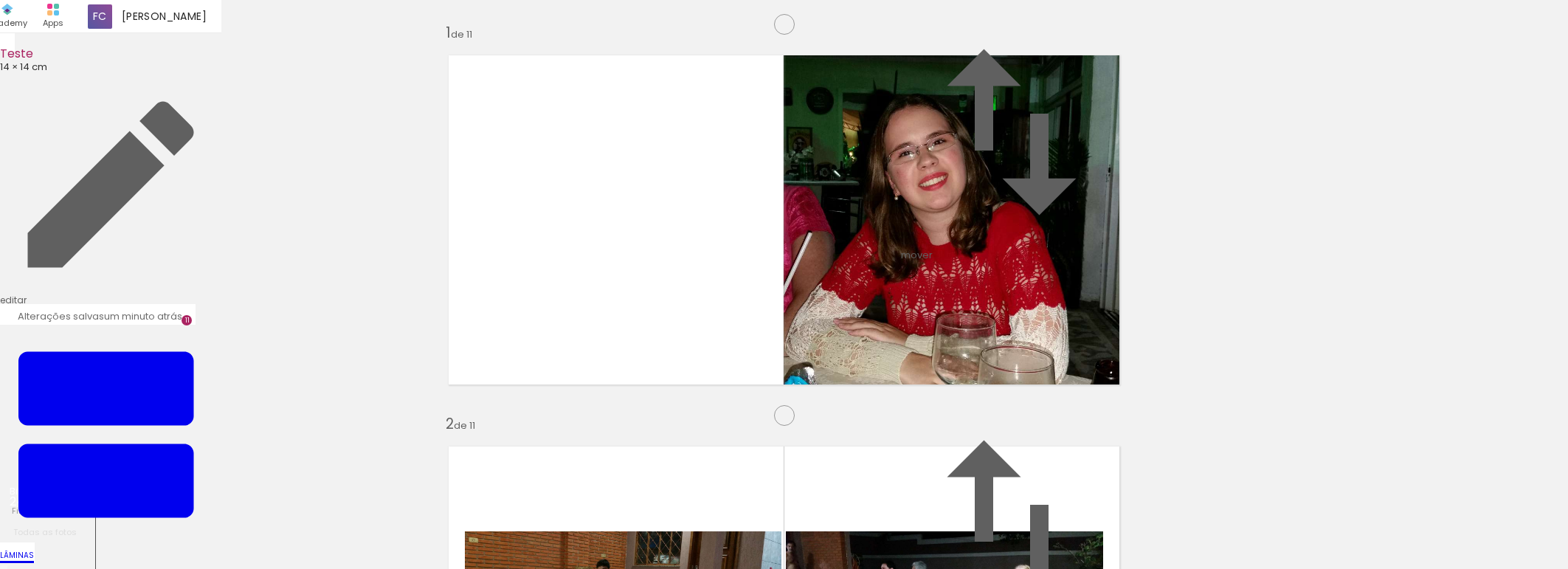
drag, startPoint x: 608, startPoint y: 341, endPoint x: 527, endPoint y: 183, distance: 177.6
drag, startPoint x: 980, startPoint y: 235, endPoint x: 1215, endPoint y: 428, distance: 304.1
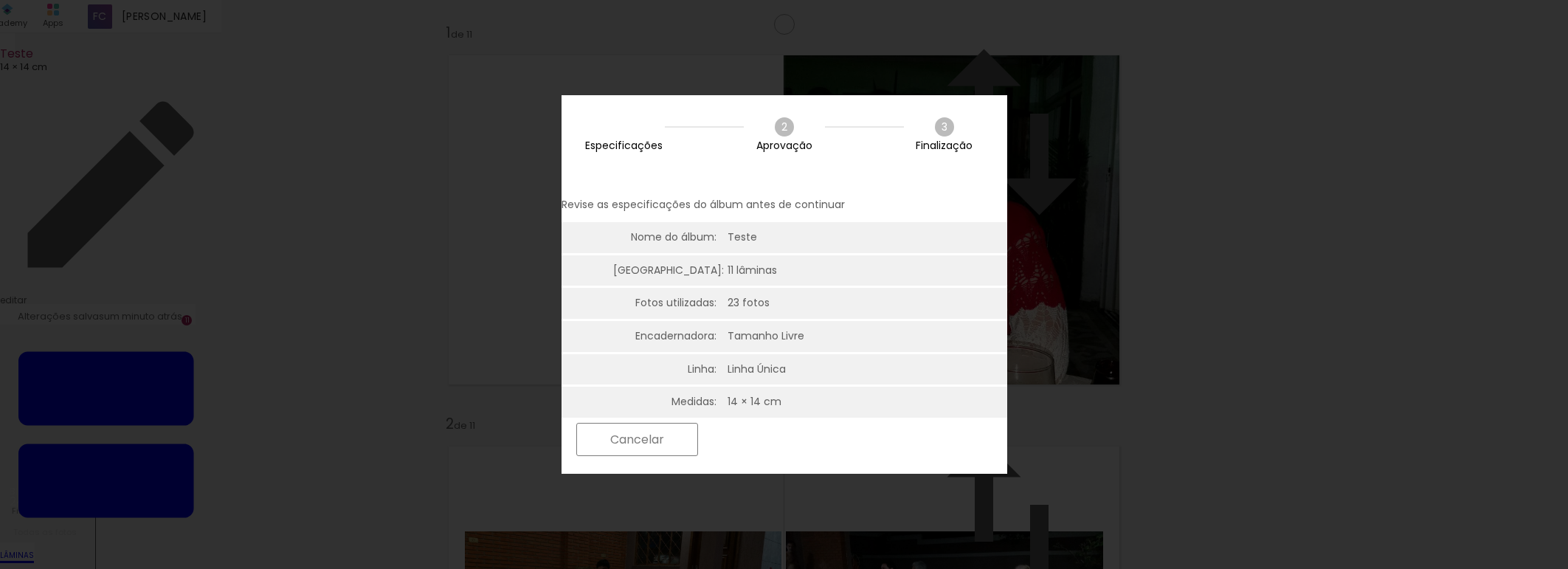
click at [0, 0] on slot "Próximo" at bounding box center [0, 0] width 0 height 0
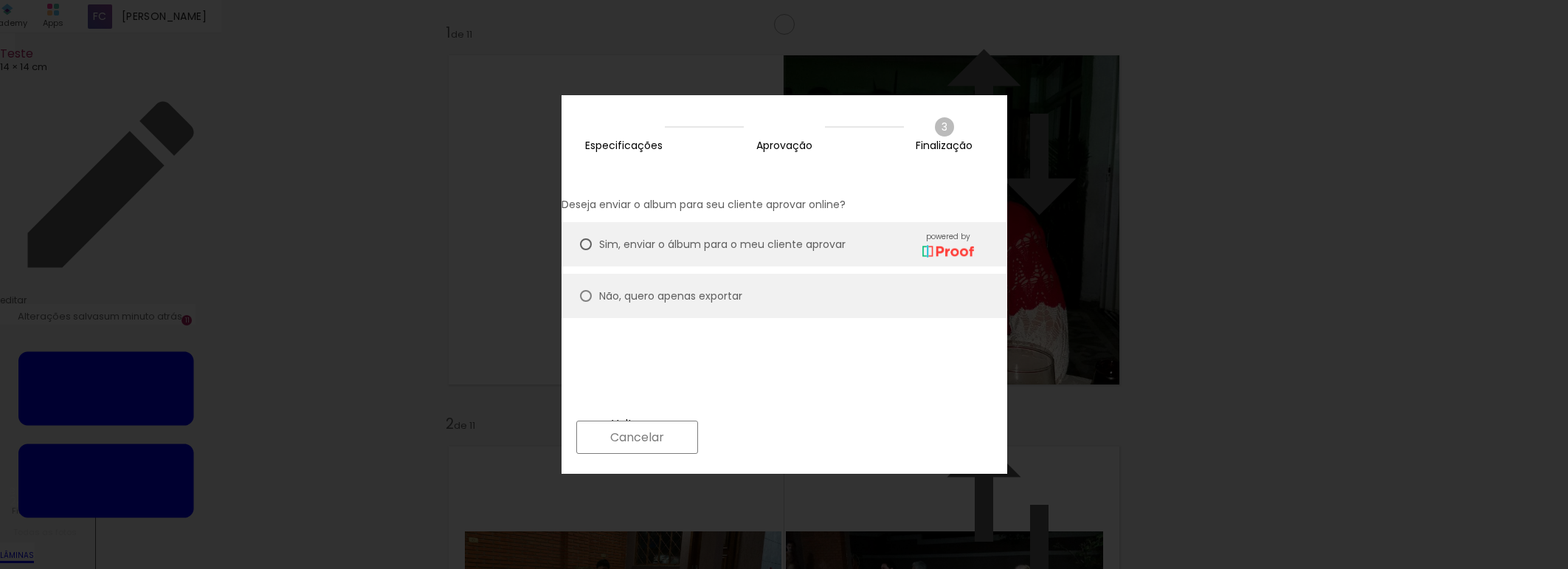
click at [605, 275] on paper-radio-button "Não, quero apenas exportar" at bounding box center [784, 296] width 445 height 44
type paper-radio-button "on"
click at [926, 424] on div "Deseja enviar o album para seu cliente aprovar online? [PERSON_NAME], enviar o …" at bounding box center [784, 312] width 445 height 281
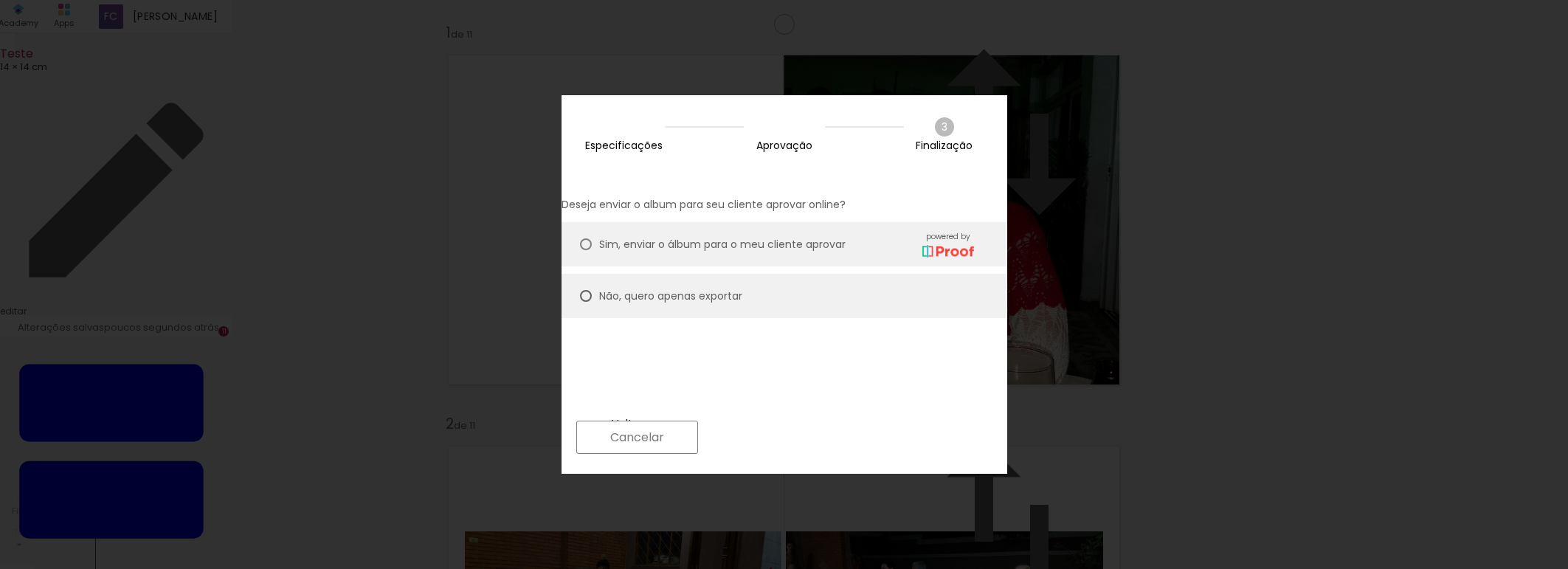
click at [0, 0] on slot "Próximo" at bounding box center [0, 0] width 0 height 0
type input "Alta, 300 DPI"
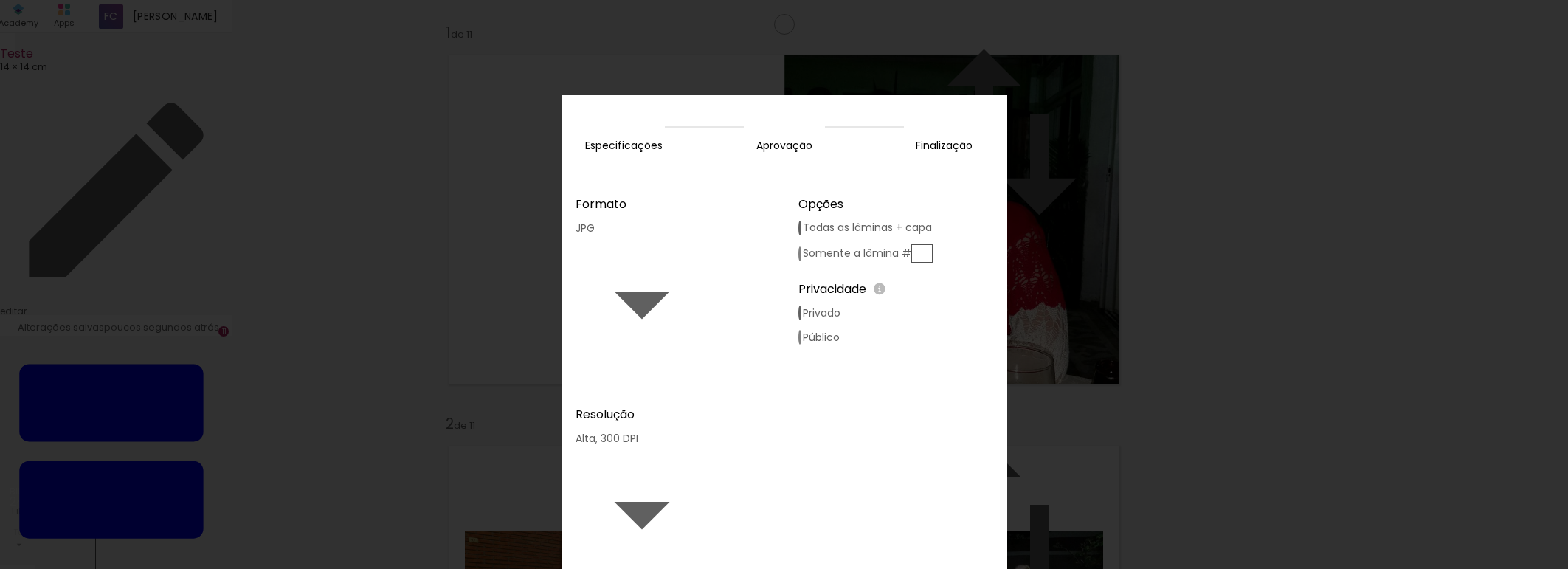
click at [708, 236] on iron-icon at bounding box center [642, 303] width 133 height 133
click at [640, 213] on paper-item "JPG" at bounding box center [619, 205] width 43 height 15
click at [708, 446] on iron-icon at bounding box center [642, 513] width 133 height 133
click at [653, 292] on paper-item "Alta, 300 DPI" at bounding box center [626, 292] width 56 height 29
click at [652, 386] on div "Formato JPG PDF Resolução Alta, 300 DPI Baixa Plano: Free Upgrade ∞ exportações…" at bounding box center [784, 417] width 445 height 490
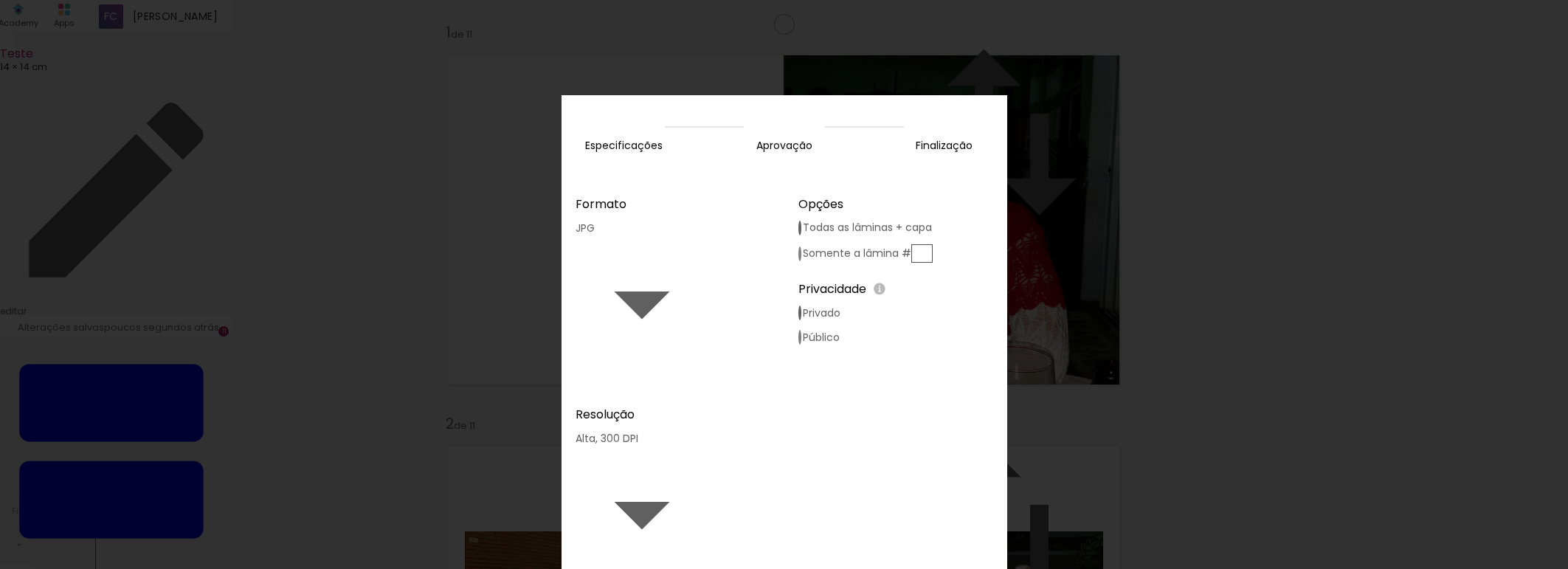
click at [0, 0] on slot "Exportar" at bounding box center [0, 0] width 0 height 0
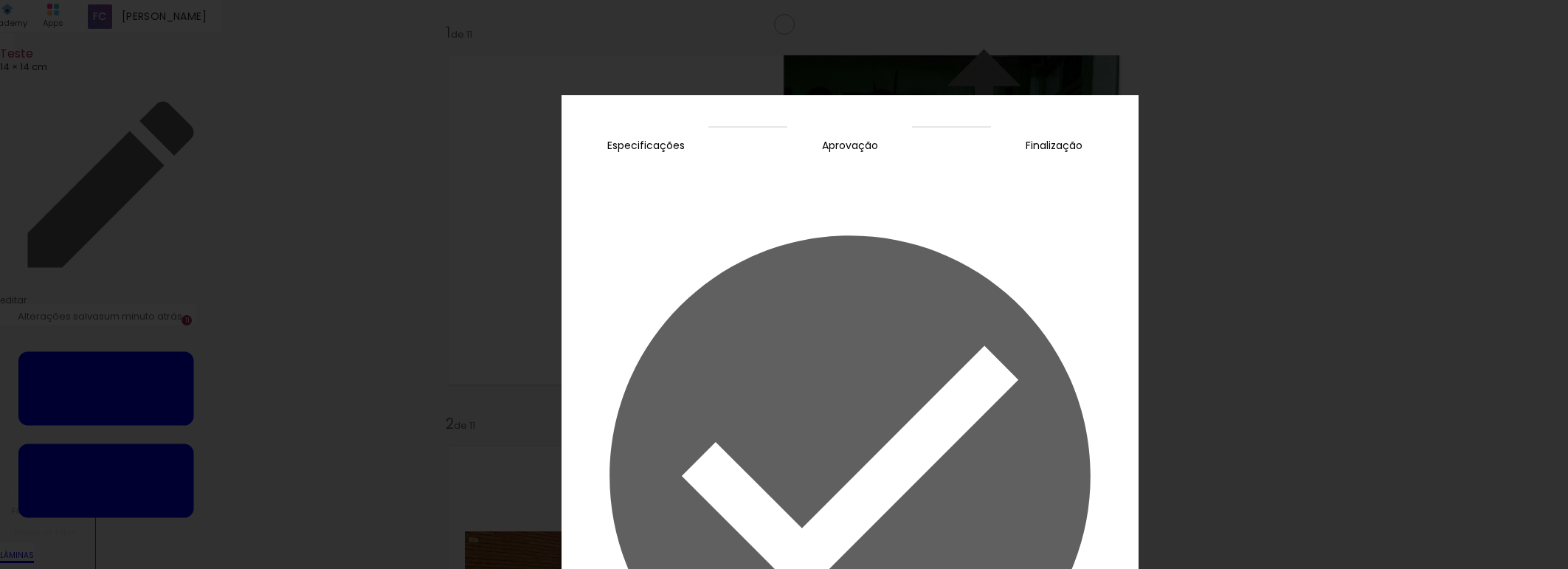
click at [0, 0] on slot "Concluir" at bounding box center [0, 0] width 0 height 0
